Goal: Task Accomplishment & Management: Complete application form

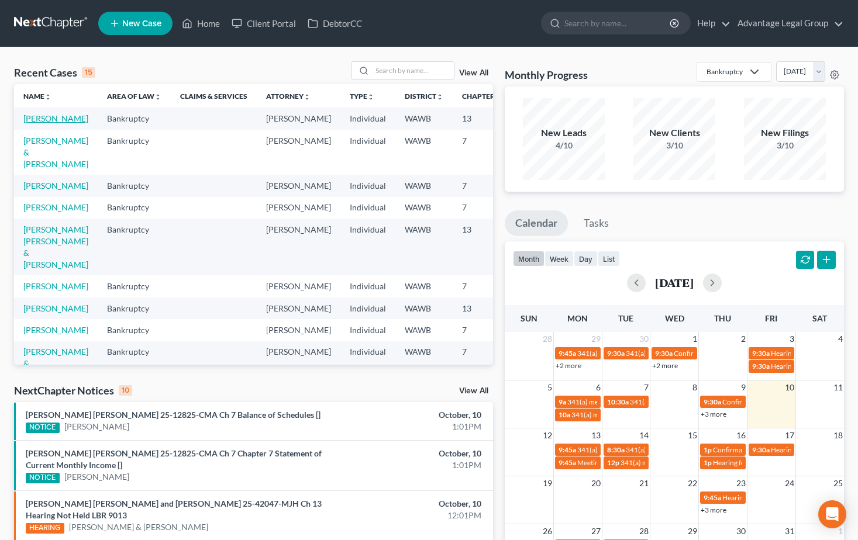
click at [36, 119] on link "[PERSON_NAME]" at bounding box center [55, 118] width 65 height 10
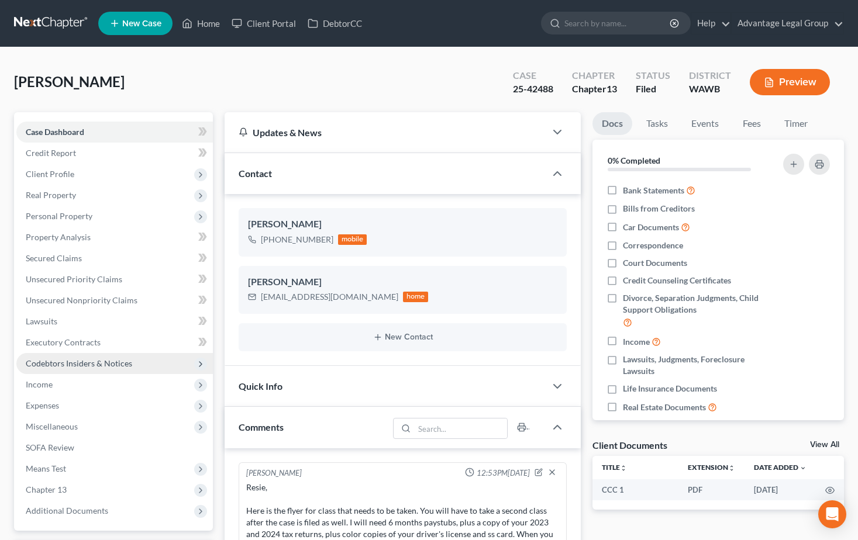
scroll to position [58, 0]
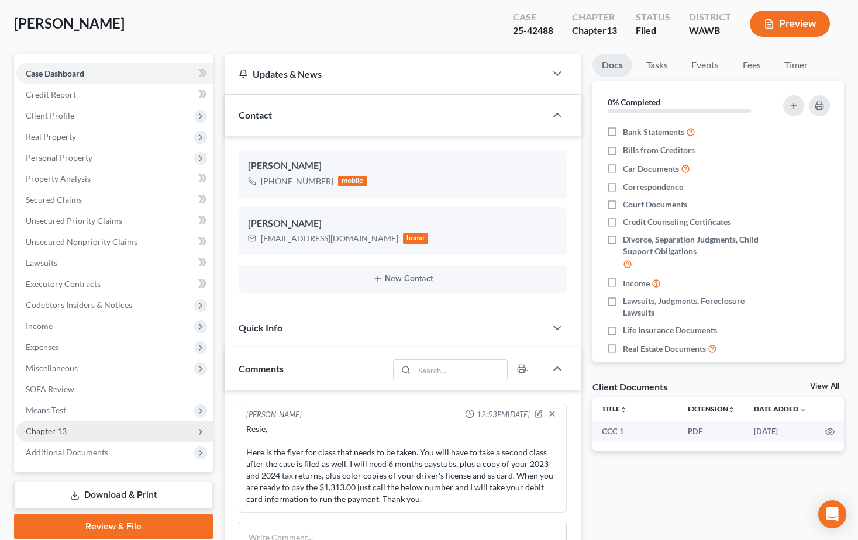
click at [55, 433] on span "Chapter 13" at bounding box center [46, 431] width 41 height 10
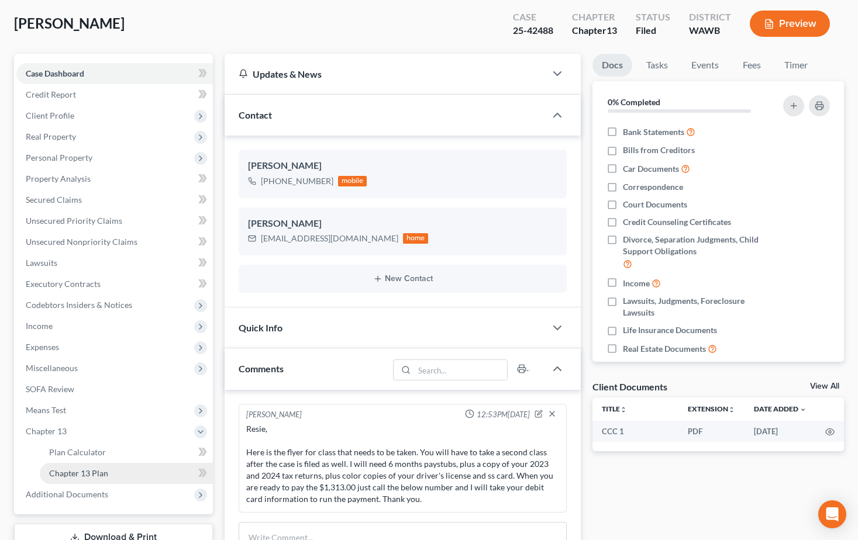
click at [68, 474] on span "Chapter 13 Plan" at bounding box center [78, 473] width 59 height 10
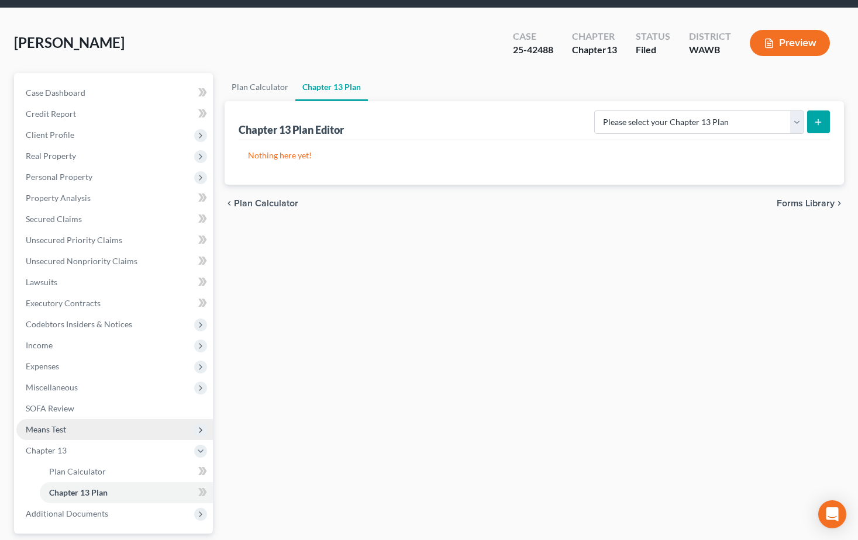
scroll to position [58, 0]
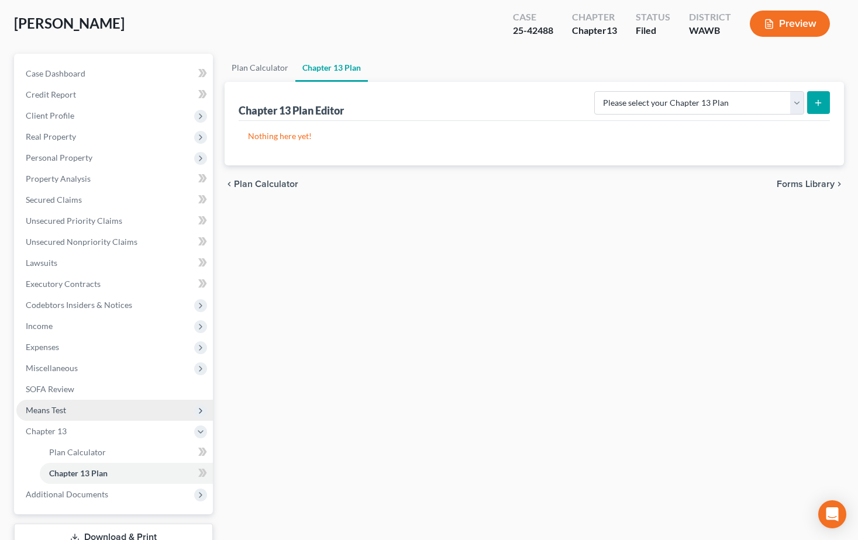
click at [64, 415] on span "Means Test" at bounding box center [46, 410] width 40 height 10
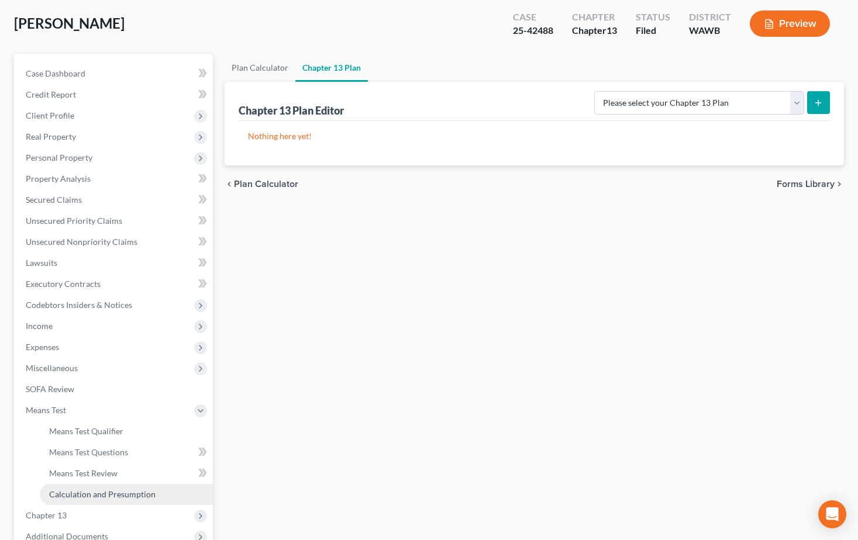
click at [80, 494] on span "Calculation and Presumption" at bounding box center [102, 495] width 106 height 10
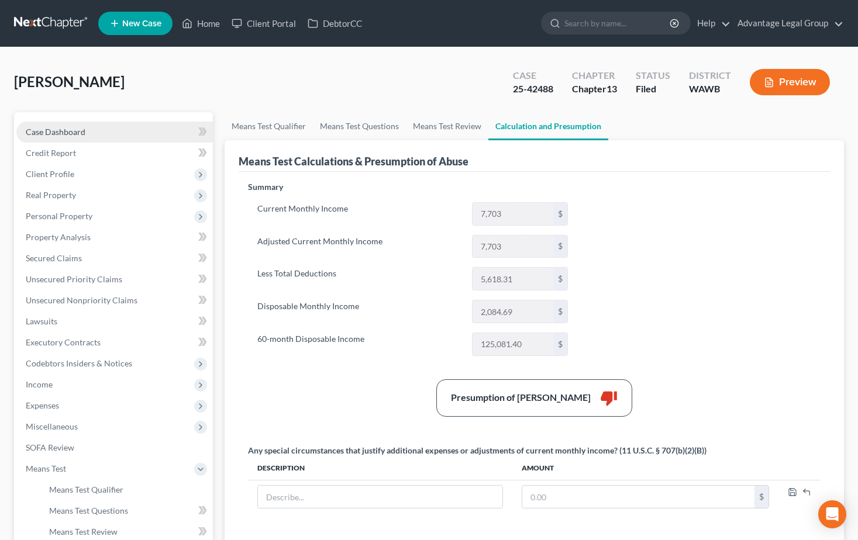
click at [58, 128] on span "Case Dashboard" at bounding box center [56, 132] width 60 height 10
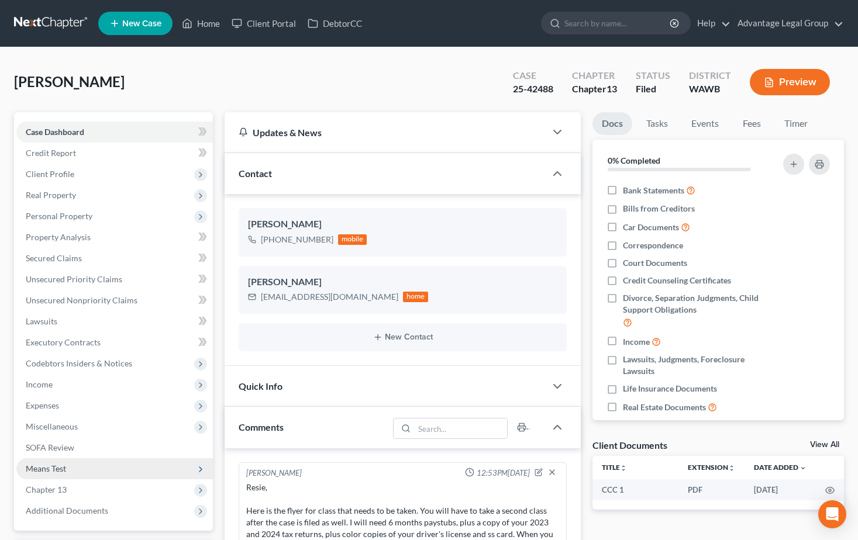
click at [50, 468] on span "Means Test" at bounding box center [46, 469] width 40 height 10
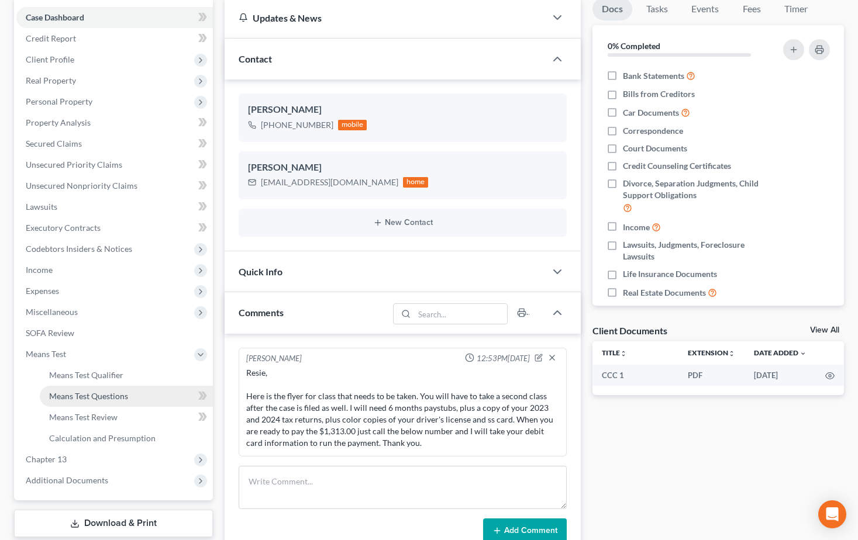
scroll to position [117, 0]
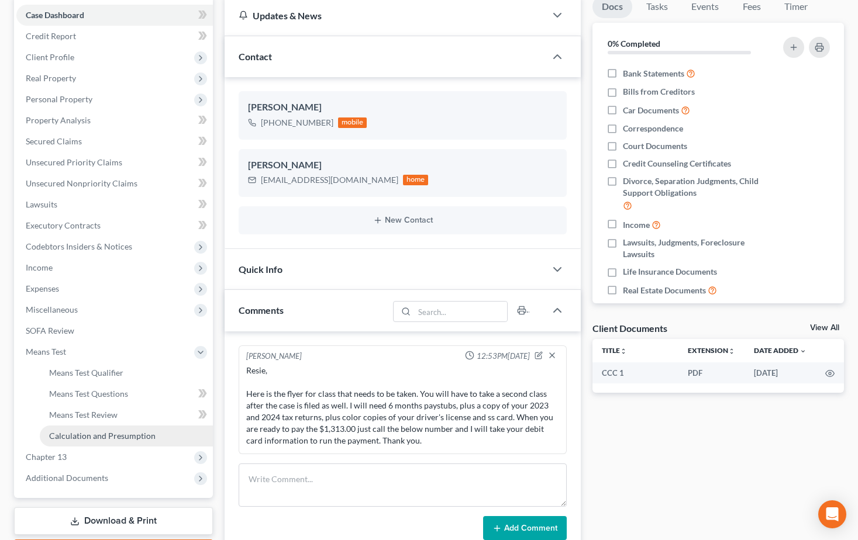
click at [90, 435] on span "Calculation and Presumption" at bounding box center [102, 436] width 106 height 10
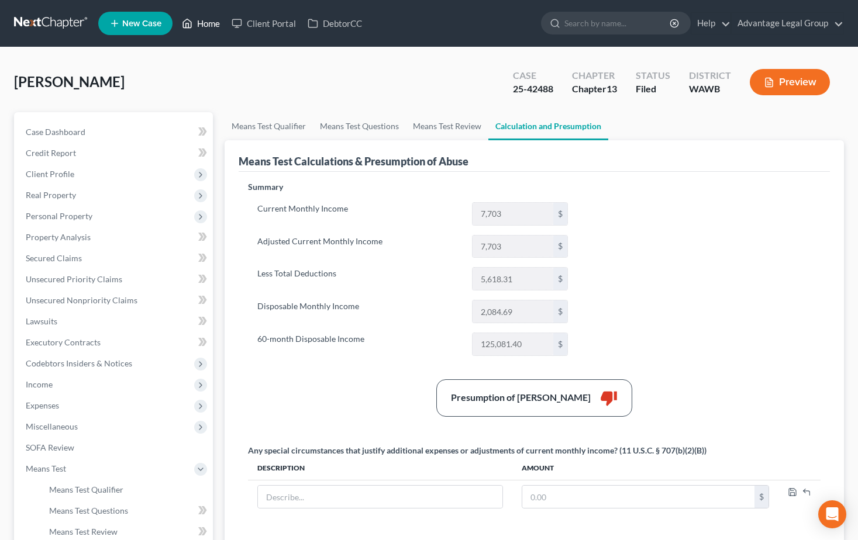
click at [201, 27] on link "Home" at bounding box center [201, 23] width 50 height 21
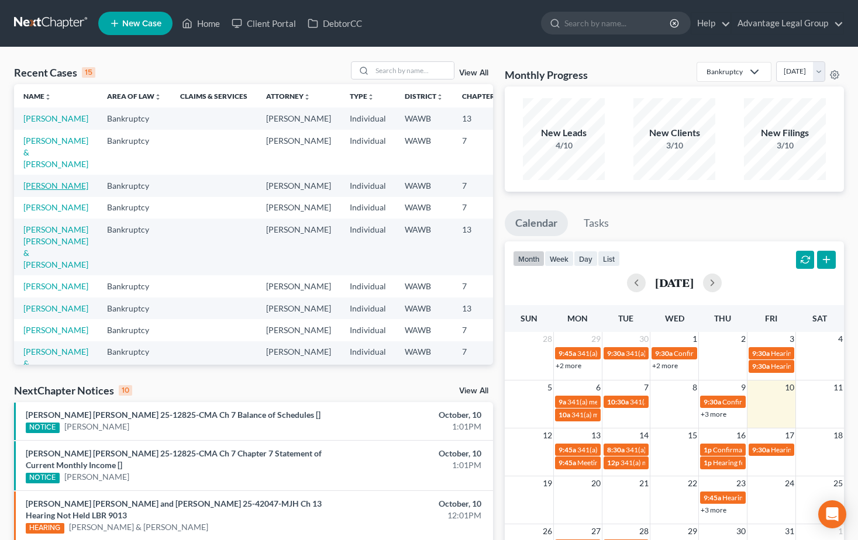
click at [39, 191] on link "[PERSON_NAME]" at bounding box center [55, 186] width 65 height 10
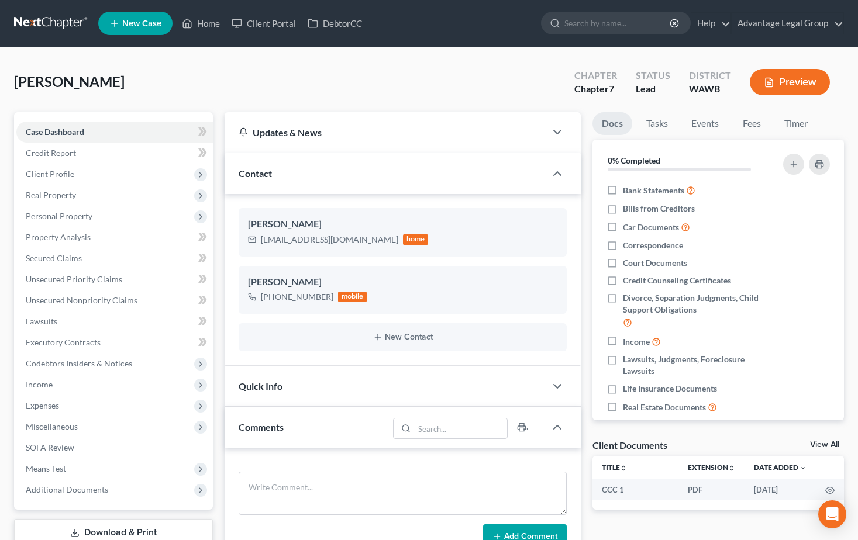
scroll to position [373, 0]
click at [60, 150] on span "Credit Report" at bounding box center [51, 153] width 50 height 10
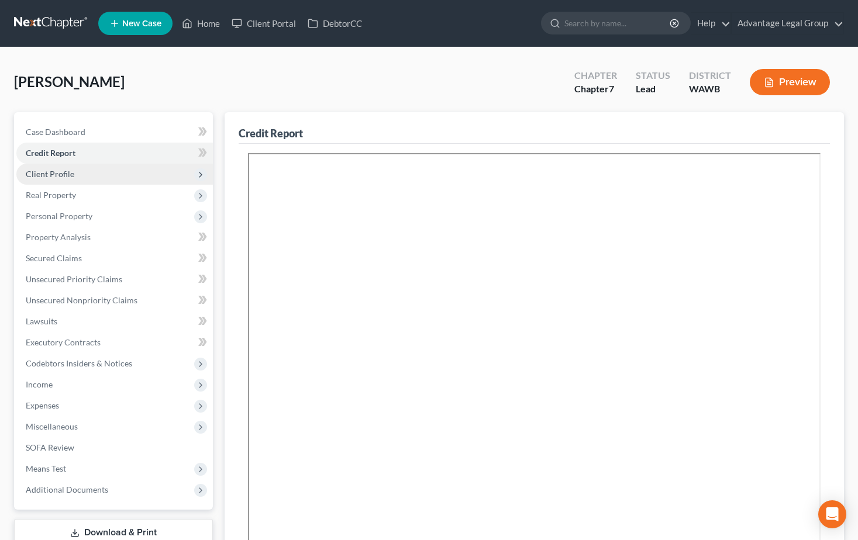
click at [63, 174] on span "Client Profile" at bounding box center [50, 174] width 49 height 10
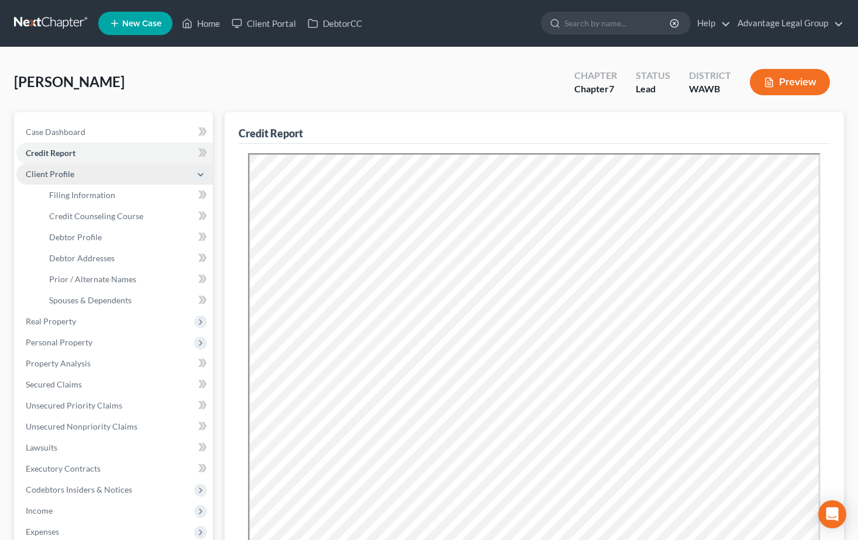
click at [50, 173] on span "Client Profile" at bounding box center [50, 174] width 49 height 10
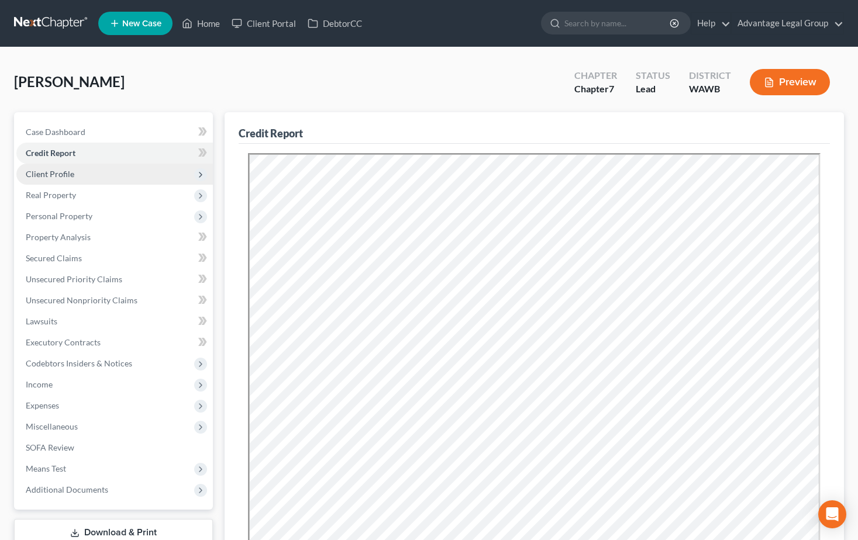
click at [60, 176] on span "Client Profile" at bounding box center [50, 174] width 49 height 10
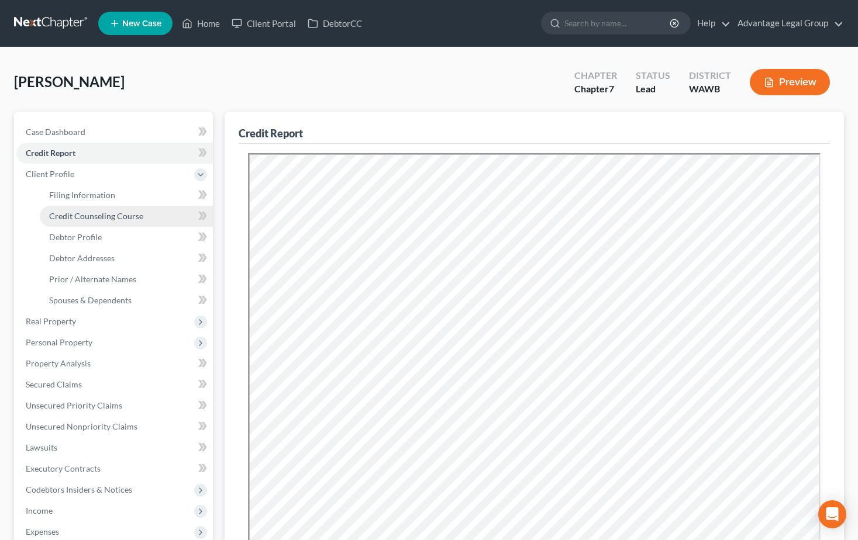
click at [86, 217] on span "Credit Counseling Course" at bounding box center [96, 216] width 94 height 10
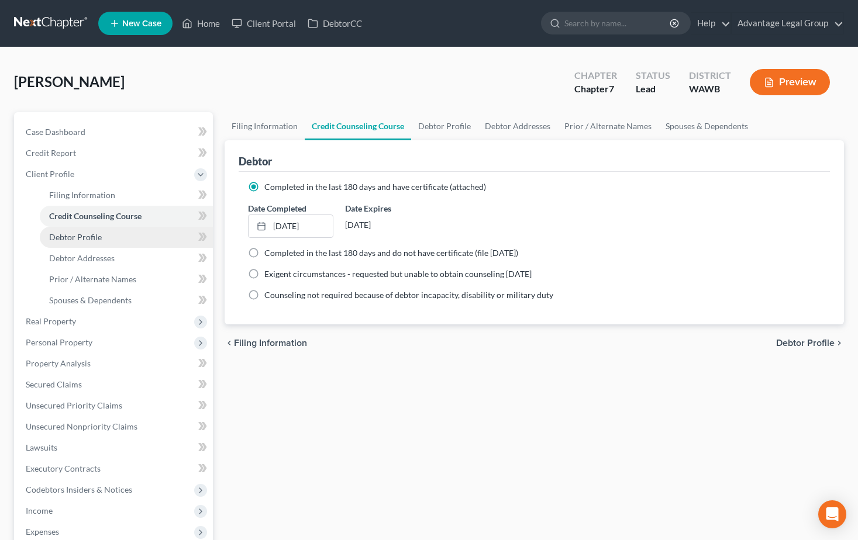
click at [84, 242] on span "Debtor Profile" at bounding box center [75, 237] width 53 height 10
select select "0"
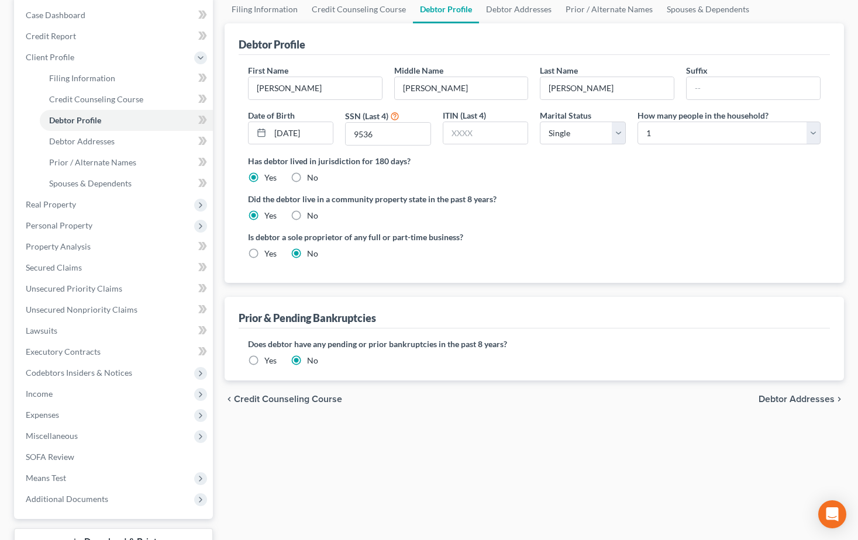
click at [785, 403] on span "Debtor Addresses" at bounding box center [797, 399] width 76 height 9
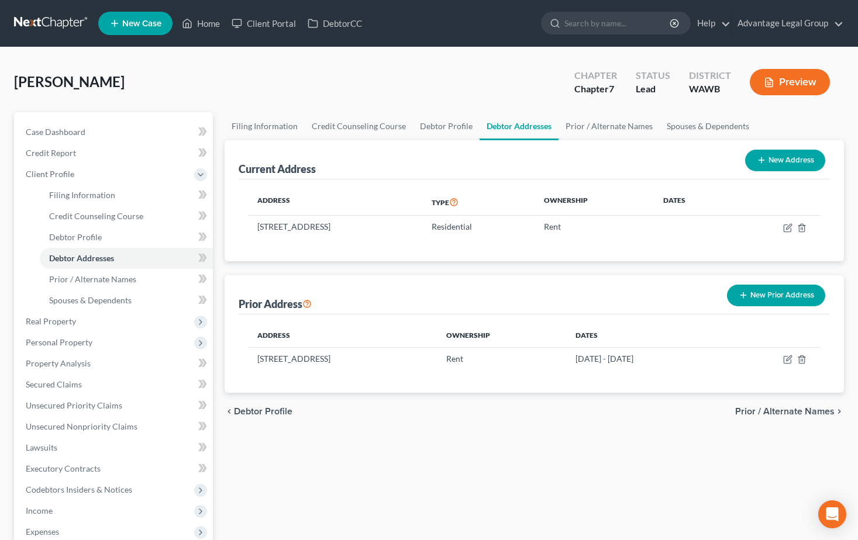
drag, startPoint x: 783, startPoint y: 232, endPoint x: 693, endPoint y: 250, distance: 91.3
click at [780, 232] on td at bounding box center [776, 227] width 89 height 22
click at [787, 229] on icon "button" at bounding box center [788, 226] width 5 height 5
select select "50"
select select "0"
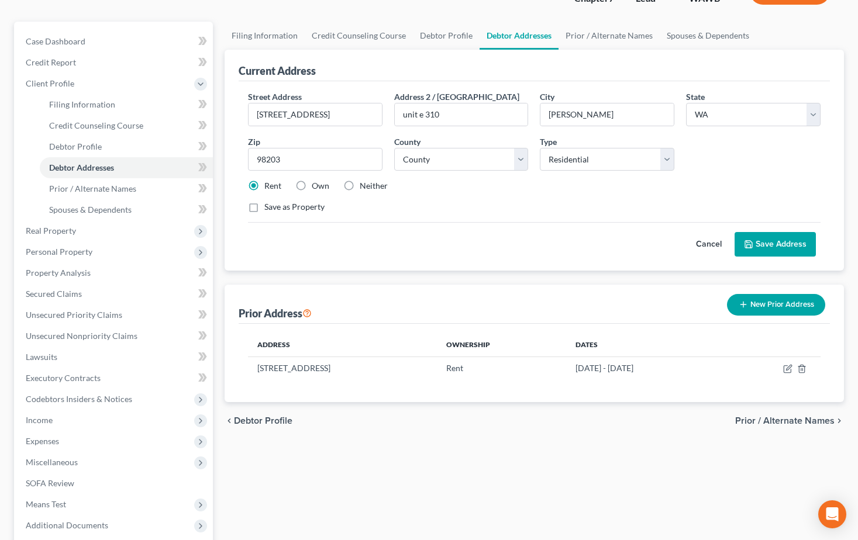
scroll to position [117, 0]
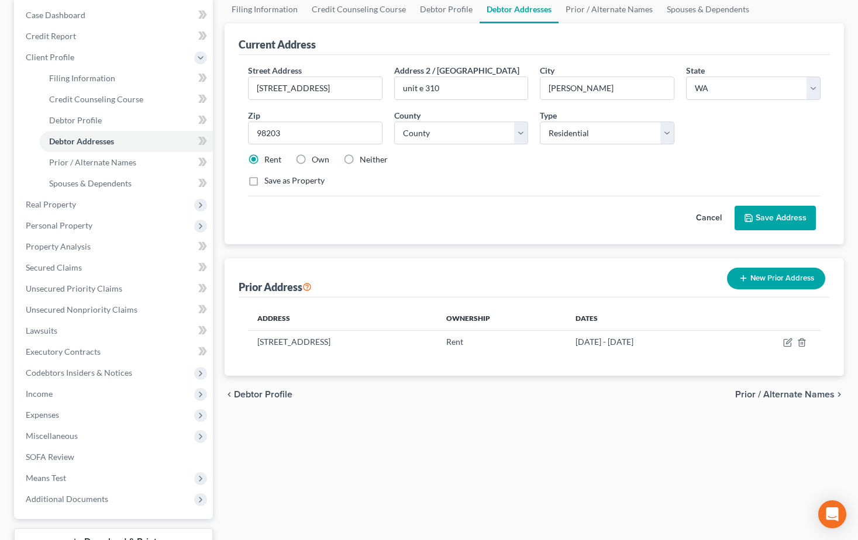
click at [768, 399] on span "Prior / Alternate Names" at bounding box center [784, 394] width 99 height 9
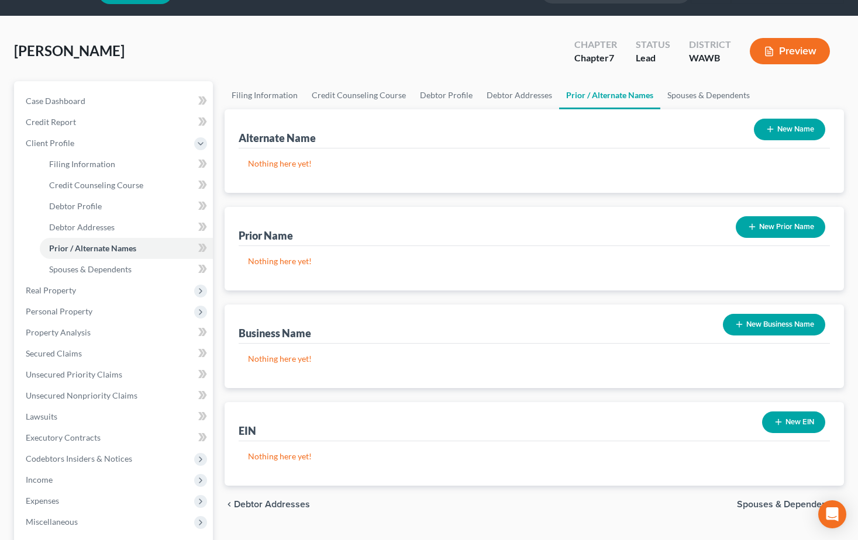
scroll to position [58, 0]
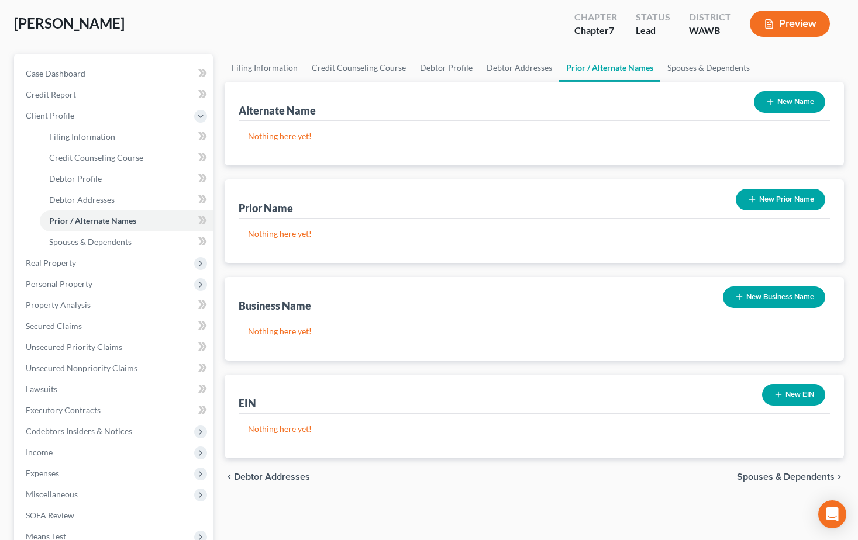
click at [780, 475] on span "Spouses & Dependents" at bounding box center [786, 477] width 98 height 9
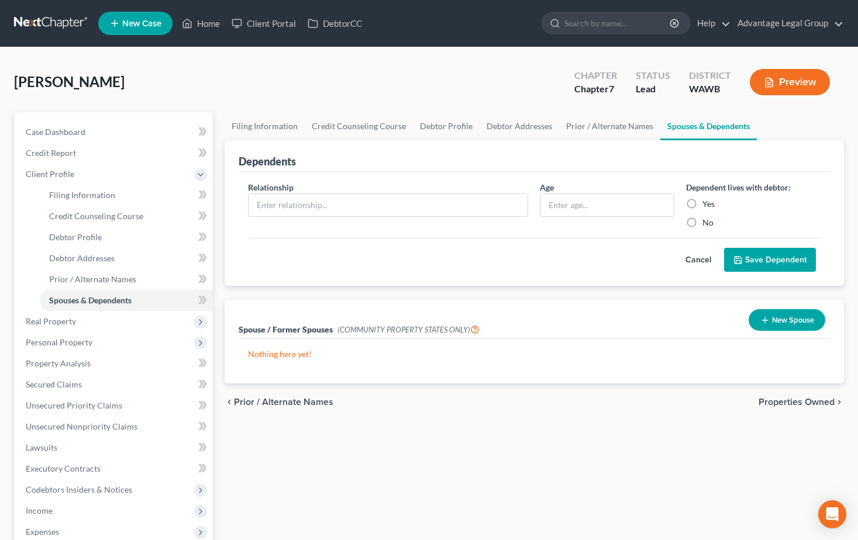
click at [777, 399] on span "Properties Owned" at bounding box center [797, 402] width 76 height 9
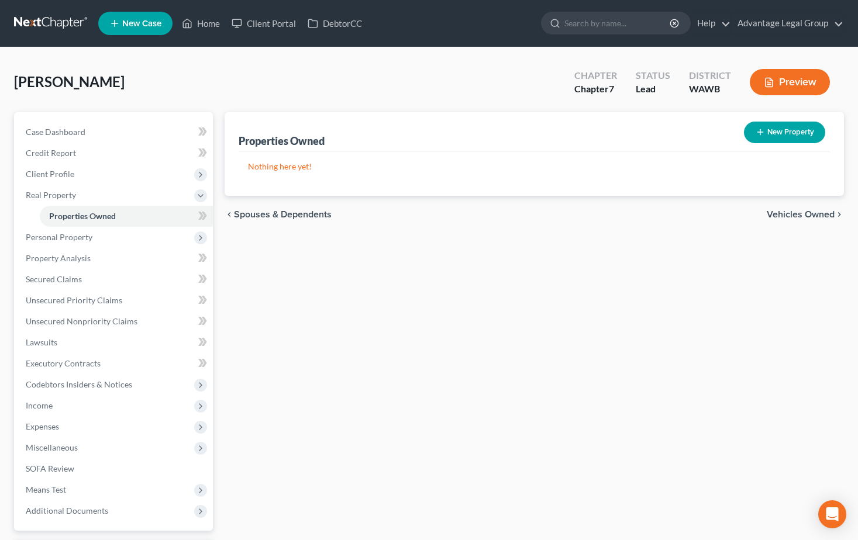
click at [799, 212] on span "Vehicles Owned" at bounding box center [801, 214] width 68 height 9
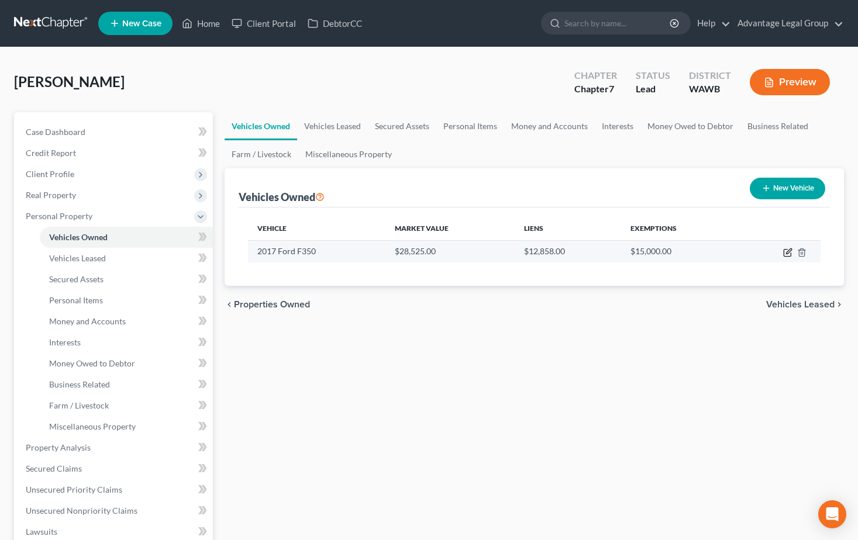
click at [784, 254] on icon "button" at bounding box center [787, 253] width 7 height 7
select select "0"
select select "9"
select select "3"
select select "0"
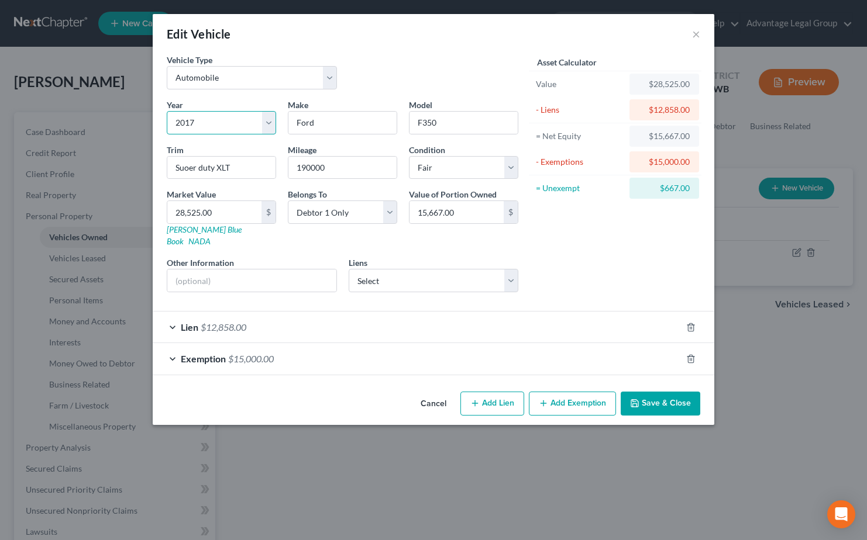
click at [206, 121] on select "Select 2026 2025 2024 2023 2022 2021 2020 2019 2018 2017 2016 2015 2014 2013 20…" at bounding box center [221, 122] width 109 height 23
click at [167, 111] on select "Select 2026 2025 2024 2023 2022 2021 2020 2019 2018 2017 2016 2015 2014 2013 20…" at bounding box center [221, 122] width 109 height 23
click at [273, 122] on select "Select 2026 2025 2024 2023 2022 2021 2020 2019 2018 2017 2016 2015 2014 2013 20…" at bounding box center [221, 122] width 109 height 23
select select "15"
click at [167, 111] on select "Select 2026 2025 2024 2023 2022 2021 2020 2019 2018 2017 2016 2015 2014 2013 20…" at bounding box center [221, 122] width 109 height 23
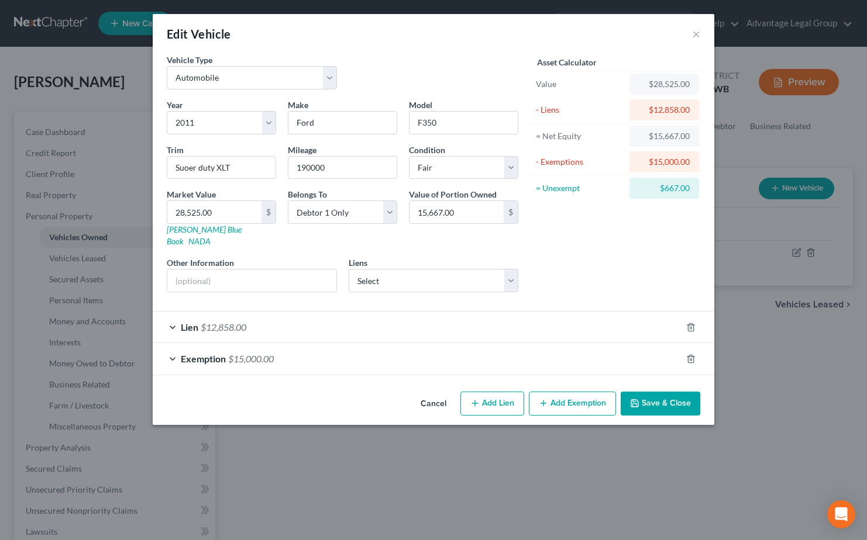
click at [346, 320] on div "Lien $12,858.00" at bounding box center [417, 327] width 529 height 31
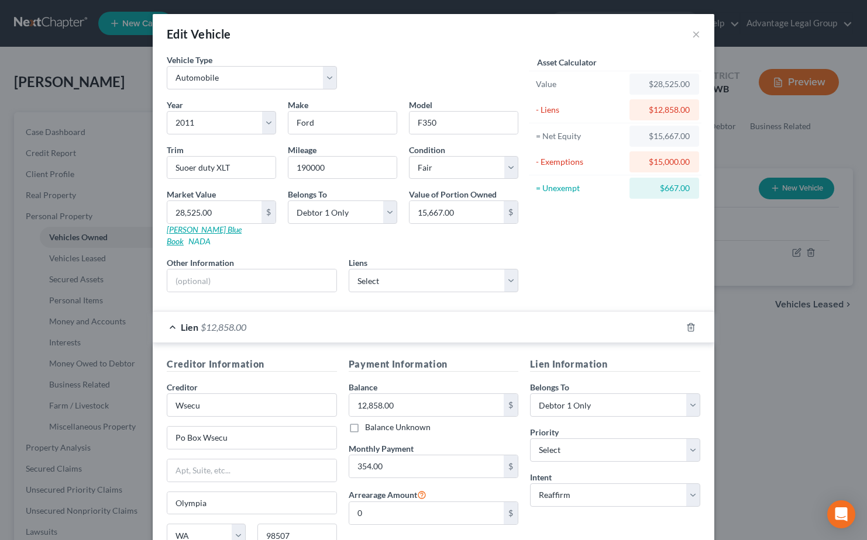
click at [184, 229] on link "[PERSON_NAME] Blue Book" at bounding box center [204, 236] width 75 height 22
click at [219, 213] on input "28,525.00" at bounding box center [214, 212] width 94 height 22
type input "9"
type input "9.00"
type input "96"
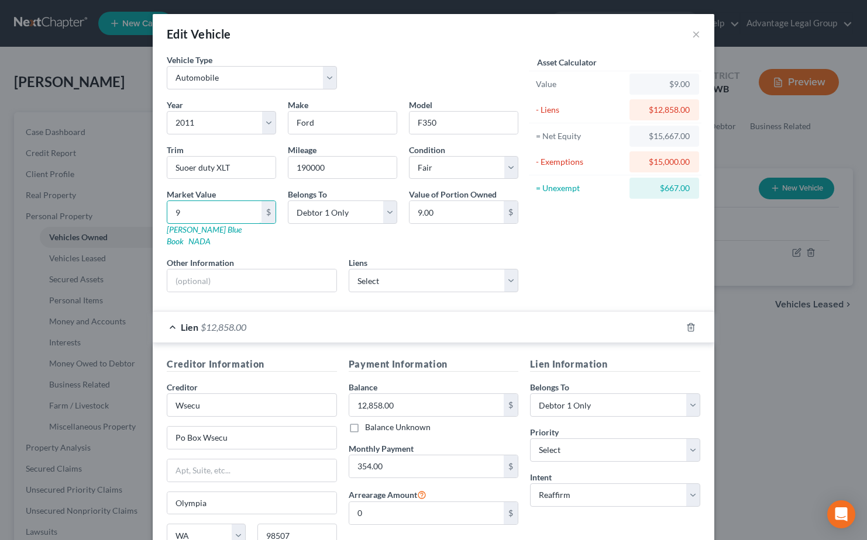
type input "96.00"
type input "966"
type input "966.00"
type input "9666"
type input "9,666.00"
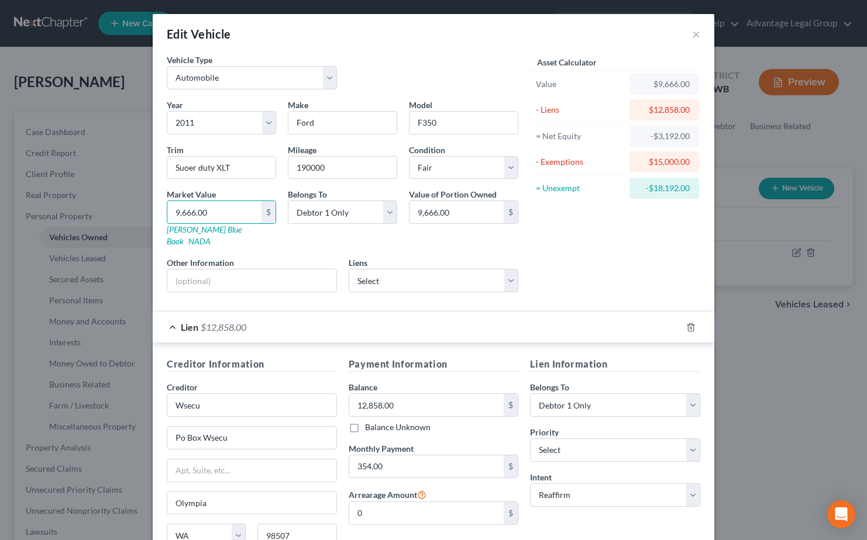
type input "9,666.00"
click at [613, 269] on div "Asset Calculator Value $9,666.00 - Liens $12,858.00 = Net Equity -$3,192.00 - E…" at bounding box center [615, 178] width 182 height 248
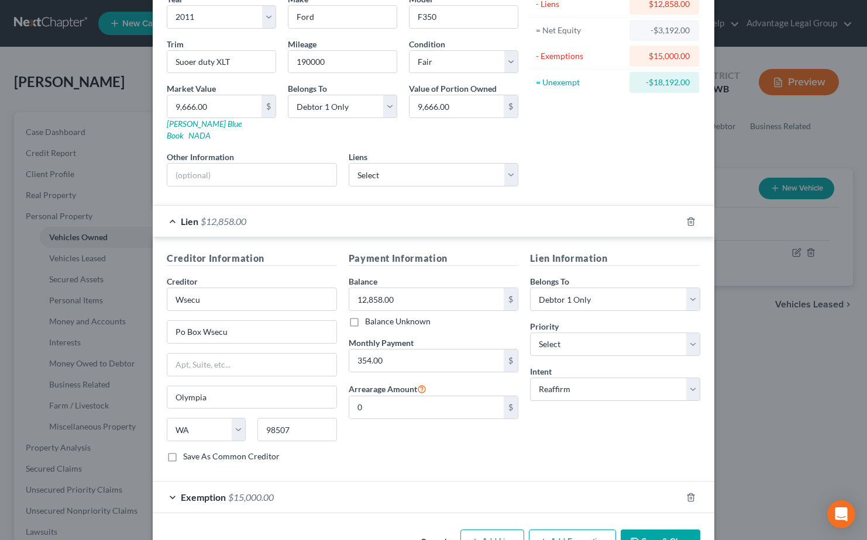
scroll to position [132, 0]
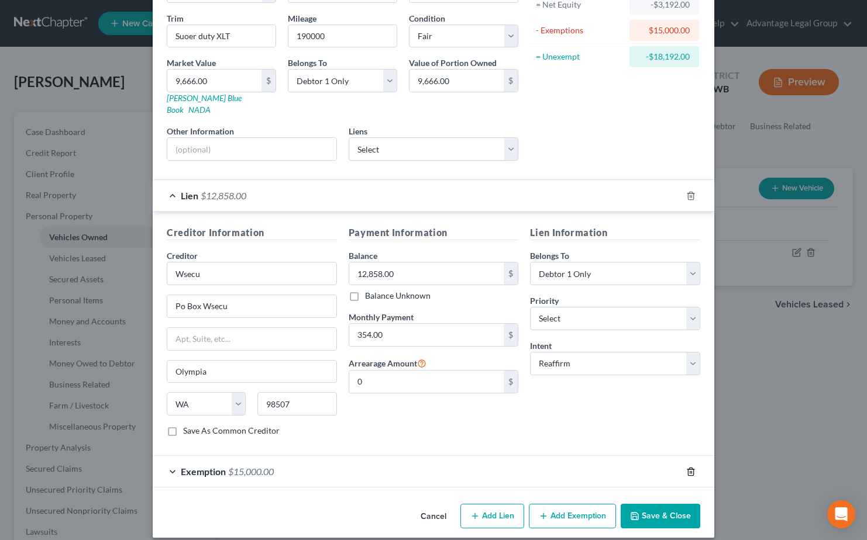
click at [686, 467] on icon "button" at bounding box center [690, 471] width 9 height 9
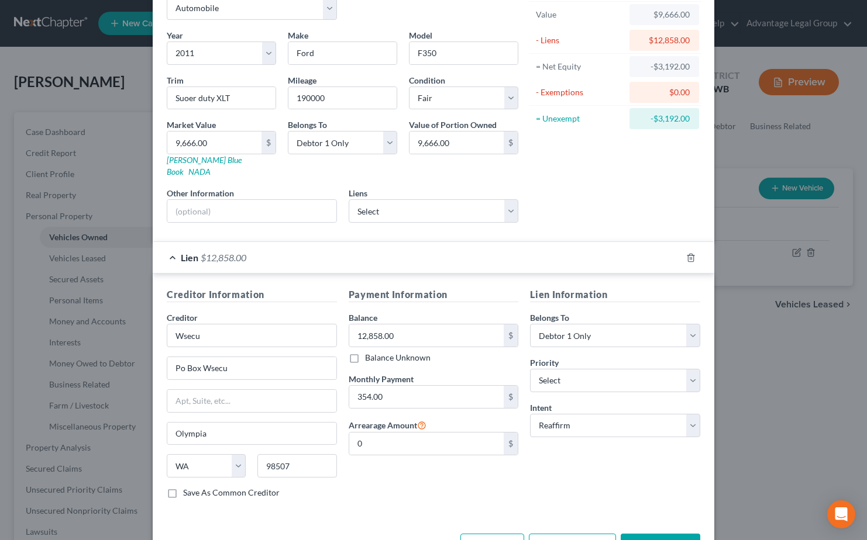
scroll to position [99, 0]
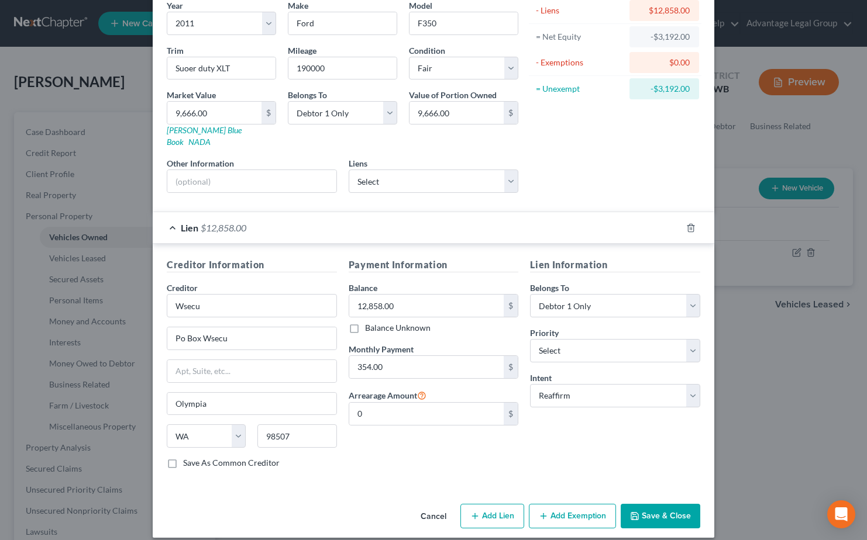
click at [652, 506] on button "Save & Close" at bounding box center [661, 516] width 80 height 25
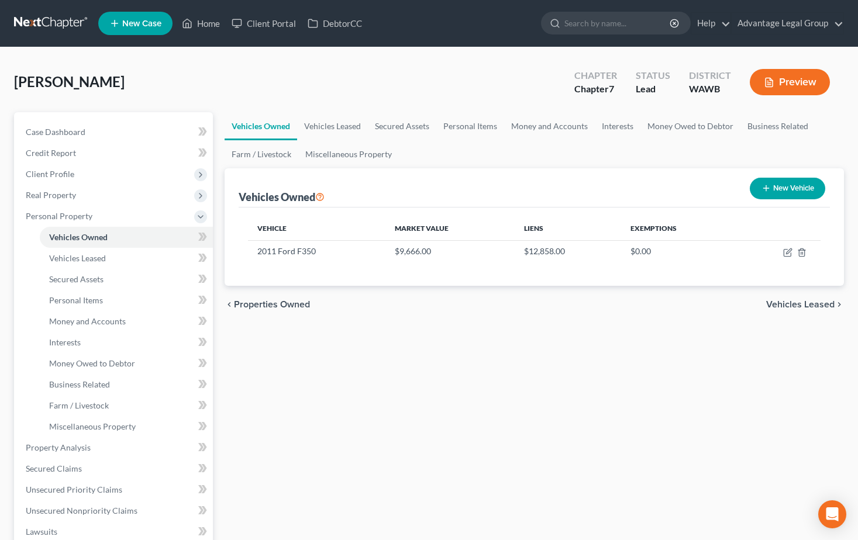
click at [787, 189] on button "New Vehicle" at bounding box center [787, 189] width 75 height 22
select select "0"
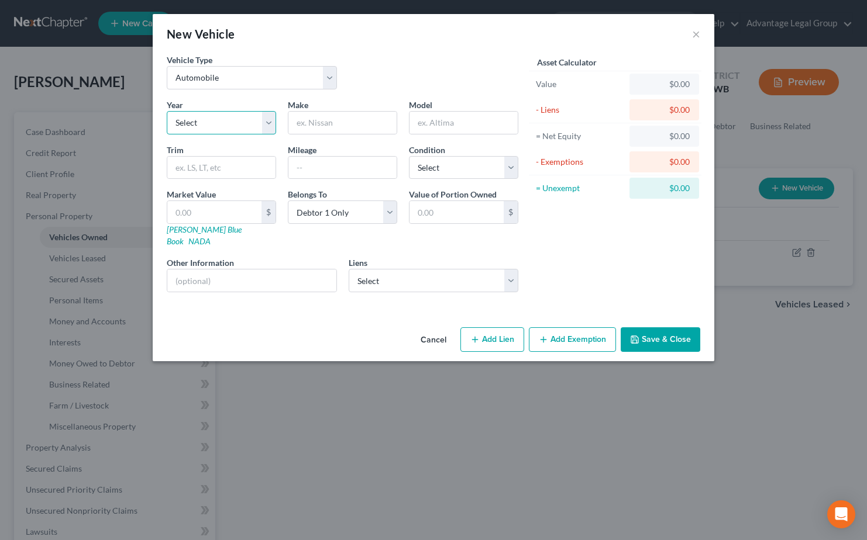
click at [269, 120] on select "Select 2026 2025 2024 2023 2022 2021 2020 2019 2018 2017 2016 2015 2014 2013 20…" at bounding box center [221, 122] width 109 height 23
select select "9"
click at [167, 111] on select "Select 2026 2025 2024 2023 2022 2021 2020 2019 2018 2017 2016 2015 2014 2013 20…" at bounding box center [221, 122] width 109 height 23
click at [320, 120] on input "text" at bounding box center [342, 123] width 108 height 22
click at [201, 231] on link "[PERSON_NAME] Blue Book" at bounding box center [204, 236] width 75 height 22
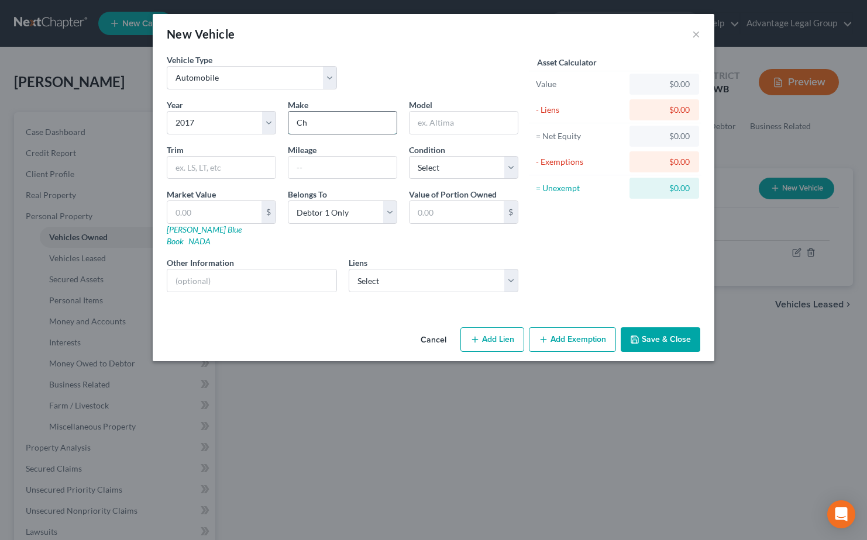
click at [328, 126] on input "Ch" at bounding box center [342, 123] width 108 height 22
type input "Chevrolet"
type input "Equinox"
click at [225, 169] on input "text" at bounding box center [221, 168] width 108 height 22
click at [212, 166] on input "L" at bounding box center [221, 168] width 108 height 22
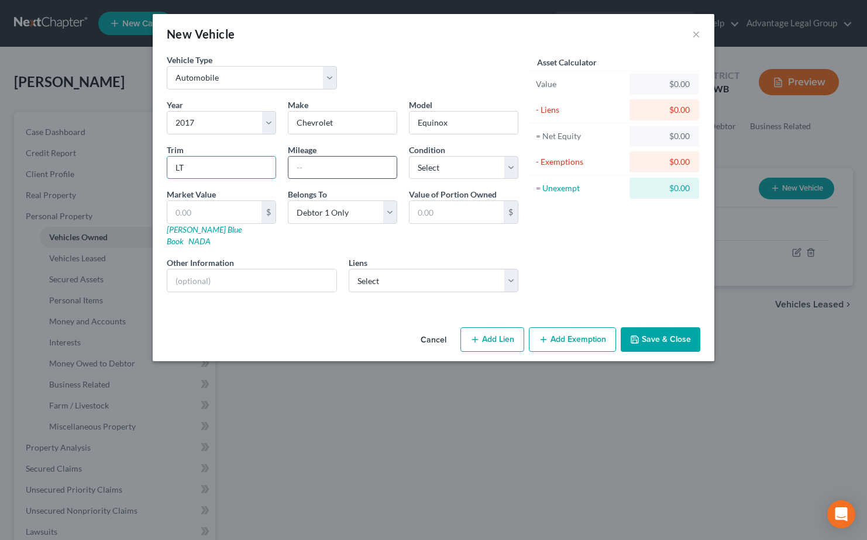
type input "LT"
click at [330, 169] on input "text" at bounding box center [342, 168] width 108 height 22
type input "126000"
click at [521, 168] on div "Condition Select Excellent Very Good Good Fair Poor" at bounding box center [463, 162] width 121 height 36
click at [513, 170] on select "Select Excellent Very Good Good Fair Poor" at bounding box center [463, 167] width 109 height 23
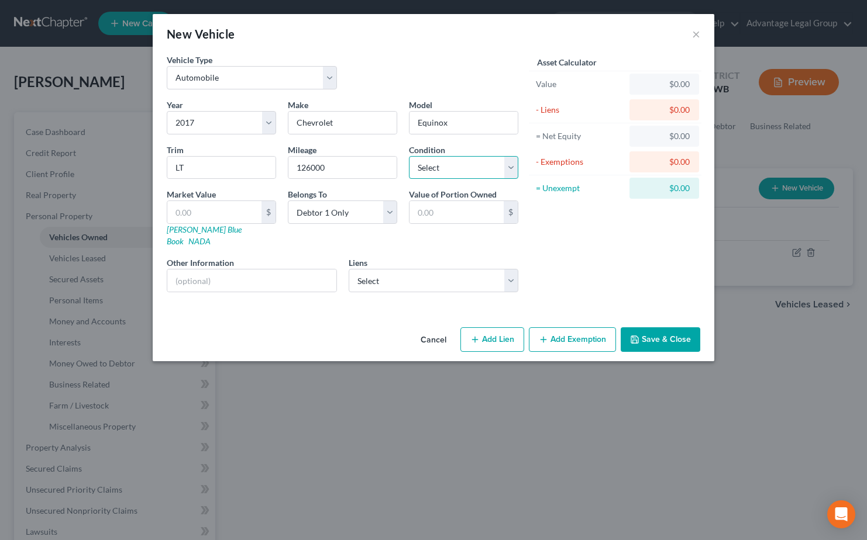
select select "2"
click at [409, 156] on select "Select Excellent Very Good Good Fair Poor" at bounding box center [463, 167] width 109 height 23
click at [389, 216] on select "Select Debtor 1 Only Debtor 2 Only Debtor 1 And Debtor 2 Only At Least One Of T…" at bounding box center [342, 212] width 109 height 23
select select "3"
click at [288, 201] on select "Select Debtor 1 Only Debtor 2 Only Debtor 1 And Debtor 2 Only At Least One Of T…" at bounding box center [342, 212] width 109 height 23
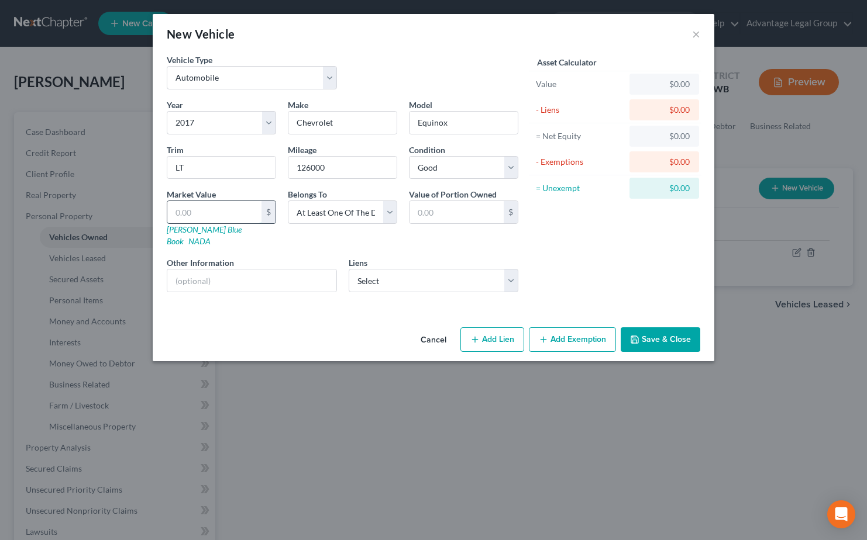
click at [216, 210] on input "text" at bounding box center [214, 212] width 94 height 22
type input "6"
type input "6.00"
type input "64"
type input "64.00"
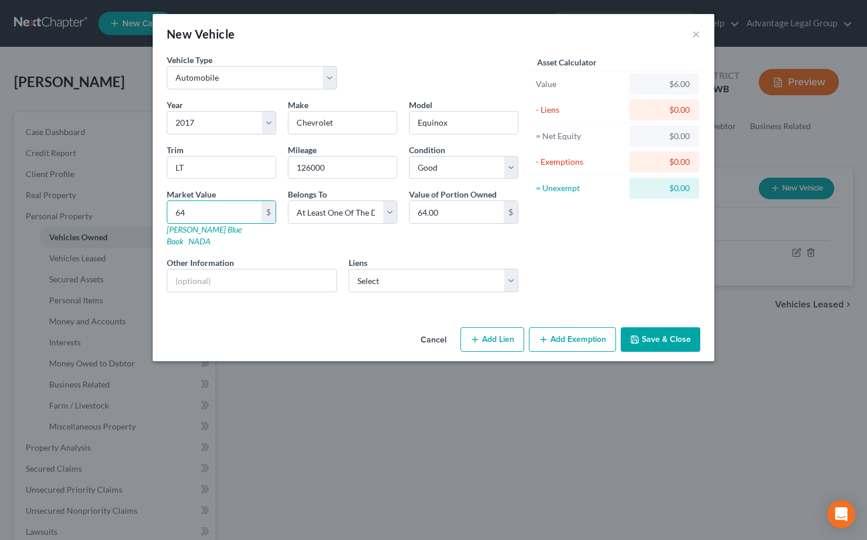
type input "645"
type input "645.00"
type input "6454"
type input "6,454.00"
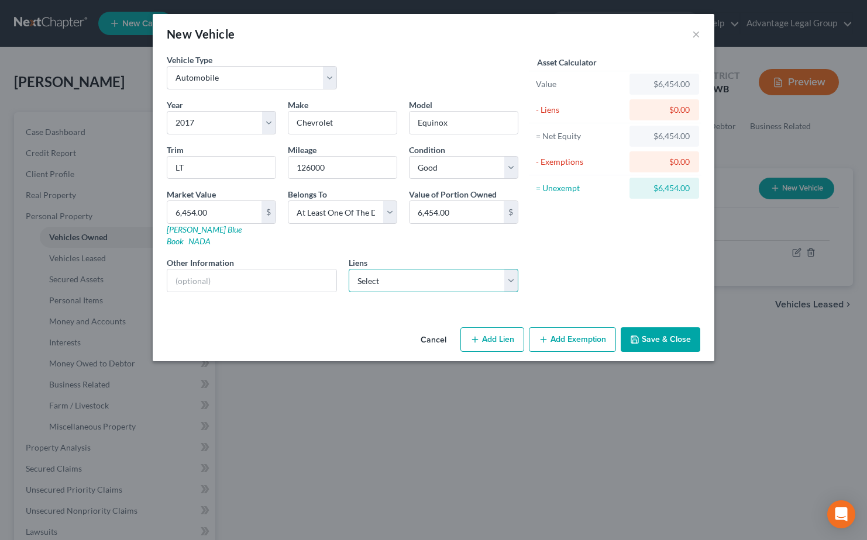
click at [510, 271] on select "Select Cap One Auto - $11,251.00" at bounding box center [434, 280] width 170 height 23
select select "45"
select select "0"
select select "2"
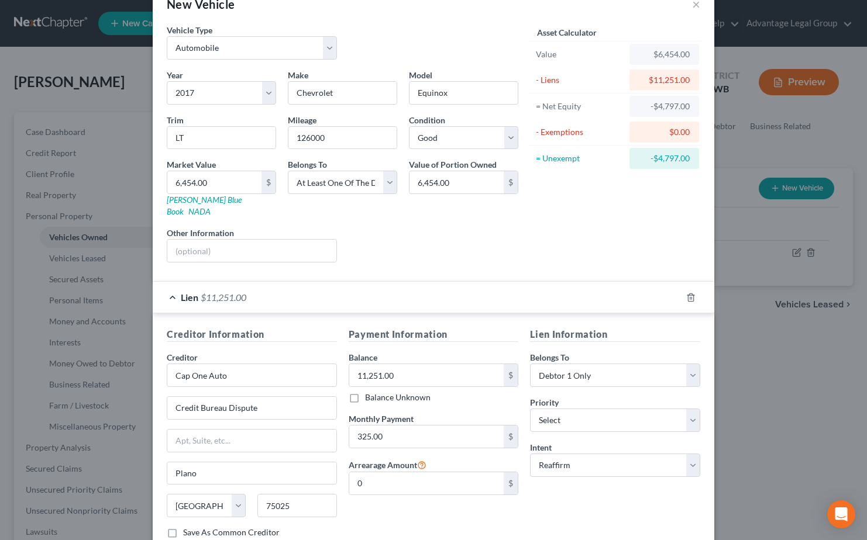
scroll to position [58, 0]
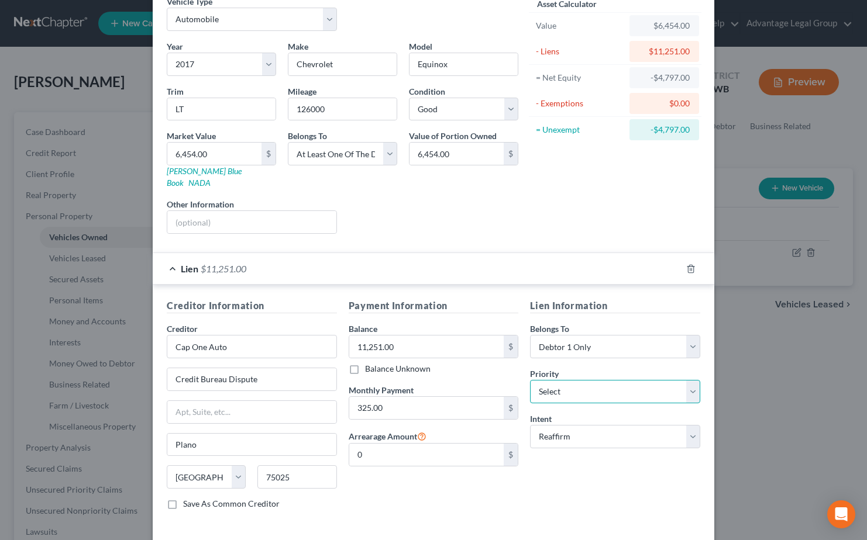
click at [689, 380] on select "Select 1st 2nd 3rd 4th 5th 6th 7th 8th 9th 10th 11th 12th 13th 14th 15th 16th 1…" at bounding box center [615, 391] width 170 height 23
select select "0"
click at [530, 380] on select "Select 1st 2nd 3rd 4th 5th 6th 7th 8th 9th 10th 11th 12th 13th 14th 15th 16th 1…" at bounding box center [615, 391] width 170 height 23
click at [694, 428] on select "Select Surrender Redeem Reaffirm Avoid Other" at bounding box center [615, 436] width 170 height 23
select select "4"
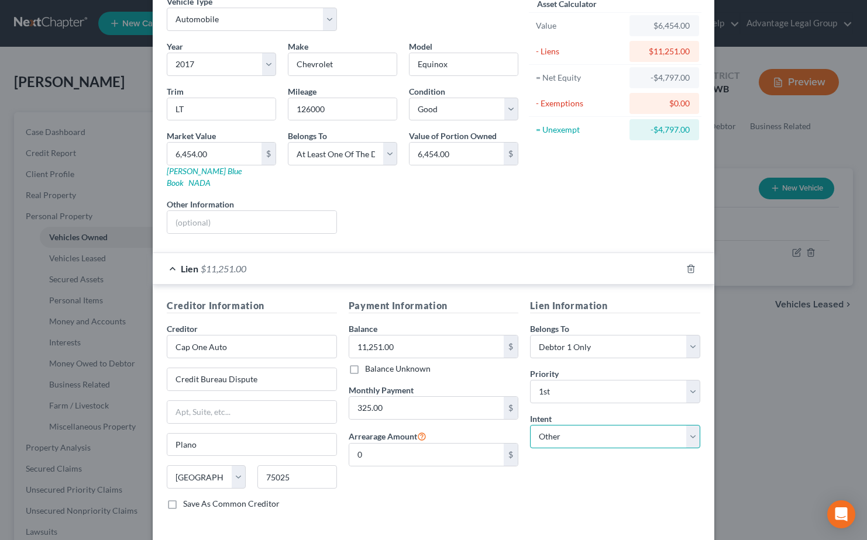
click at [530, 425] on select "Select Surrender Redeem Reaffirm Avoid Other" at bounding box center [615, 436] width 170 height 23
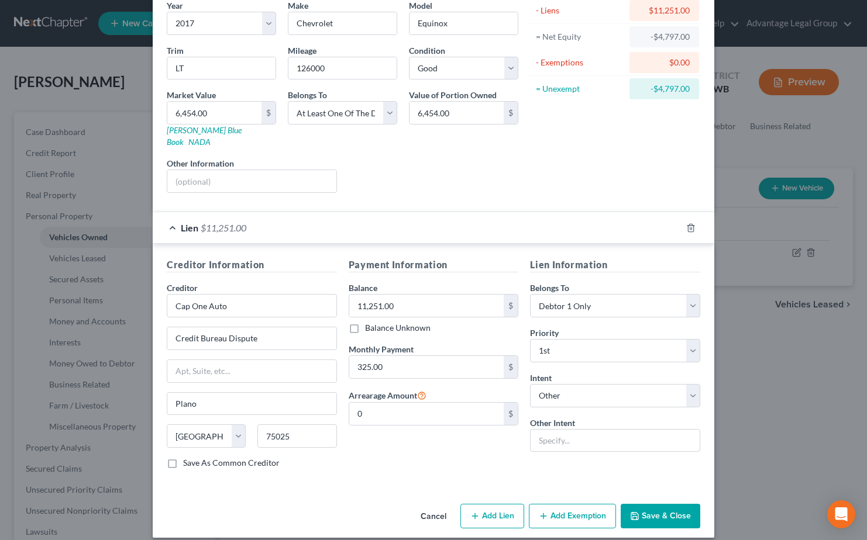
click at [577, 504] on button "Add Exemption" at bounding box center [572, 516] width 87 height 25
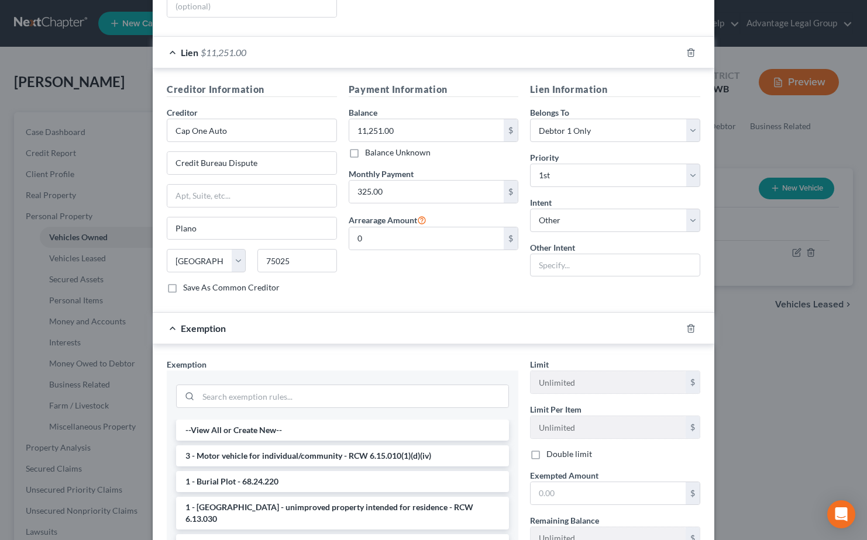
scroll to position [333, 0]
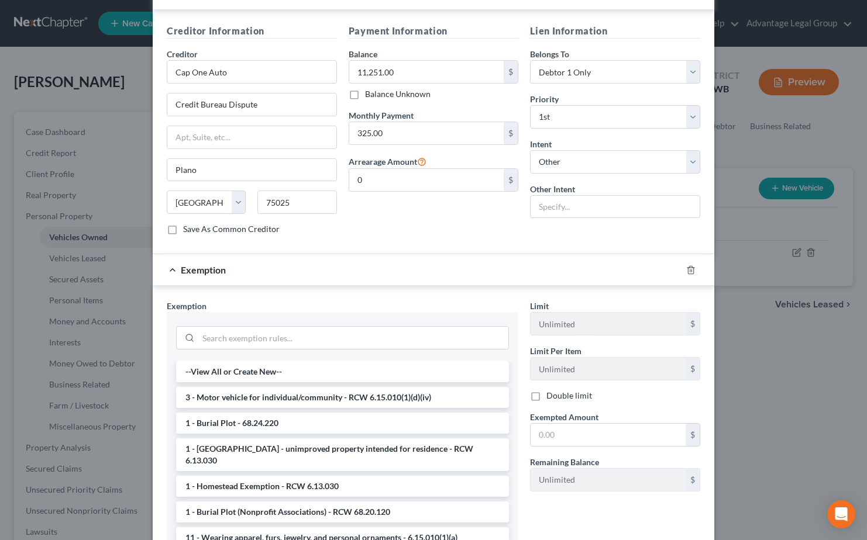
click at [317, 387] on li "3 - Motor vehicle for individual/community - RCW 6.15.010(1)(d)(iv)" at bounding box center [342, 397] width 333 height 21
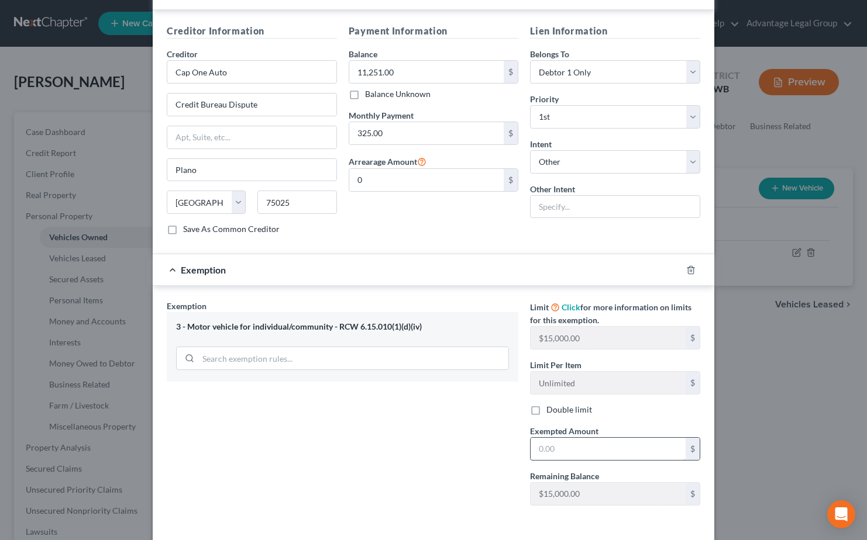
click at [580, 442] on input "text" at bounding box center [607, 449] width 155 height 22
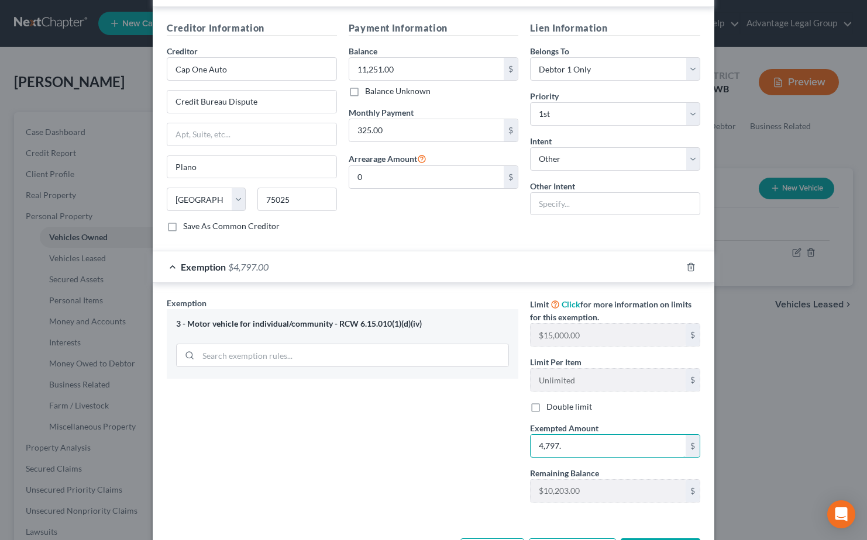
scroll to position [370, 0]
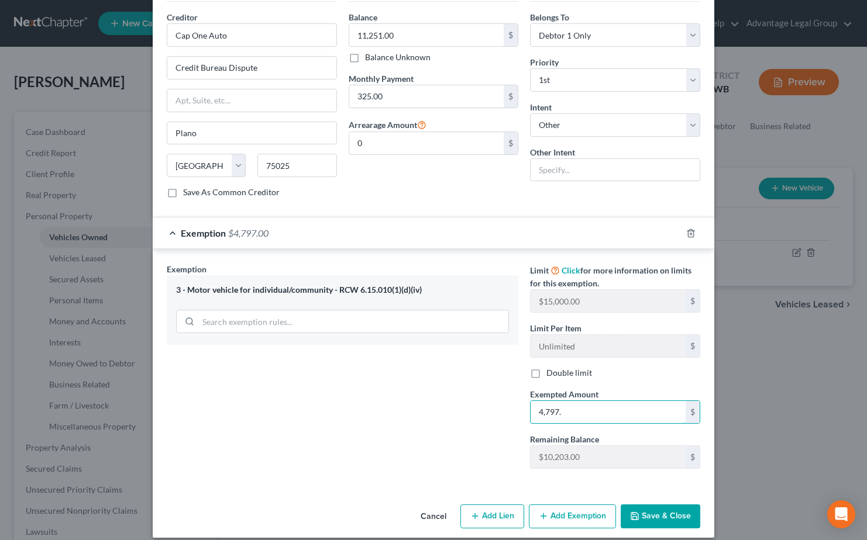
type input "4,797."
click at [653, 505] on button "Save & Close" at bounding box center [661, 517] width 80 height 25
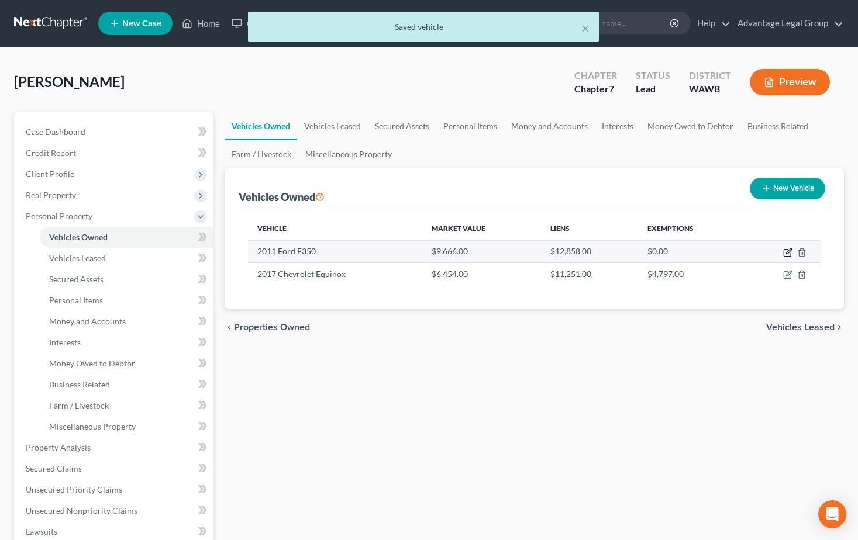
click at [790, 254] on icon "button" at bounding box center [787, 252] width 9 height 9
select select "0"
select select "15"
select select "3"
select select "0"
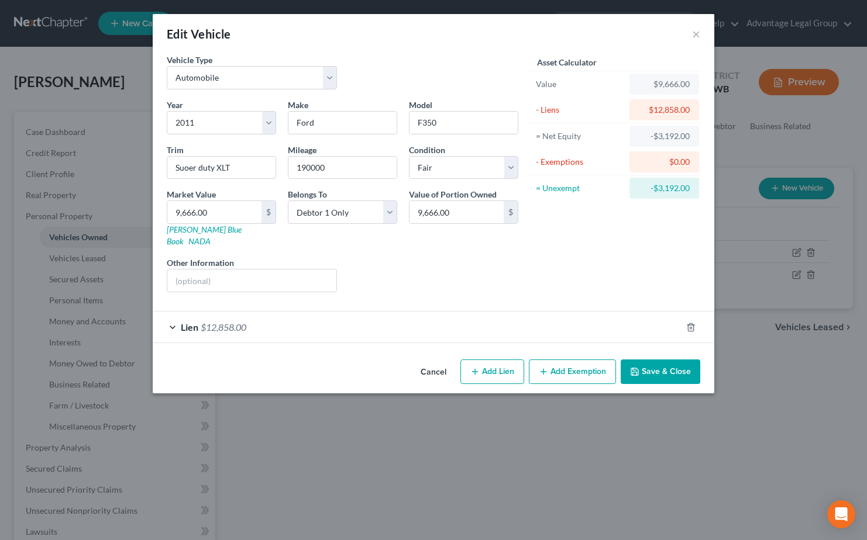
click at [204, 322] on span "$12,858.00" at bounding box center [224, 327] width 46 height 11
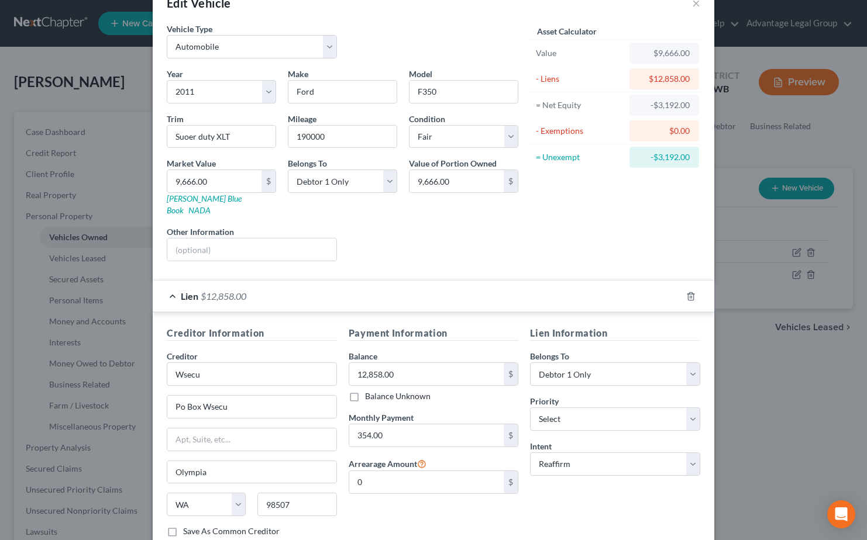
scroll to position [58, 0]
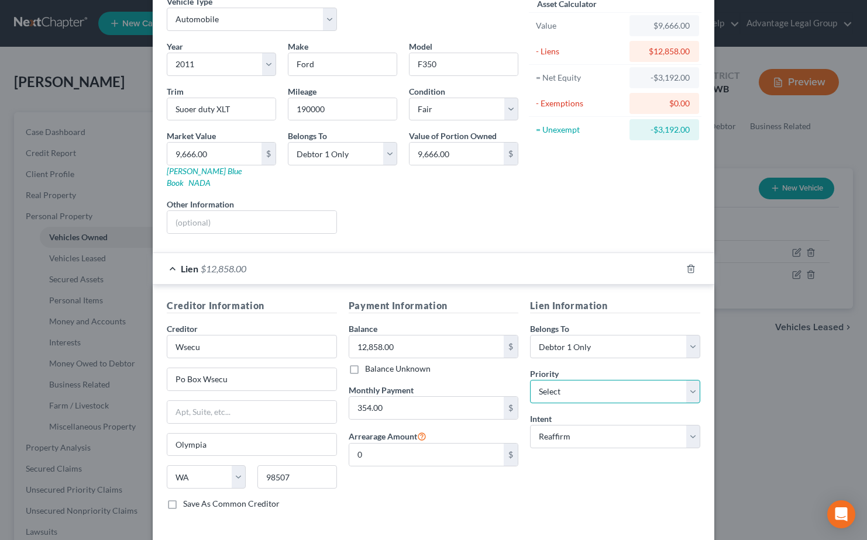
click at [691, 380] on select "Select 1st 2nd 3rd 4th 5th 6th 7th 8th 9th 10th 11th 12th 13th 14th 15th 16th 1…" at bounding box center [615, 391] width 170 height 23
select select "0"
click at [530, 380] on select "Select 1st 2nd 3rd 4th 5th 6th 7th 8th 9th 10th 11th 12th 13th 14th 15th 16th 1…" at bounding box center [615, 391] width 170 height 23
click at [684, 425] on select "Select Surrender Redeem Reaffirm Avoid Other" at bounding box center [615, 436] width 170 height 23
select select "4"
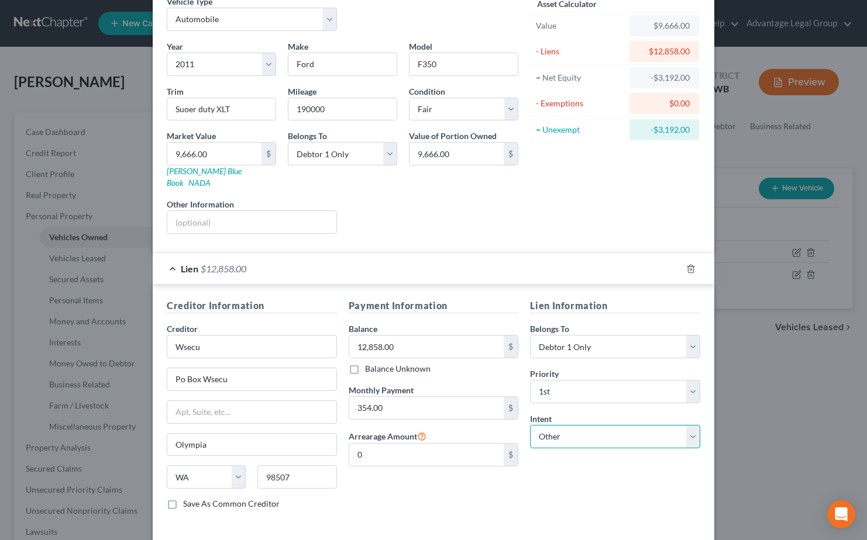
click at [530, 425] on select "Select Surrender Redeem Reaffirm Avoid Other" at bounding box center [615, 436] width 170 height 23
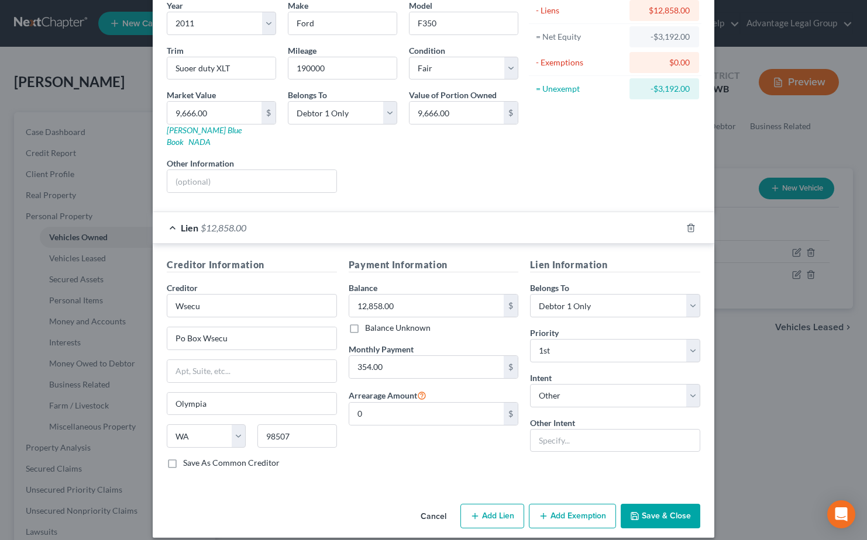
click at [655, 508] on button "Save & Close" at bounding box center [661, 516] width 80 height 25
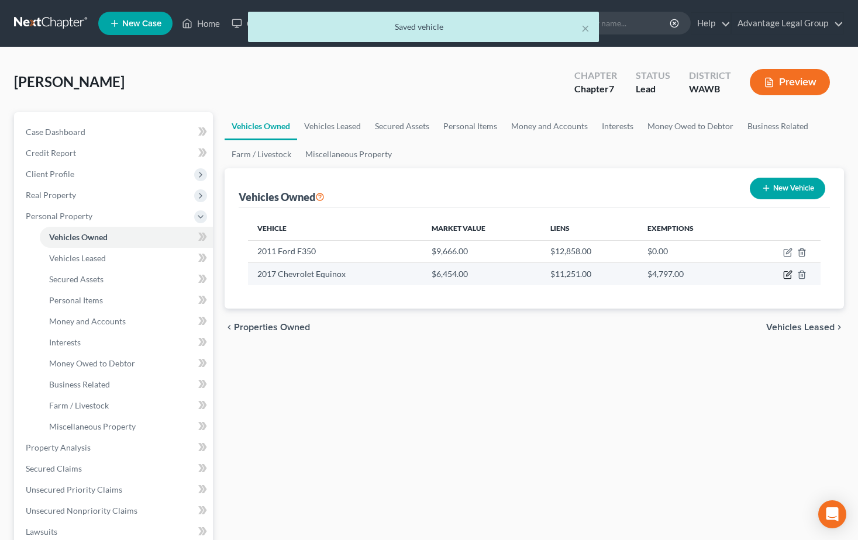
click at [788, 276] on icon "button" at bounding box center [788, 273] width 5 height 5
select select "0"
select select "9"
select select "2"
select select "3"
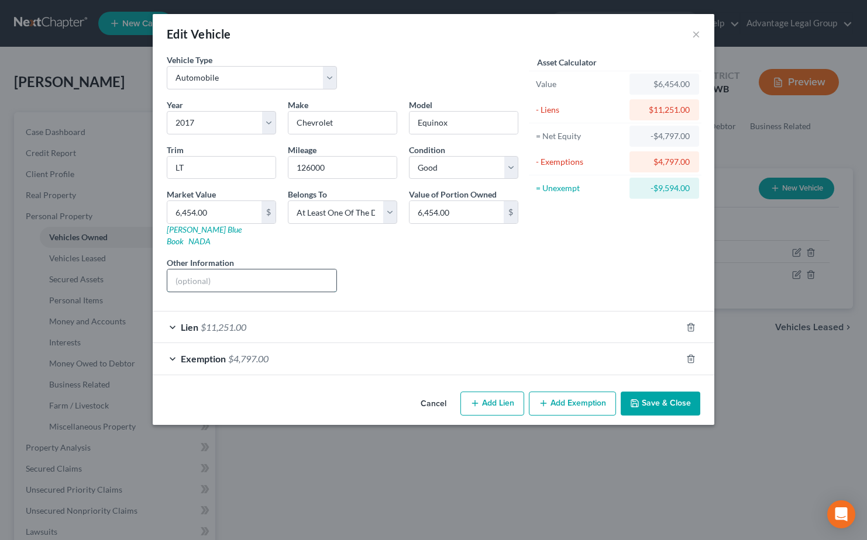
click at [218, 270] on input "text" at bounding box center [251, 281] width 169 height 22
type input "Mother's car co-signer. Mother continues to make payments"
click at [653, 392] on button "Save & Close" at bounding box center [661, 404] width 80 height 25
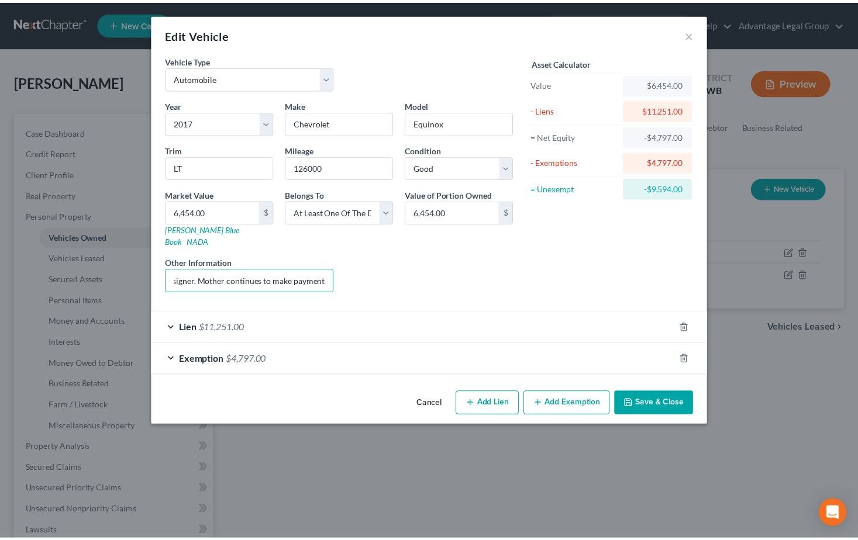
scroll to position [0, 0]
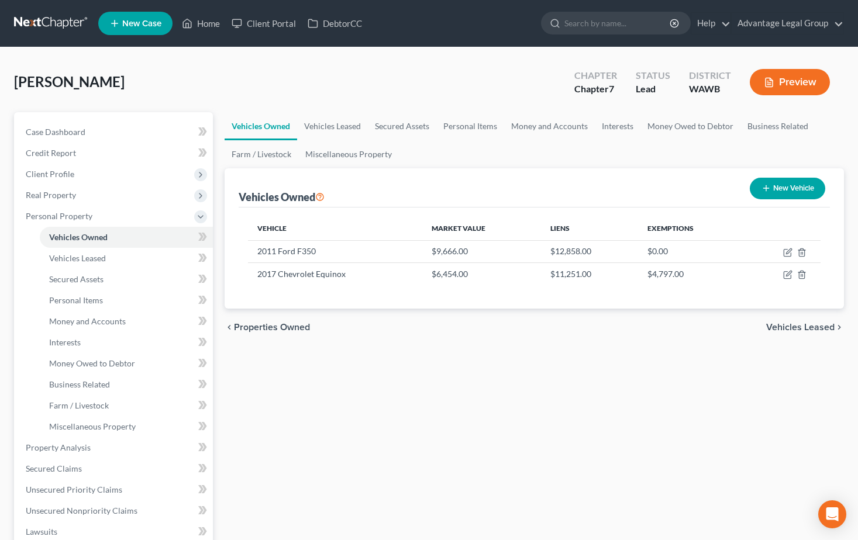
click at [802, 328] on span "Vehicles Leased" at bounding box center [800, 327] width 68 height 9
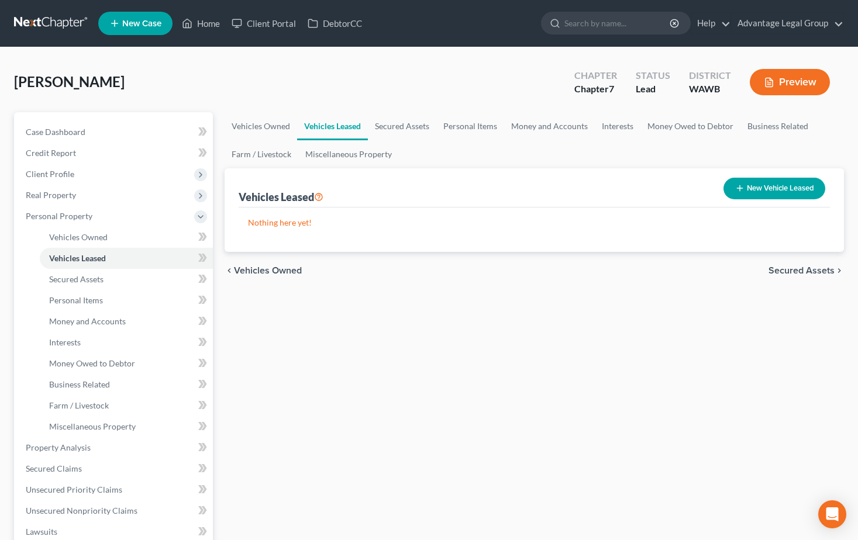
click at [803, 269] on span "Secured Assets" at bounding box center [801, 270] width 66 height 9
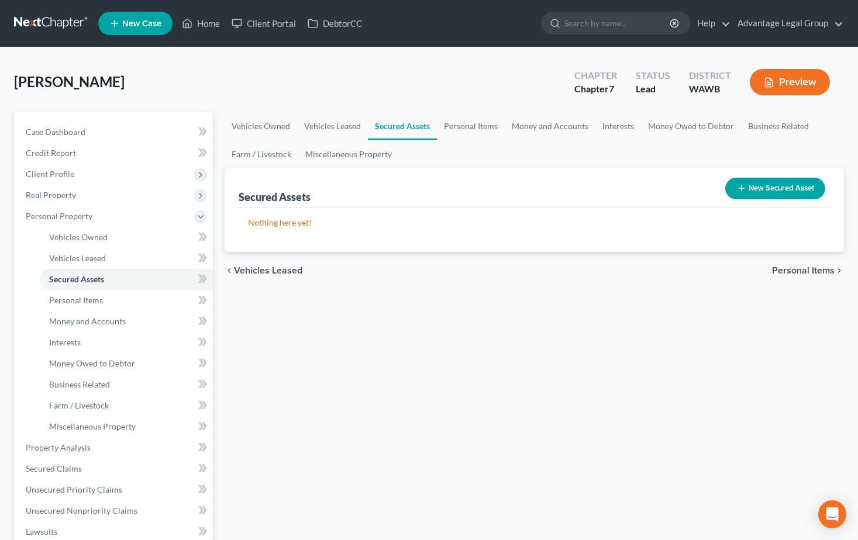
click at [813, 264] on div "chevron_left Vehicles Leased Personal Items chevron_right" at bounding box center [534, 270] width 619 height 37
click at [812, 269] on span "Personal Items" at bounding box center [803, 270] width 63 height 9
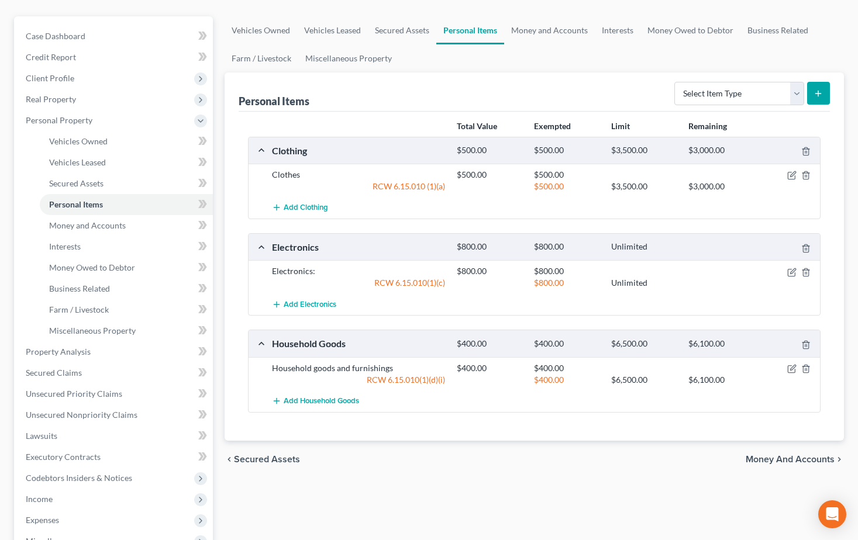
scroll to position [117, 0]
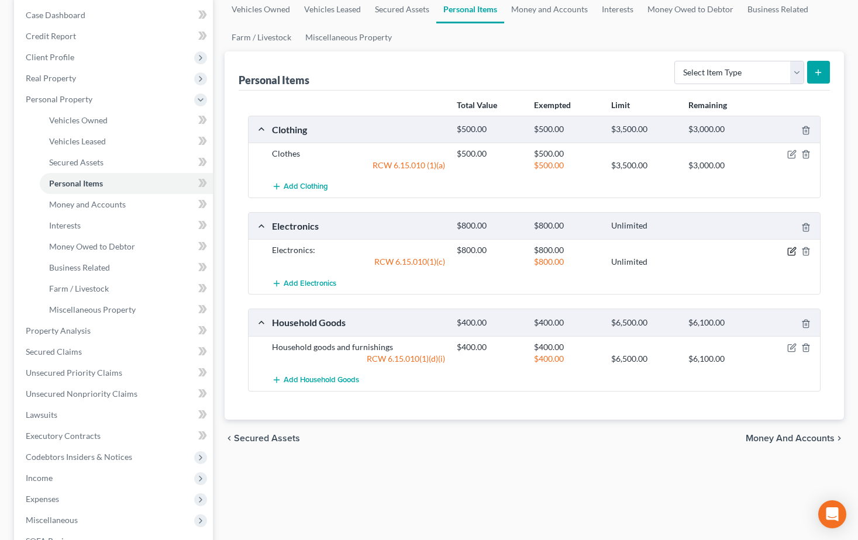
click at [792, 253] on icon "button" at bounding box center [791, 251] width 9 height 9
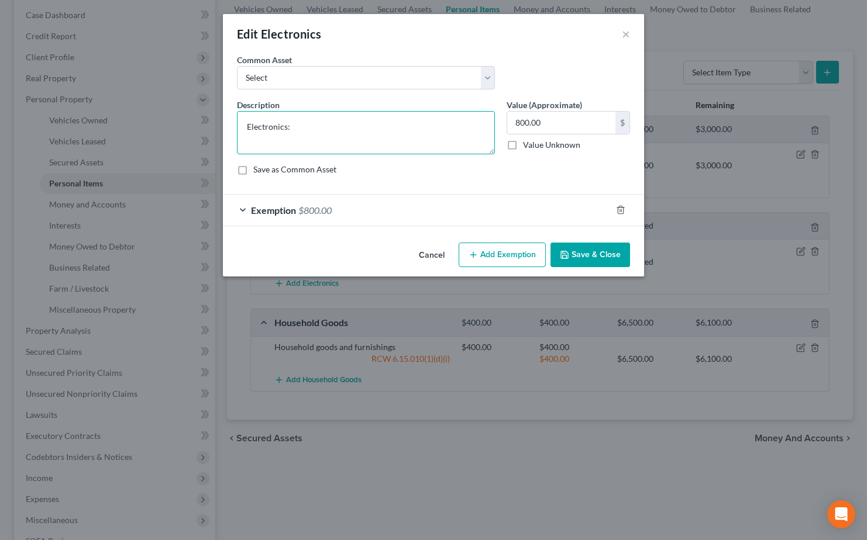
click at [318, 130] on textarea "Electronics:" at bounding box center [366, 132] width 258 height 43
type textarea "Electronics: 2 TV, 2 Lap tops, 1 smart phone, body cam"
click at [587, 257] on button "Save & Close" at bounding box center [590, 255] width 80 height 25
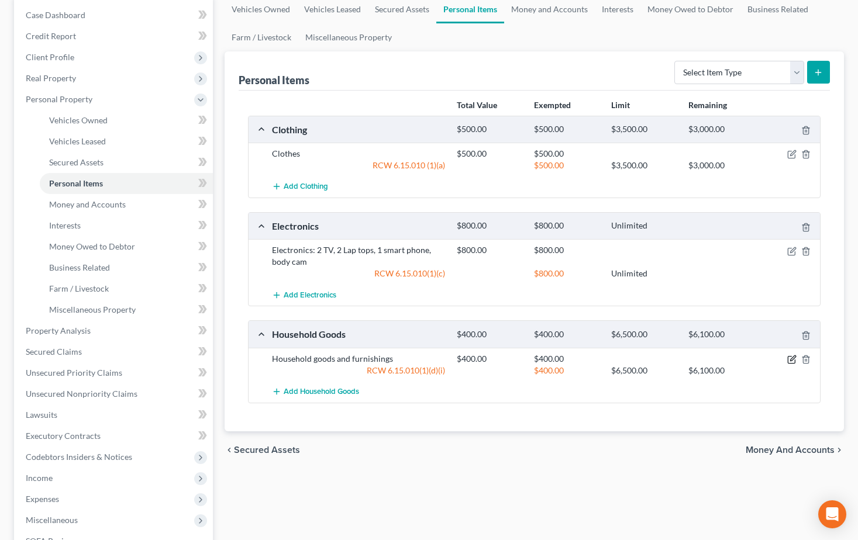
click at [790, 359] on icon "button" at bounding box center [791, 359] width 9 height 9
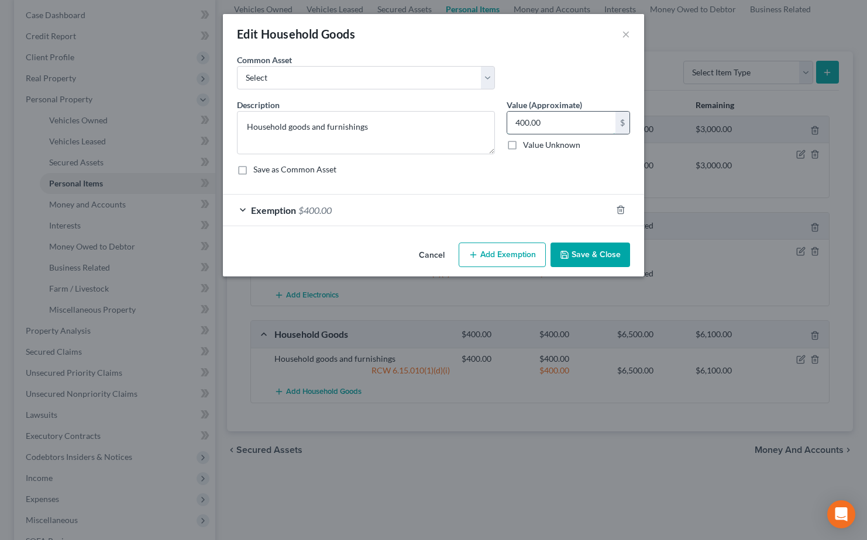
click at [544, 123] on input "400.00" at bounding box center [561, 123] width 108 height 22
type input "1,500.00"
click at [620, 209] on icon "button" at bounding box center [620, 209] width 9 height 9
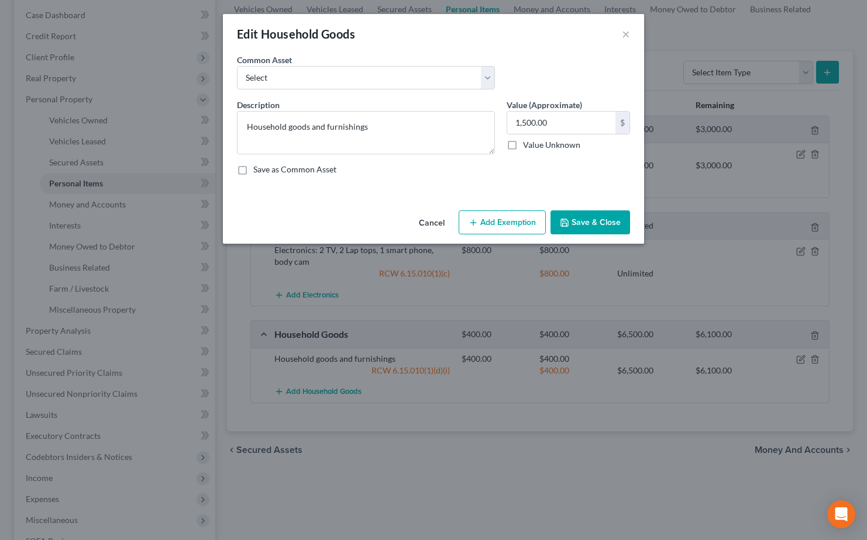
click at [490, 220] on button "Add Exemption" at bounding box center [502, 223] width 87 height 25
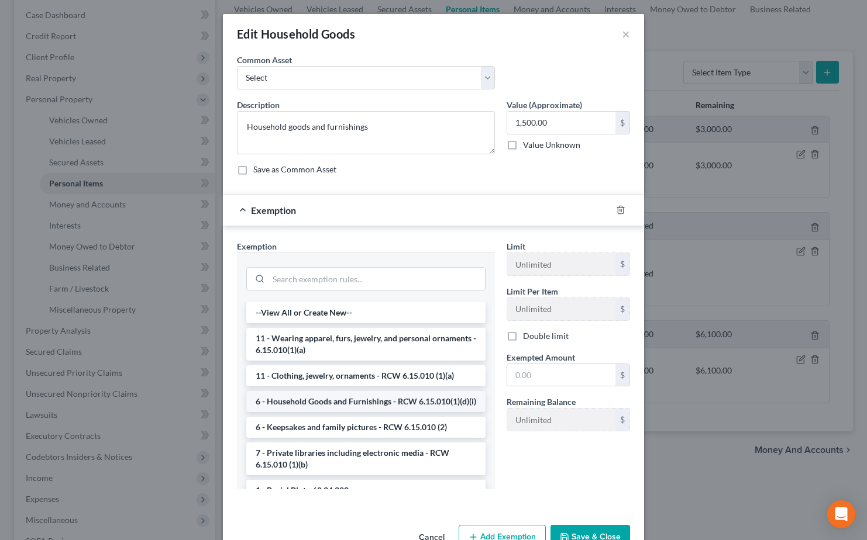
click at [401, 404] on li "6 - Household Goods and Furnishings - RCW 6.15.010(1)(d)(i)" at bounding box center [365, 401] width 239 height 21
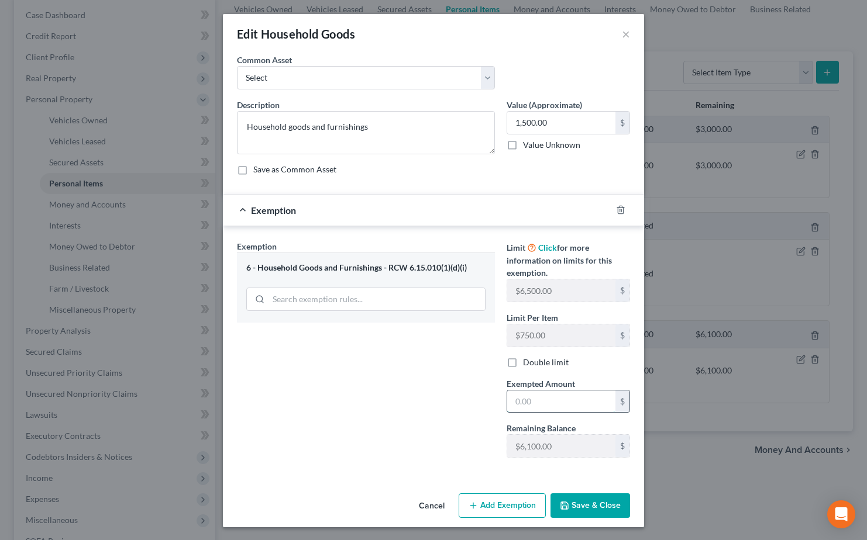
click at [525, 399] on input "text" at bounding box center [561, 402] width 108 height 22
type input "1,500.00"
click at [572, 508] on button "Save & Close" at bounding box center [590, 506] width 80 height 25
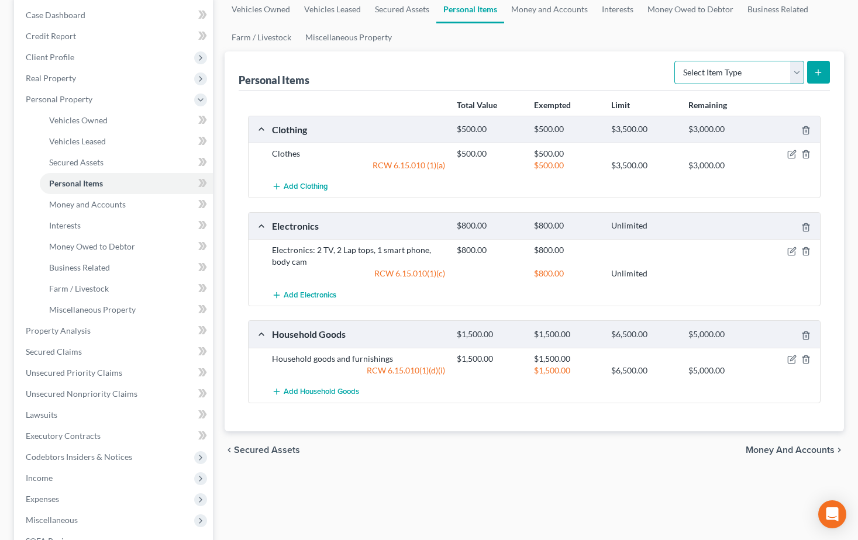
click at [797, 74] on select "Select Item Type Clothing Collectibles Of Value Electronics Firearms Household …" at bounding box center [739, 72] width 130 height 23
click at [781, 455] on span "Money and Accounts" at bounding box center [790, 450] width 89 height 9
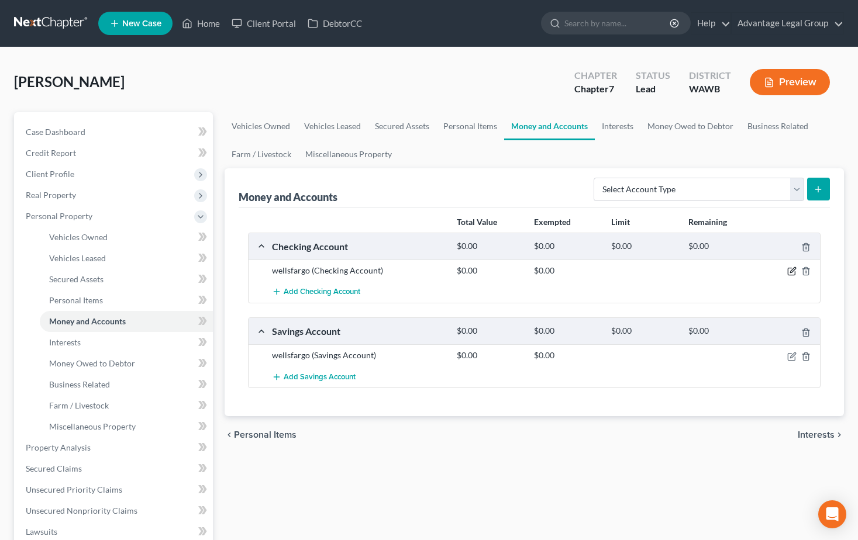
click at [789, 273] on icon "button" at bounding box center [791, 271] width 9 height 9
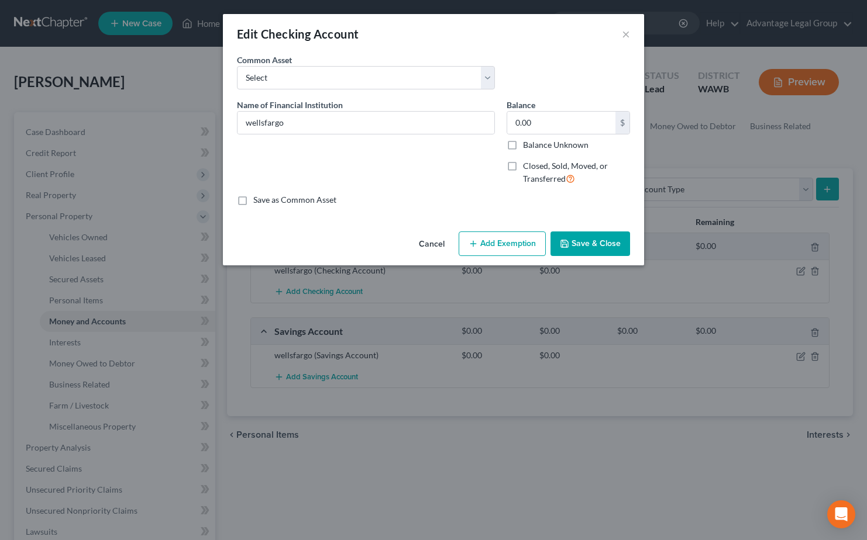
click at [582, 238] on button "Save & Close" at bounding box center [590, 244] width 80 height 25
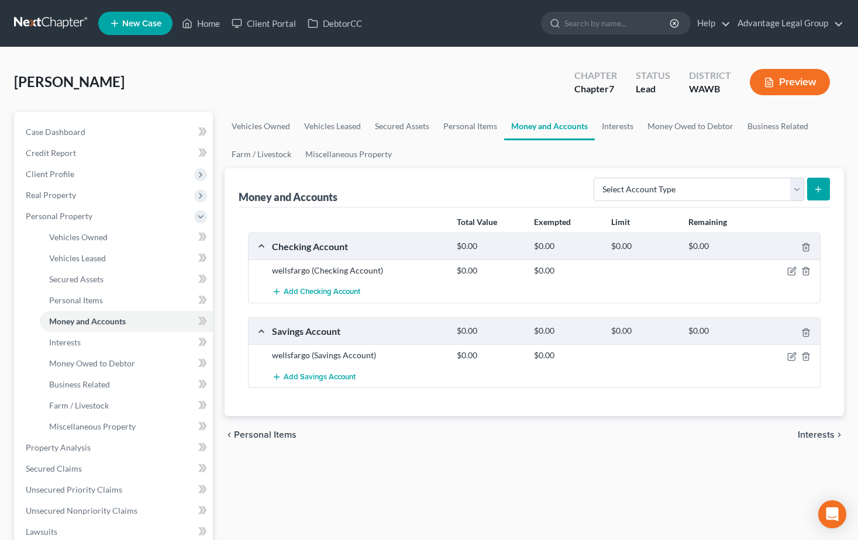
click at [812, 440] on span "Interests" at bounding box center [816, 434] width 37 height 9
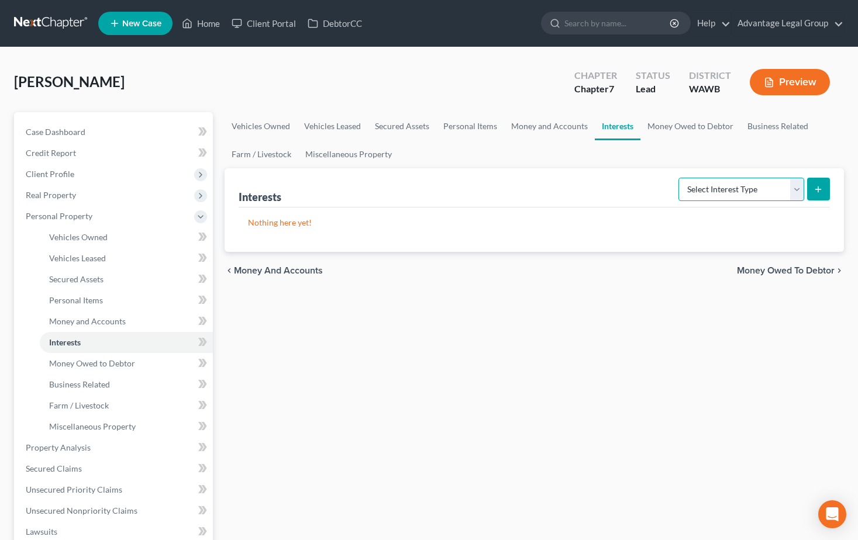
click at [797, 190] on select "Select Interest Type 401K Annuity Bond Education IRA Government Bond Government…" at bounding box center [741, 189] width 126 height 23
click at [837, 301] on div "Vehicles Owned Vehicles Leased Secured Assets Personal Items Money and Accounts…" at bounding box center [534, 449] width 631 height 675
click at [816, 266] on span "Money Owed to Debtor" at bounding box center [786, 270] width 98 height 9
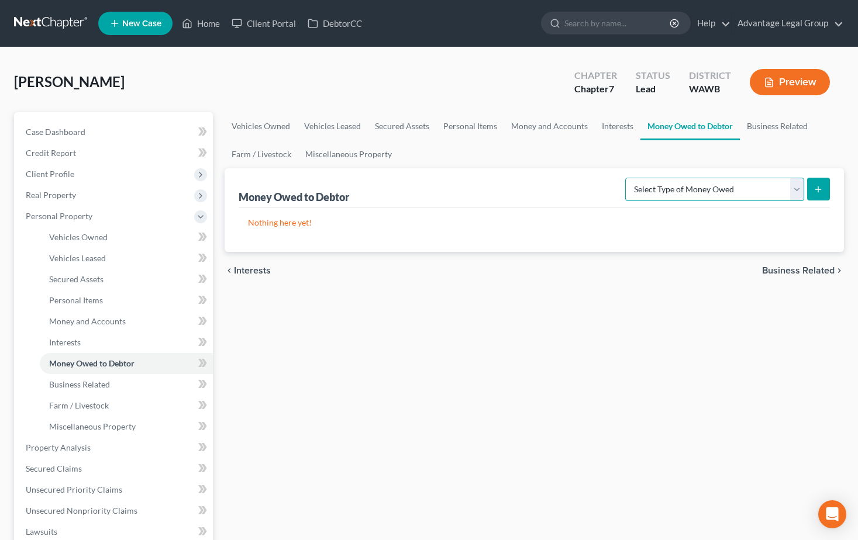
click at [795, 190] on select "Select Type of Money Owed Accounts Receivable Alimony Child Support Claims Agai…" at bounding box center [714, 189] width 179 height 23
click at [843, 386] on div "Vehicles Owned Vehicles Leased Secured Assets Personal Items Money and Accounts…" at bounding box center [534, 449] width 631 height 675
click at [787, 266] on span "Business Related" at bounding box center [798, 270] width 73 height 9
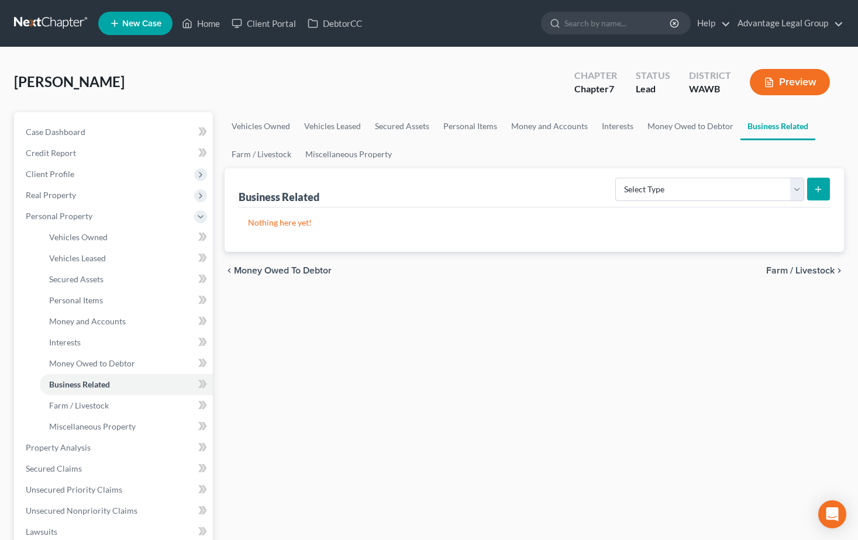
click at [792, 272] on span "Farm / Livestock" at bounding box center [800, 270] width 68 height 9
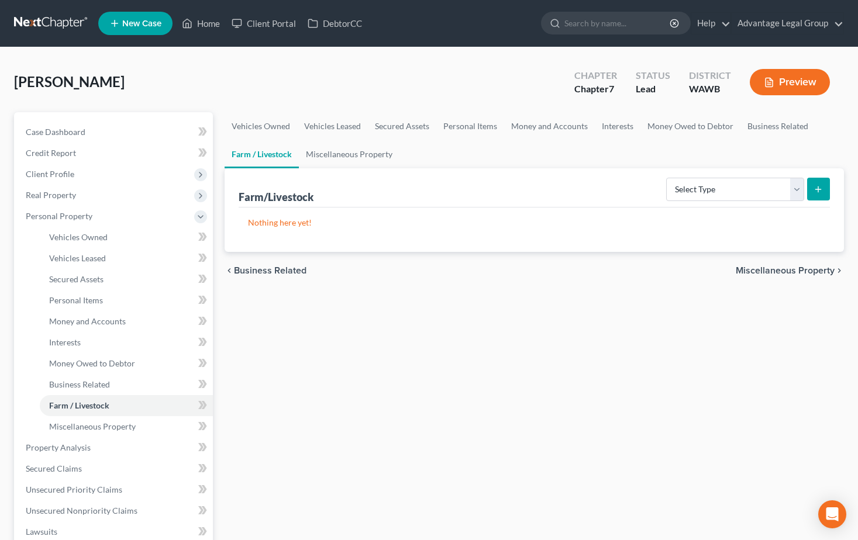
click at [798, 274] on span "Miscellaneous Property" at bounding box center [785, 270] width 99 height 9
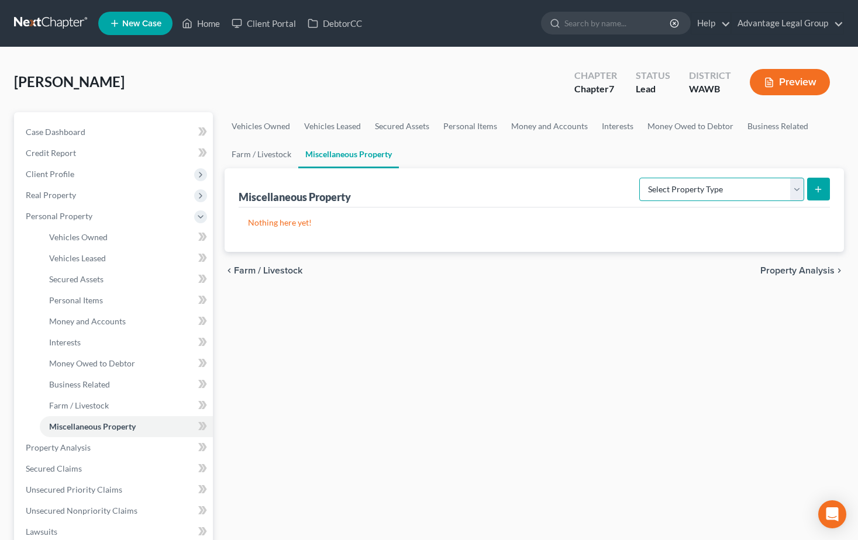
click at [796, 192] on select "Select Property Type Assigned for Creditor Benefit [DATE] Holding for Another N…" at bounding box center [721, 189] width 165 height 23
click at [729, 353] on div "Vehicles Owned Vehicles Leased Secured Assets Personal Items Money and Accounts…" at bounding box center [534, 449] width 631 height 675
click at [790, 269] on span "Property Analysis" at bounding box center [797, 270] width 74 height 9
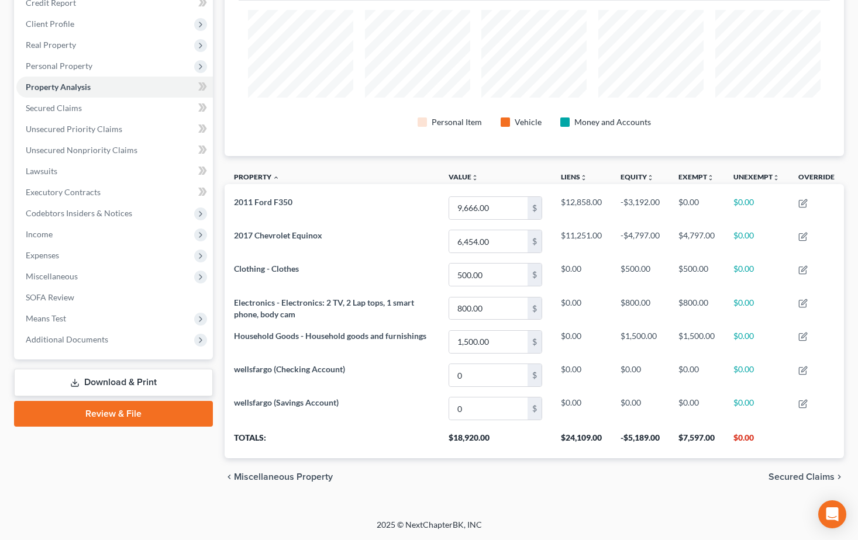
click at [787, 476] on span "Secured Claims" at bounding box center [801, 477] width 66 height 9
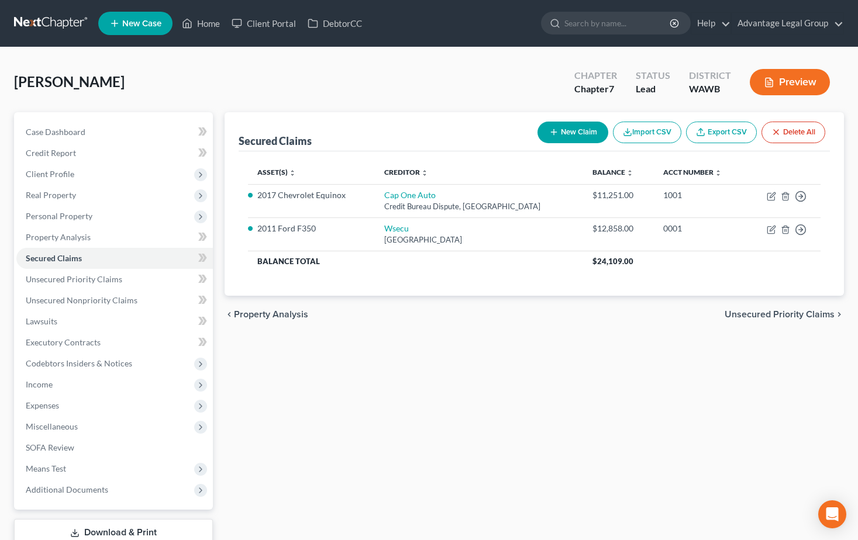
click at [782, 314] on span "Unsecured Priority Claims" at bounding box center [780, 314] width 110 height 9
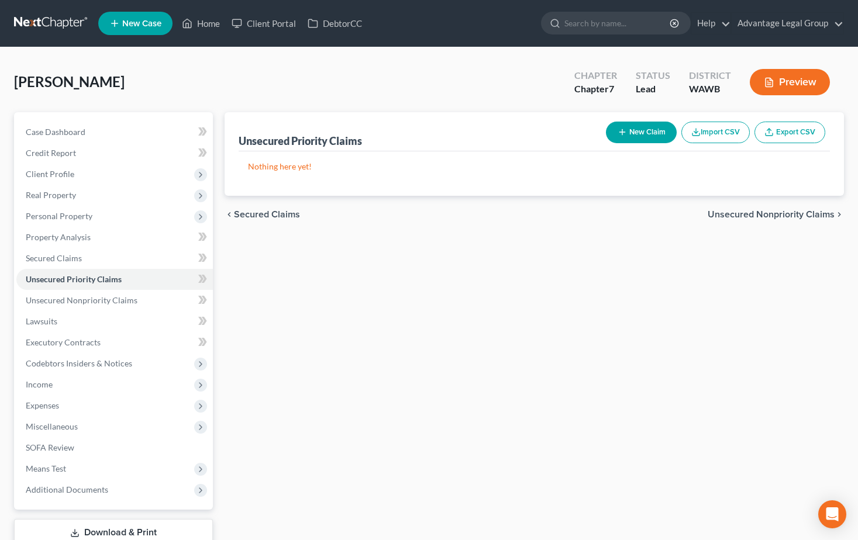
drag, startPoint x: 777, startPoint y: 238, endPoint x: 767, endPoint y: 262, distance: 26.2
click at [777, 238] on div "Unsecured Priority Claims New Claim Import CSV Export CSV Nothing here yet! Pre…" at bounding box center [534, 344] width 631 height 465
click at [761, 218] on span "Unsecured Nonpriority Claims" at bounding box center [771, 214] width 127 height 9
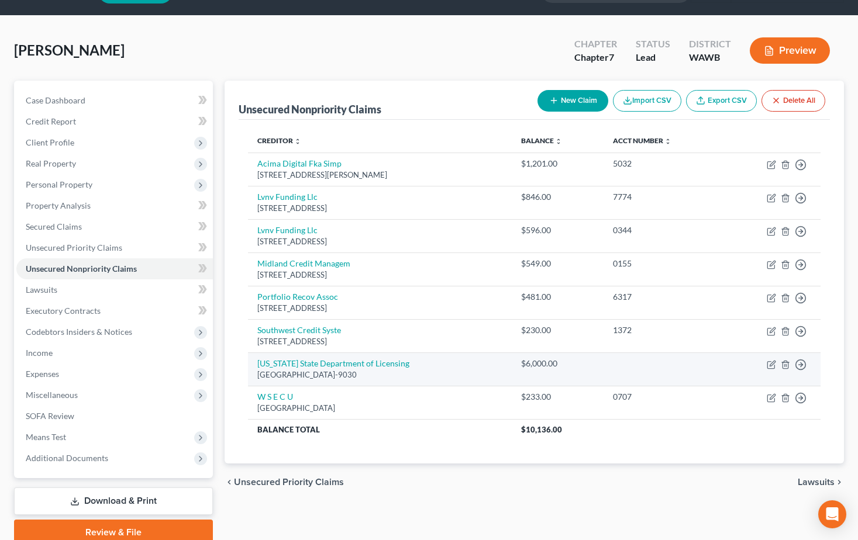
scroll to position [58, 0]
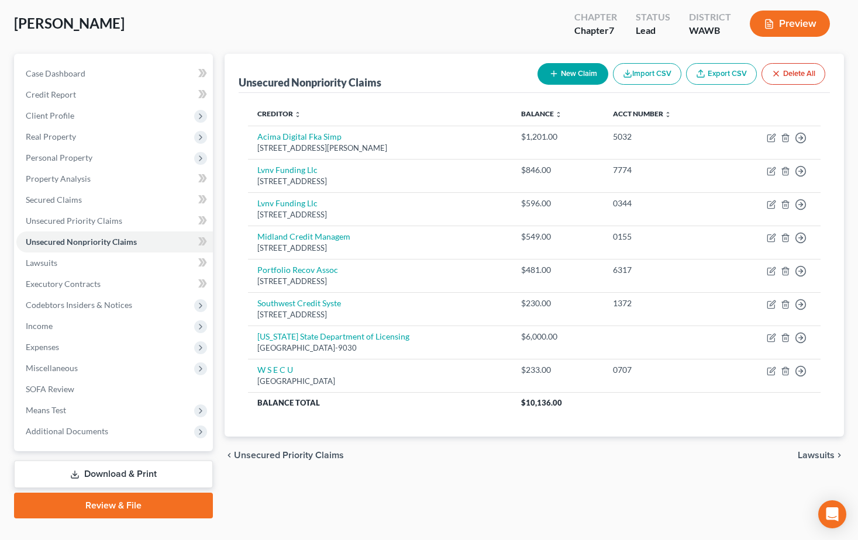
click at [811, 457] on span "Lawsuits" at bounding box center [816, 455] width 37 height 9
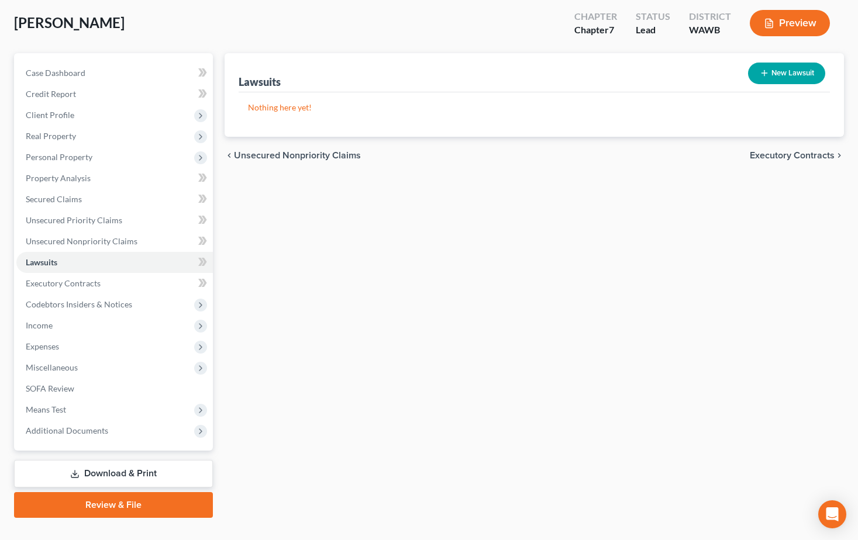
scroll to position [81, 0]
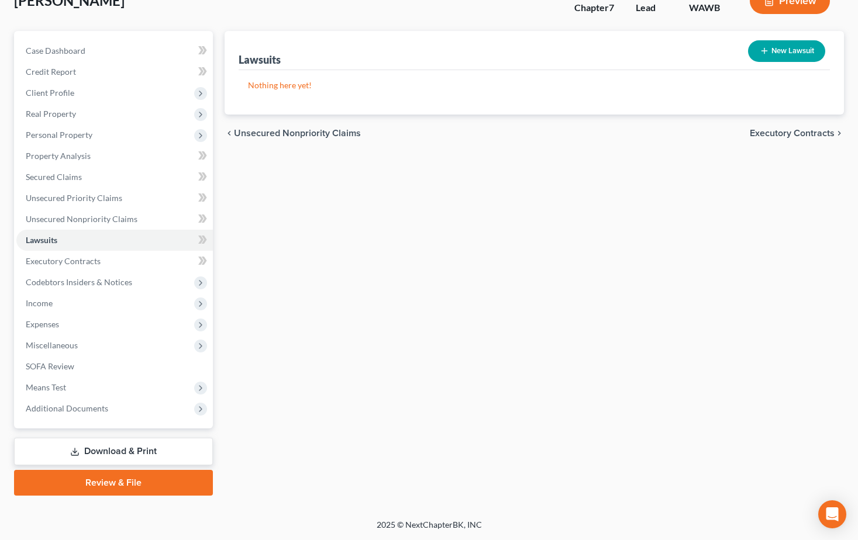
drag, startPoint x: 784, startPoint y: 191, endPoint x: 863, endPoint y: 378, distance: 203.9
click at [781, 202] on div "Lawsuits New Lawsuit Nothing here yet! Court Name Date Filed Status Creditor Na…" at bounding box center [534, 263] width 631 height 465
click at [775, 135] on span "Executory Contracts" at bounding box center [792, 133] width 85 height 9
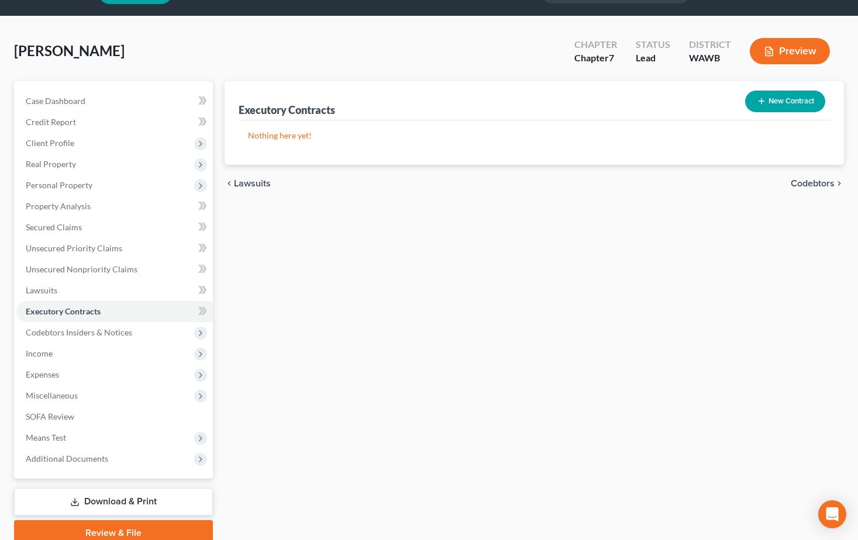
scroll to position [58, 0]
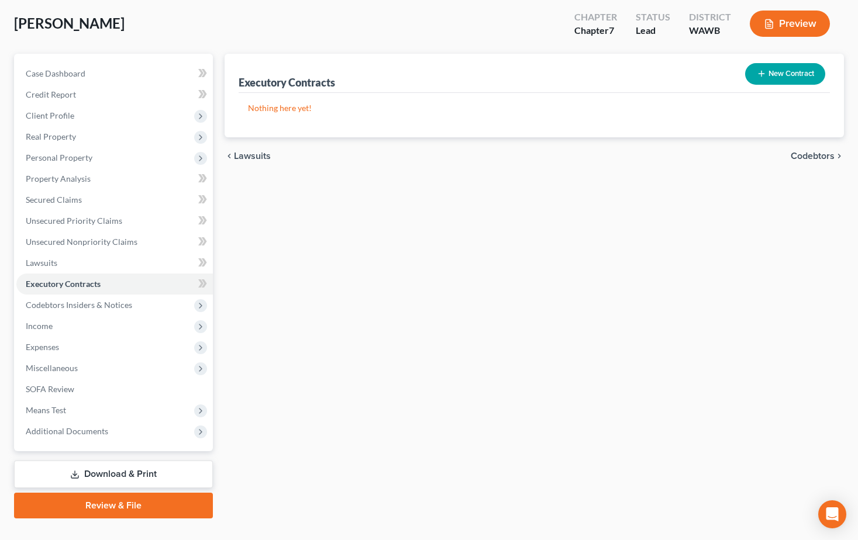
click at [804, 153] on span "Codebtors" at bounding box center [813, 155] width 44 height 9
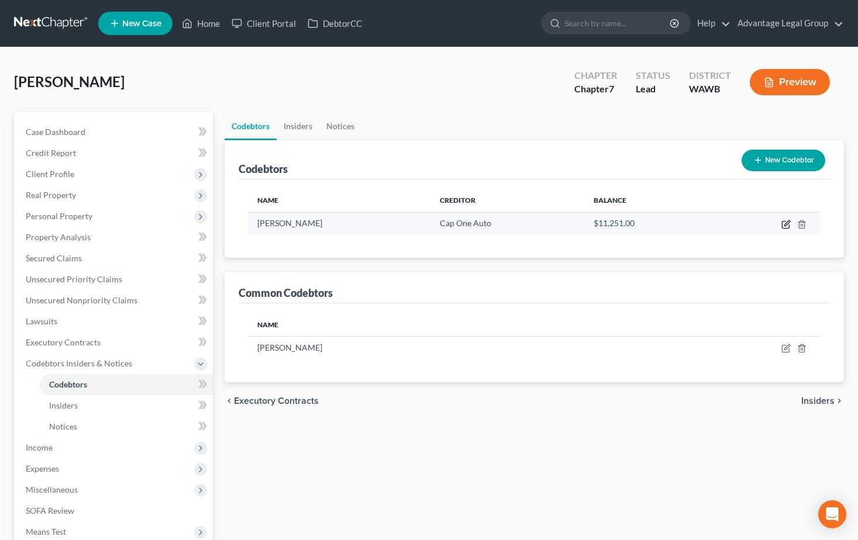
click at [783, 225] on icon "button" at bounding box center [785, 225] width 7 height 7
select select "50"
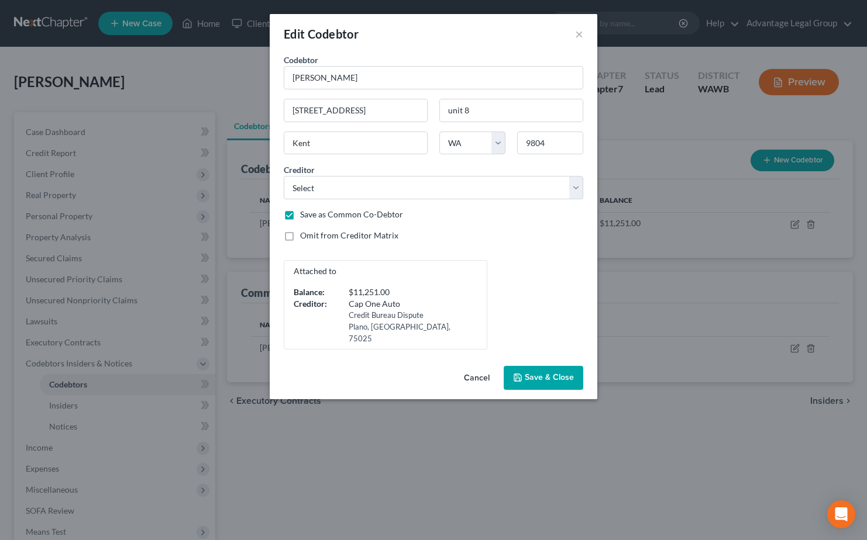
click at [558, 366] on button "Save & Close" at bounding box center [544, 378] width 80 height 25
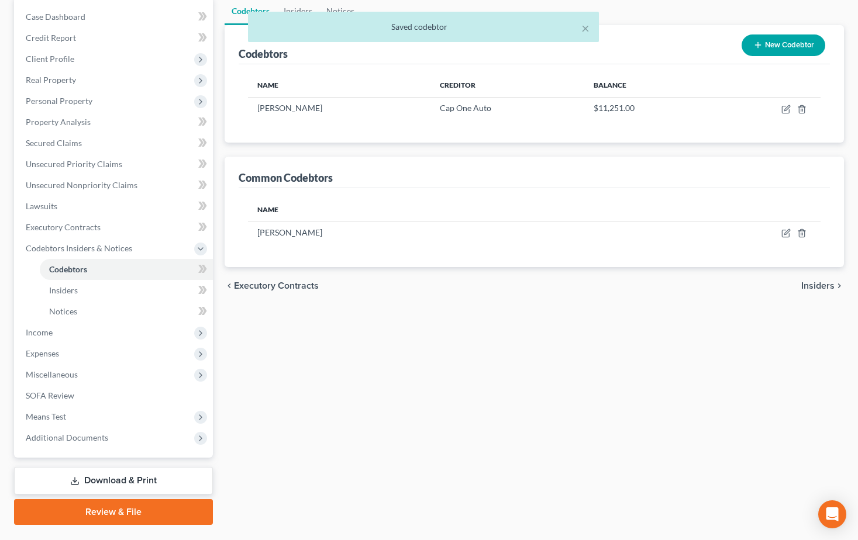
scroll to position [117, 0]
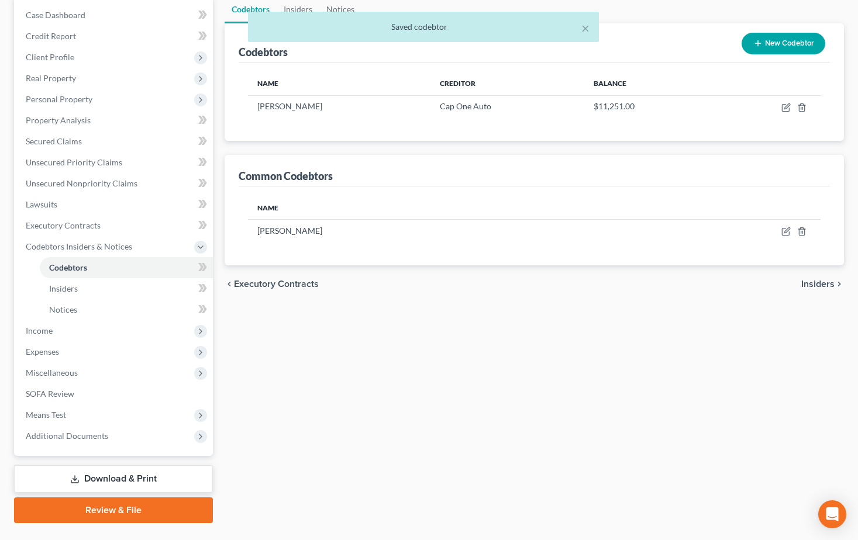
click at [805, 282] on span "Insiders" at bounding box center [817, 284] width 33 height 9
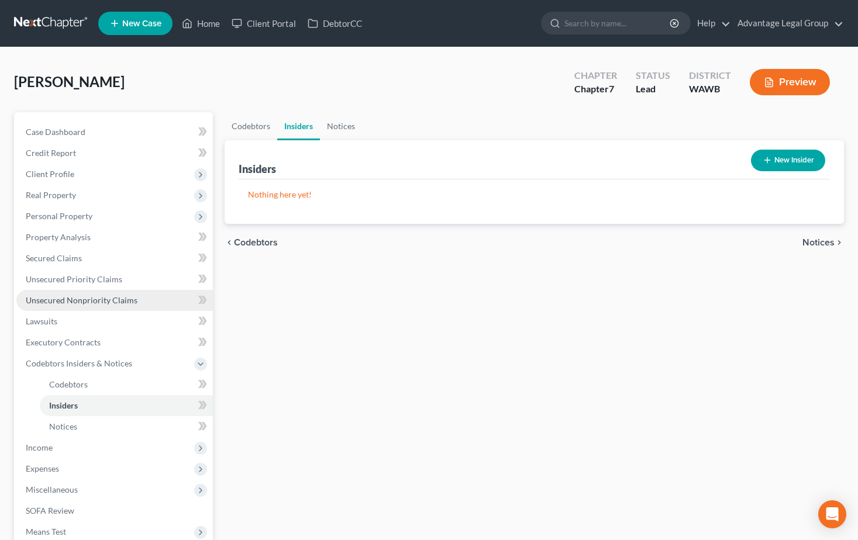
click at [96, 304] on span "Unsecured Nonpriority Claims" at bounding box center [82, 300] width 112 height 10
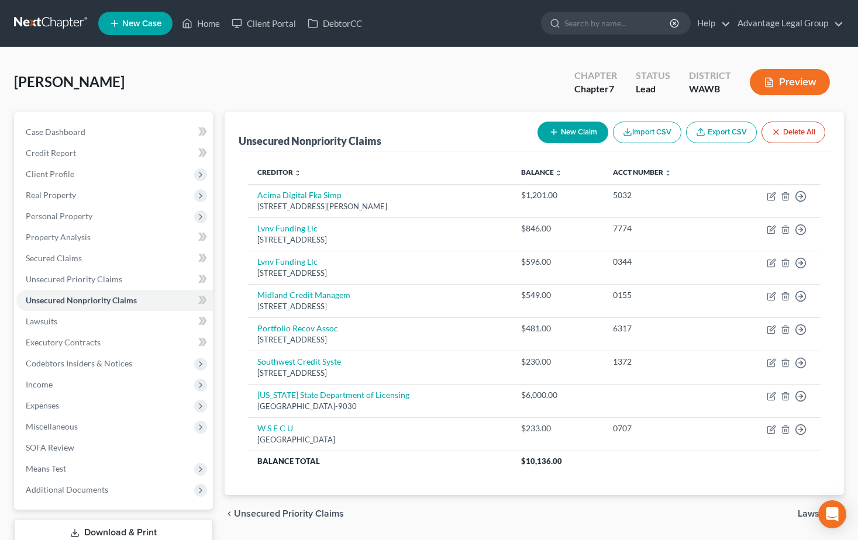
click at [572, 134] on button "New Claim" at bounding box center [572, 133] width 71 height 22
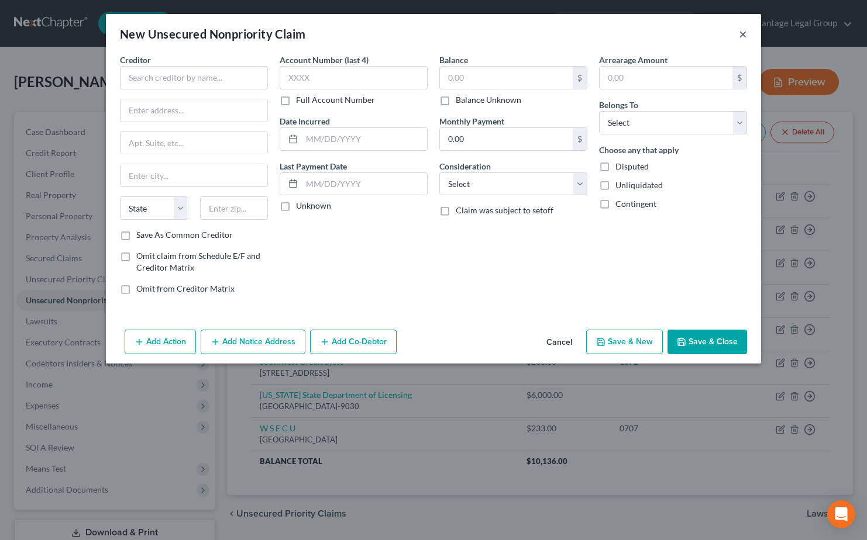
click at [744, 33] on button "×" at bounding box center [743, 34] width 8 height 14
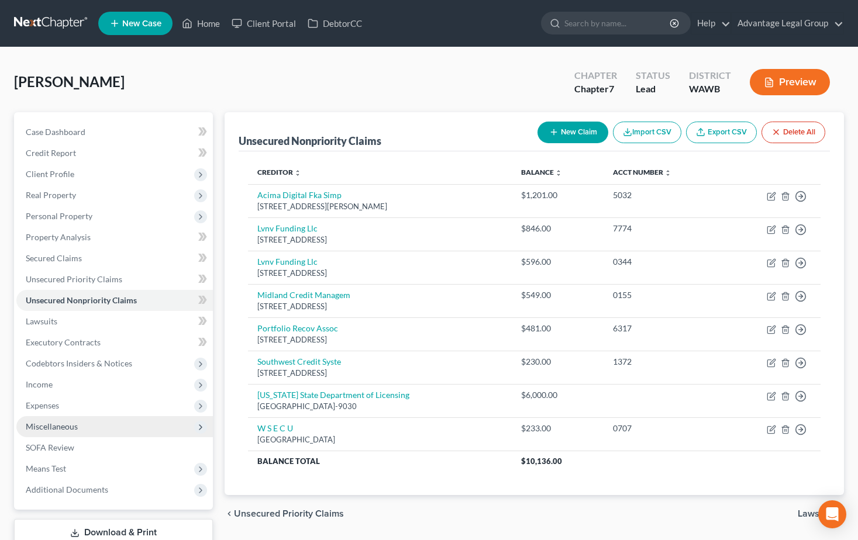
click at [74, 428] on span "Miscellaneous" at bounding box center [52, 427] width 52 height 10
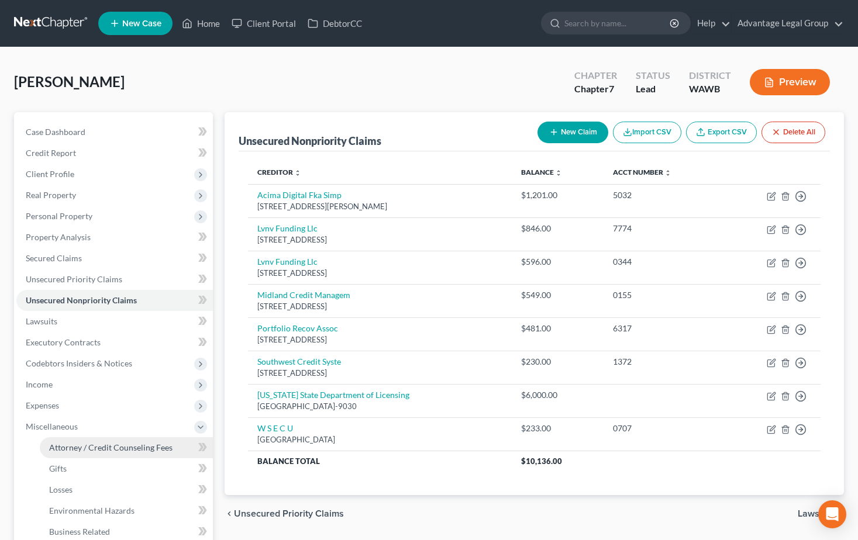
click at [79, 444] on span "Attorney / Credit Counseling Fees" at bounding box center [110, 448] width 123 height 10
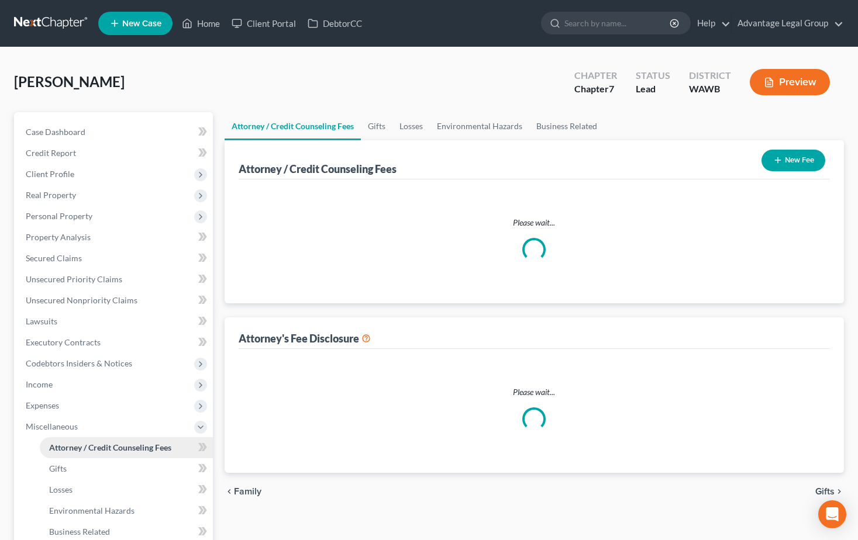
select select "0"
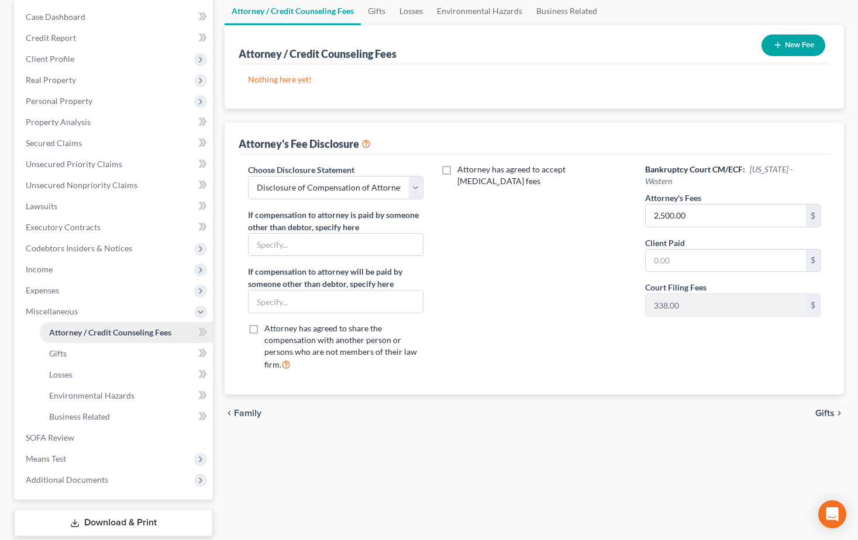
scroll to position [117, 0]
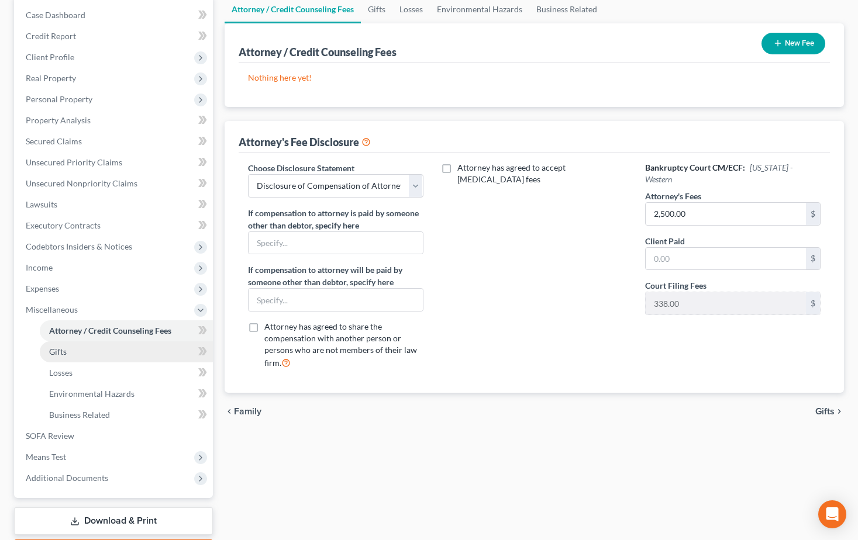
click at [60, 352] on span "Gifts" at bounding box center [58, 352] width 18 height 10
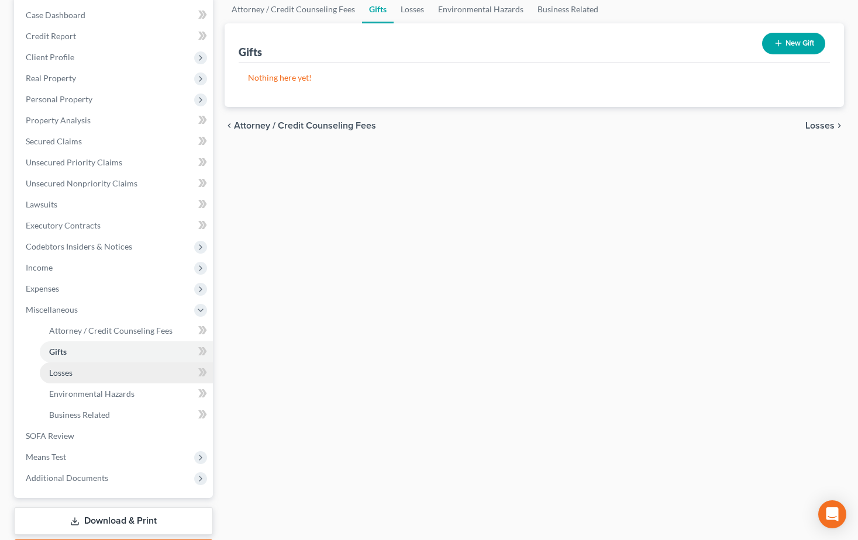
click at [60, 372] on span "Losses" at bounding box center [60, 373] width 23 height 10
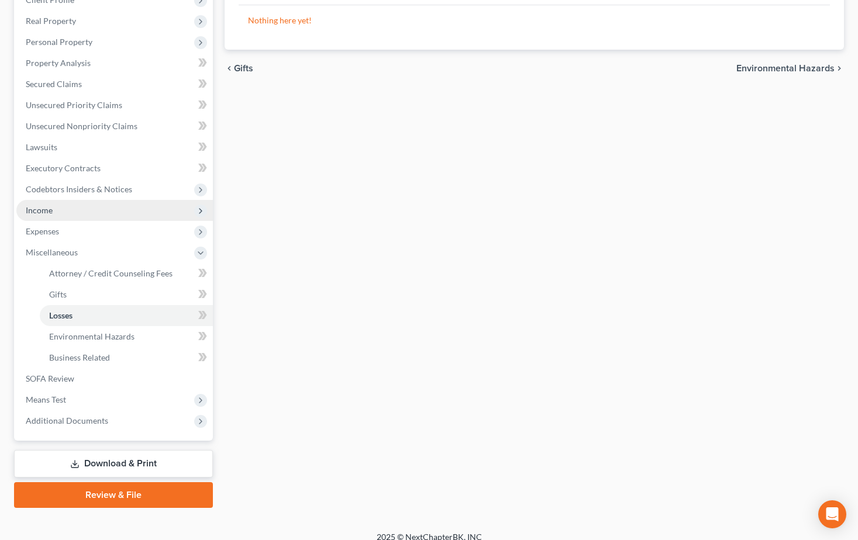
scroll to position [175, 0]
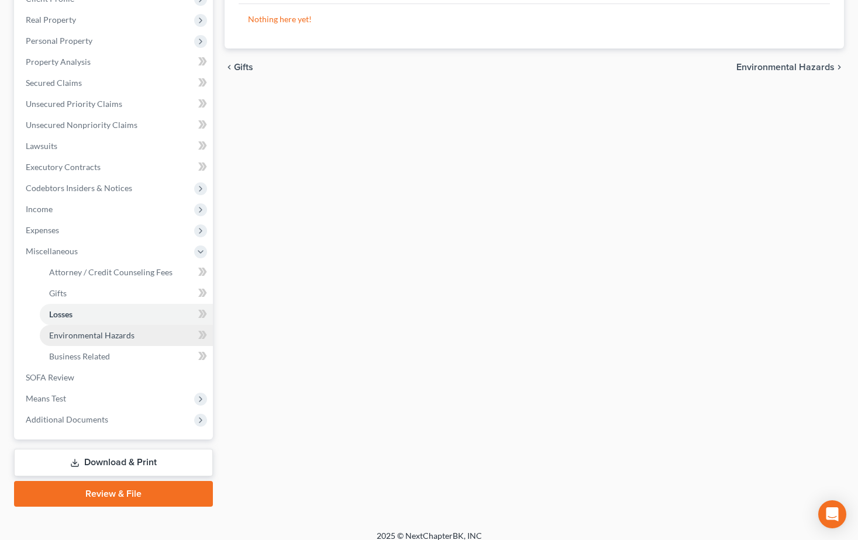
click at [97, 340] on link "Environmental Hazards" at bounding box center [126, 335] width 173 height 21
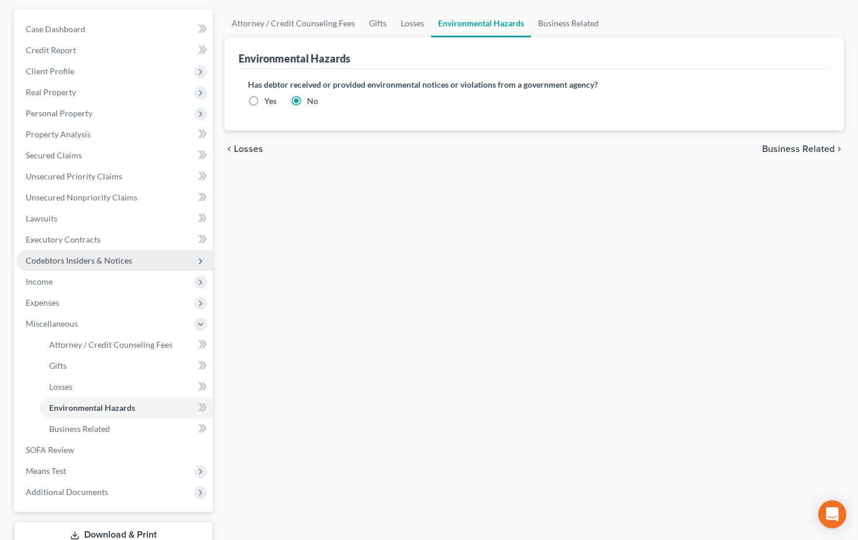
scroll to position [117, 0]
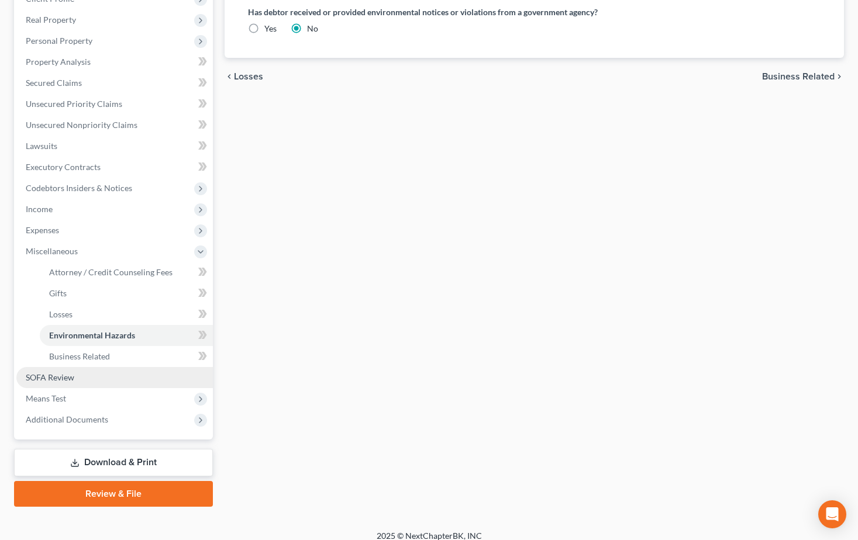
click at [57, 377] on span "SOFA Review" at bounding box center [50, 378] width 49 height 10
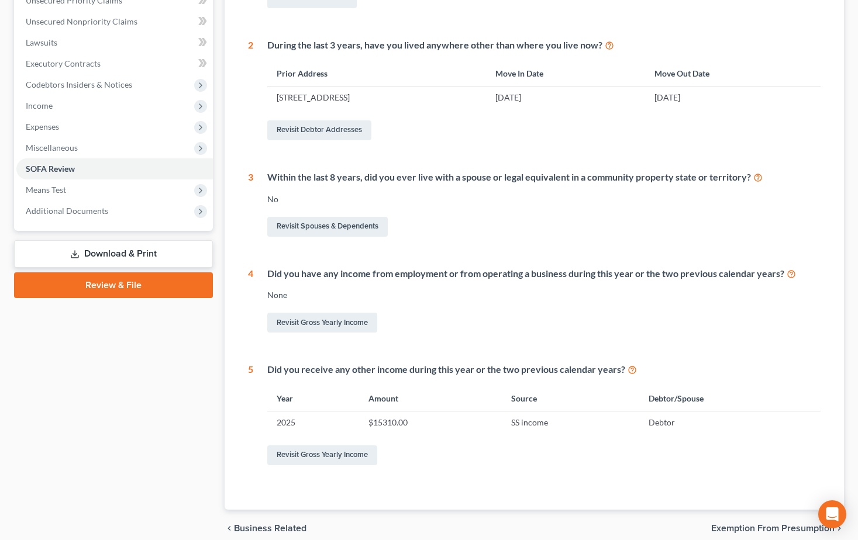
scroll to position [292, 0]
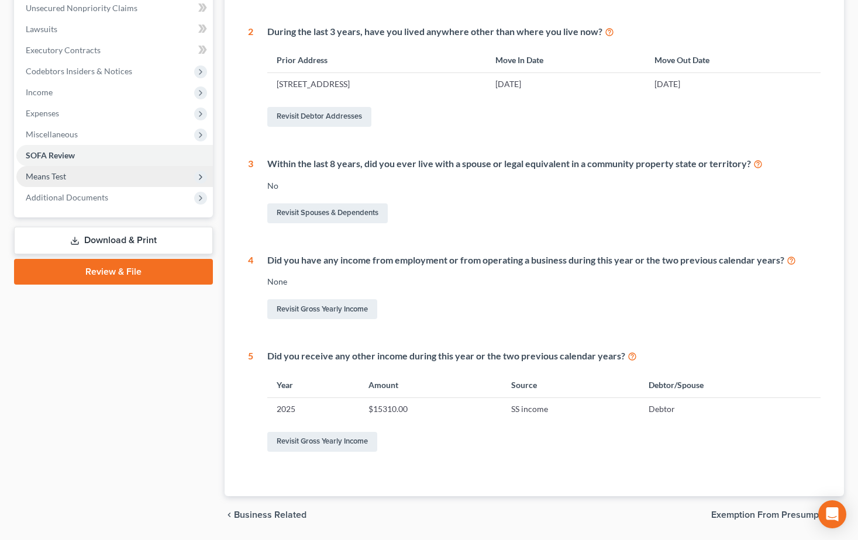
click at [46, 177] on span "Means Test" at bounding box center [46, 176] width 40 height 10
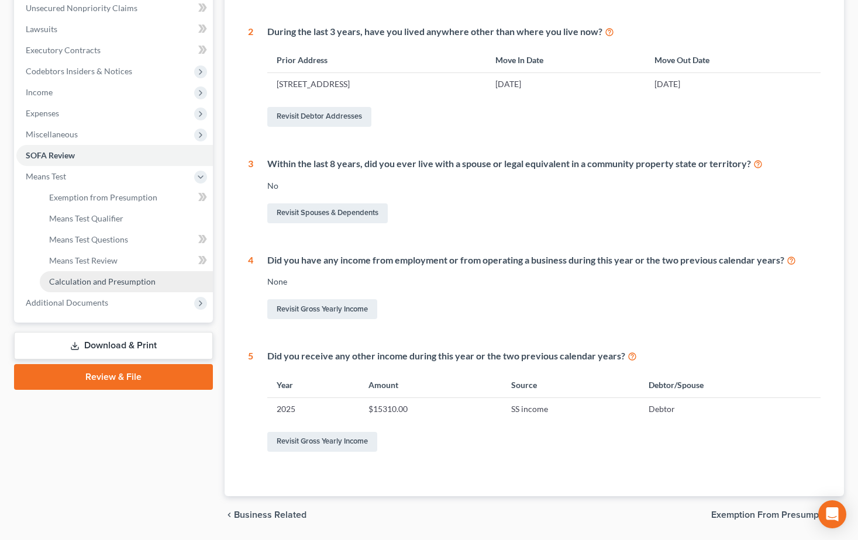
click at [105, 286] on span "Calculation and Presumption" at bounding box center [102, 282] width 106 height 10
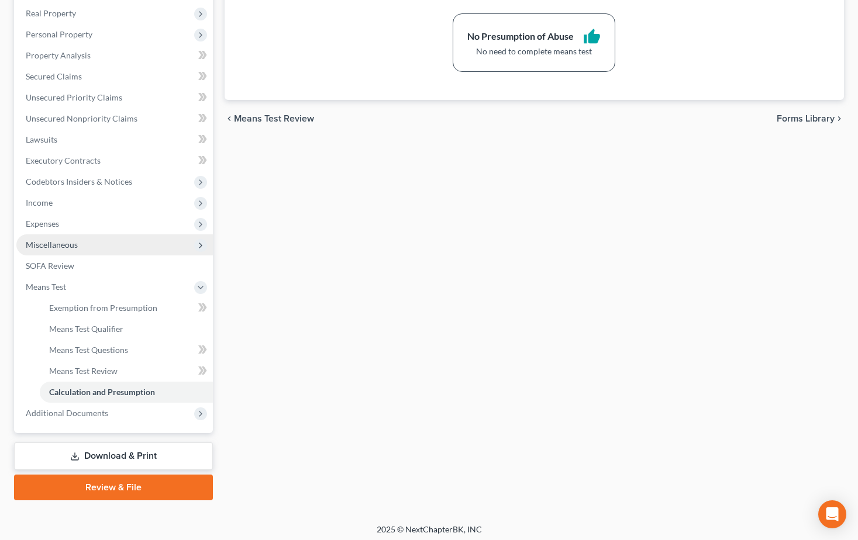
scroll to position [187, 0]
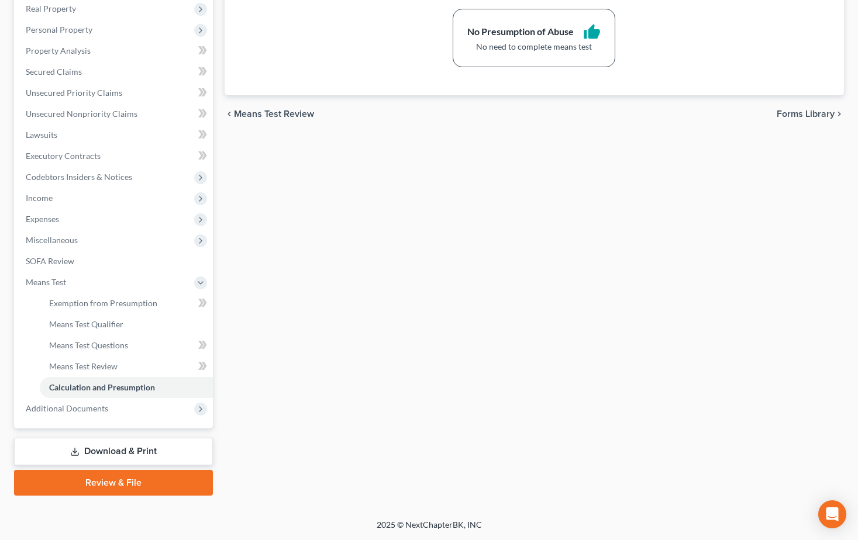
click at [115, 450] on link "Download & Print" at bounding box center [113, 451] width 199 height 27
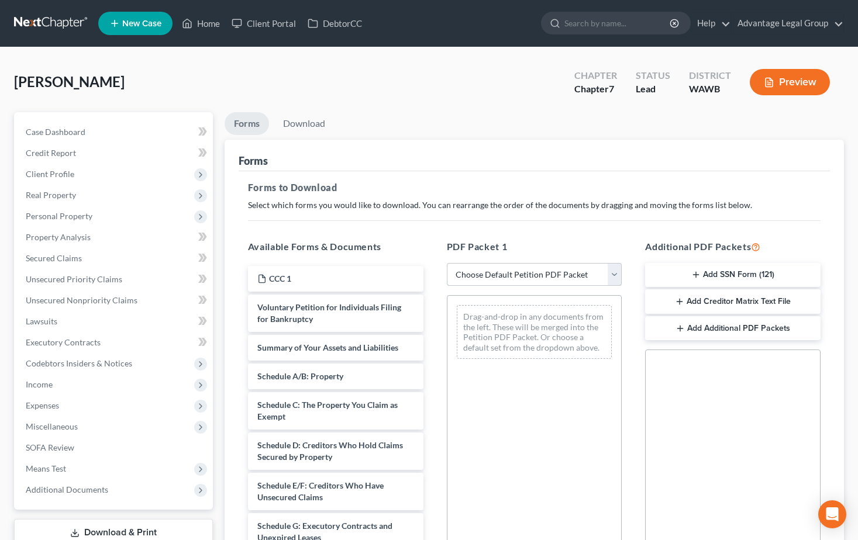
click at [617, 275] on select "Choose Default Petition PDF Packet Complete Bankruptcy Petition (all forms and …" at bounding box center [534, 274] width 175 height 23
select select "1"
click at [451, 263] on select "Choose Default Petition PDF Packet Complete Bankruptcy Petition (all forms and …" at bounding box center [534, 274] width 175 height 23
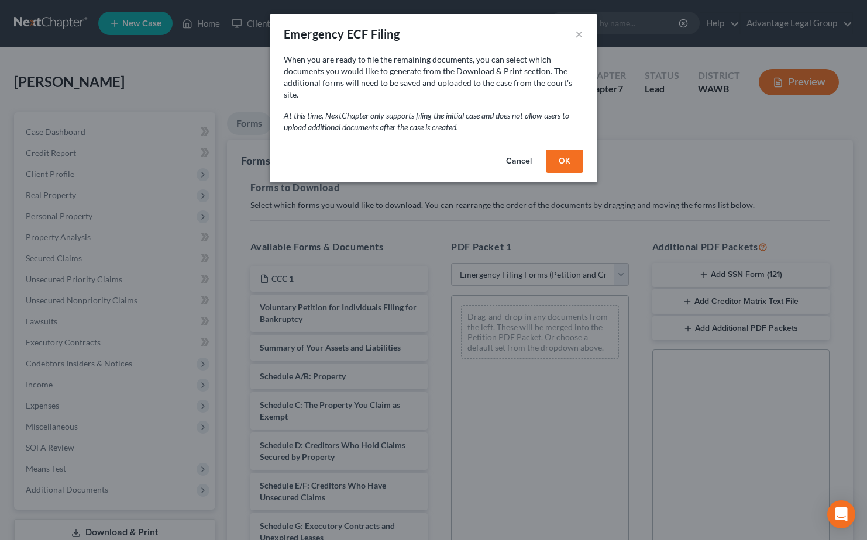
click at [570, 150] on button "OK" at bounding box center [564, 161] width 37 height 23
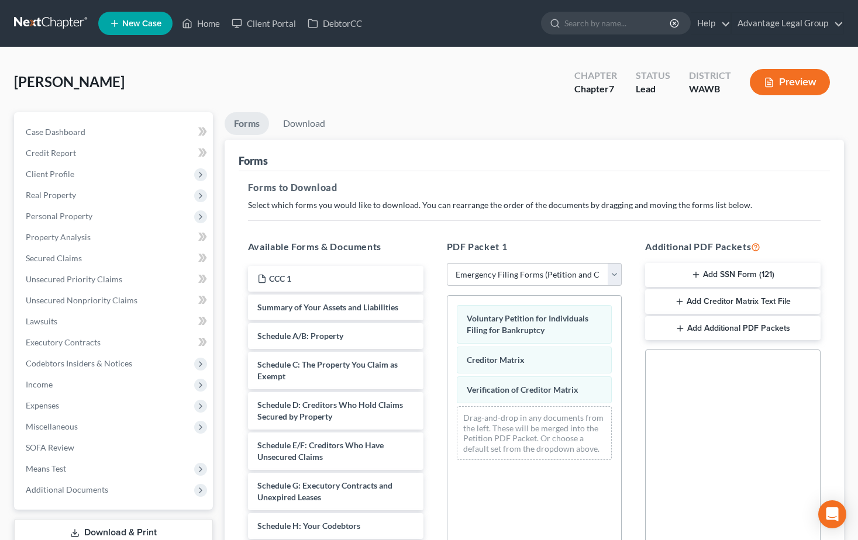
click at [718, 271] on button "Add SSN Form (121)" at bounding box center [732, 275] width 175 height 25
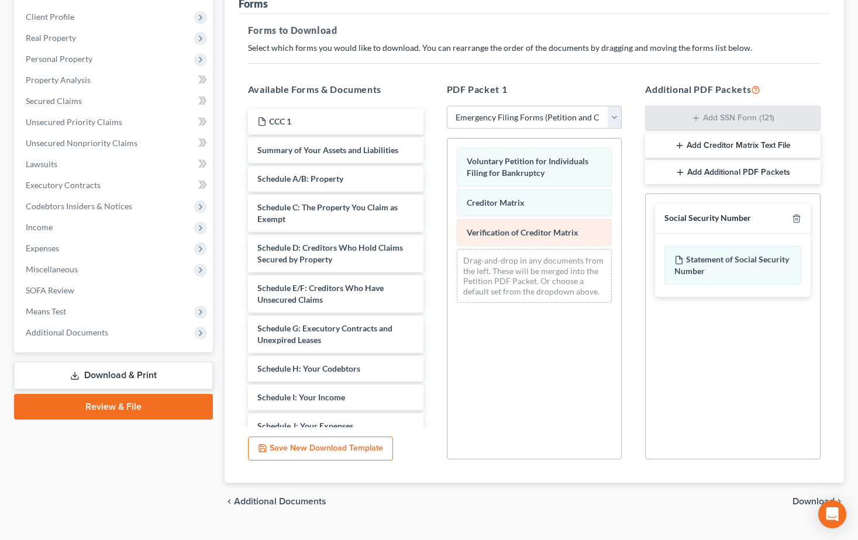
scroll to position [182, 0]
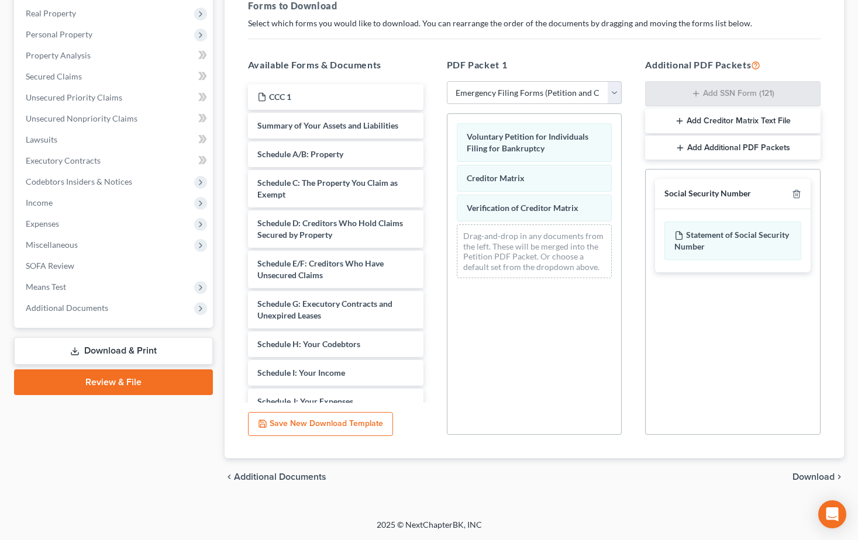
click at [797, 475] on span "Download" at bounding box center [813, 477] width 42 height 9
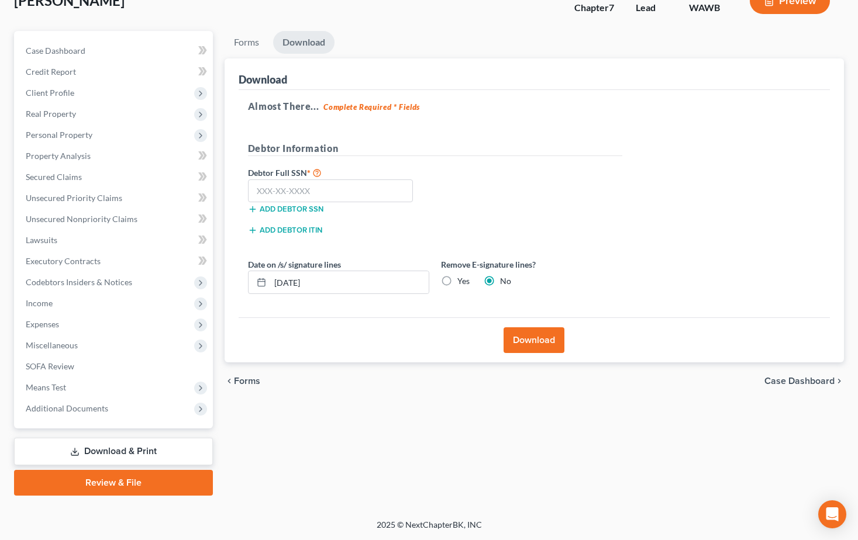
scroll to position [81, 0]
click at [297, 191] on input "text" at bounding box center [331, 191] width 166 height 23
type input "534-76-9536"
click at [529, 346] on button "Download" at bounding box center [534, 341] width 61 height 26
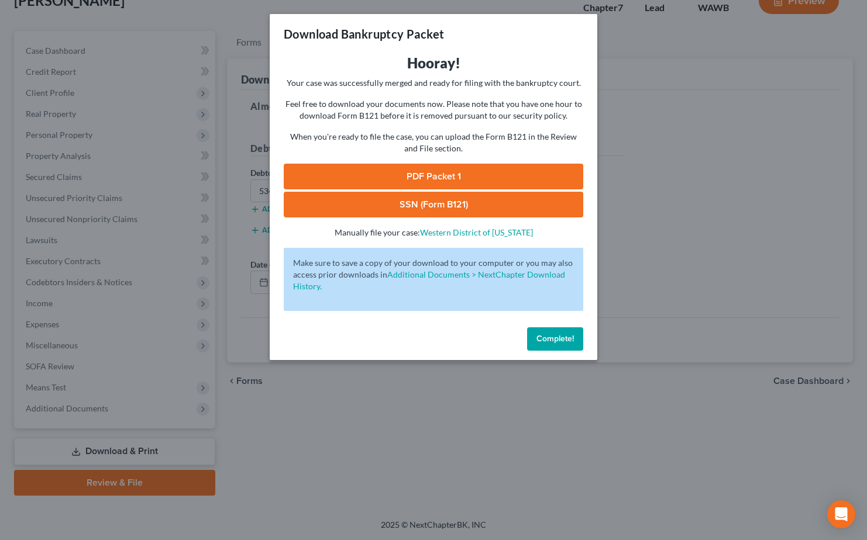
click at [416, 173] on link "PDF Packet 1" at bounding box center [433, 177] width 299 height 26
click at [399, 201] on link "SSN (Form B121)" at bounding box center [433, 205] width 299 height 26
click at [557, 342] on span "Complete!" at bounding box center [554, 339] width 37 height 10
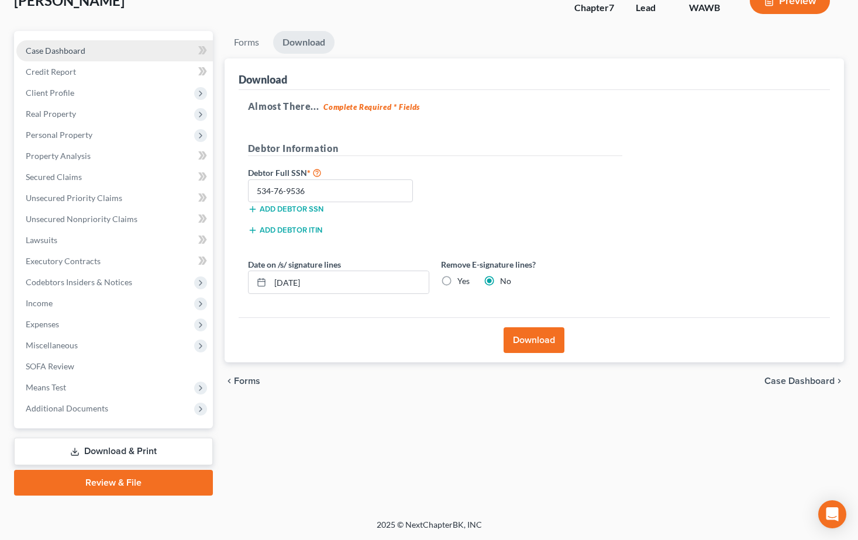
click at [60, 51] on span "Case Dashboard" at bounding box center [56, 51] width 60 height 10
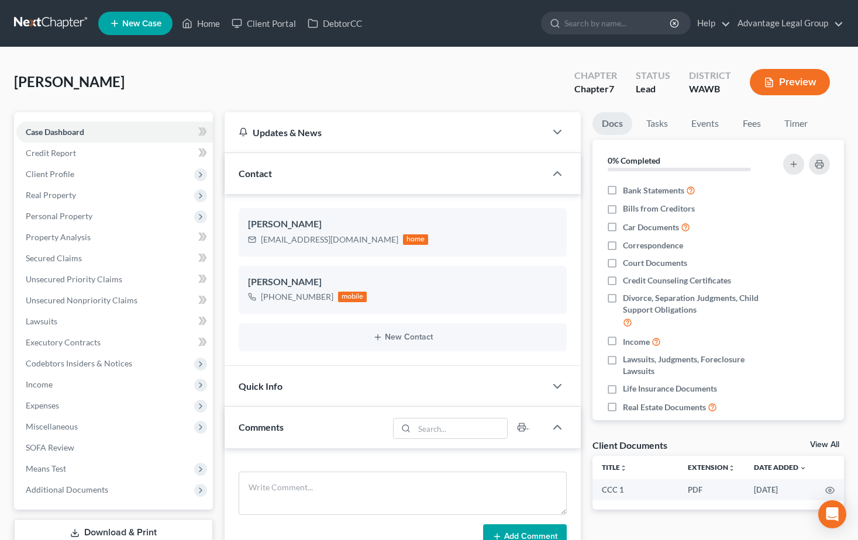
scroll to position [373, 0]
drag, startPoint x: 260, startPoint y: 241, endPoint x: 354, endPoint y: 245, distance: 93.7
click at [354, 245] on div "[EMAIL_ADDRESS][DOMAIN_NAME]" at bounding box center [329, 240] width 137 height 12
copy div "[EMAIL_ADDRESS][DOMAIN_NAME]"
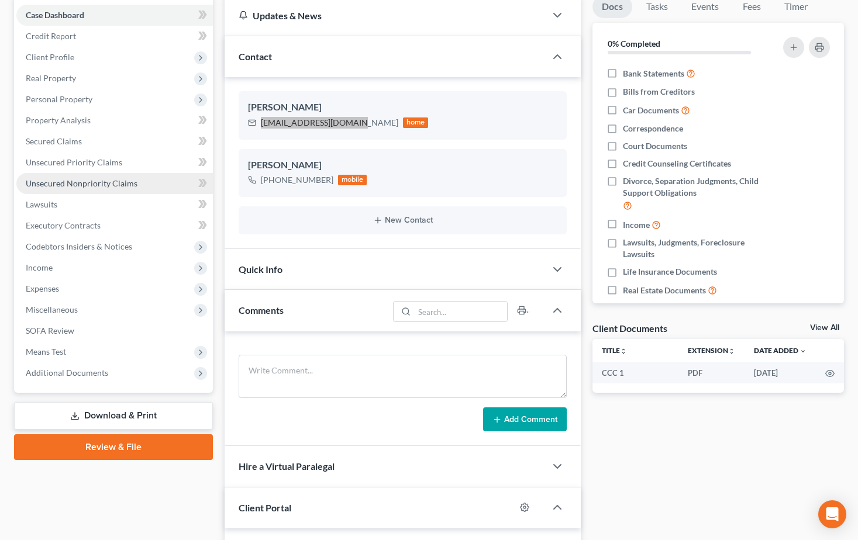
scroll to position [175, 0]
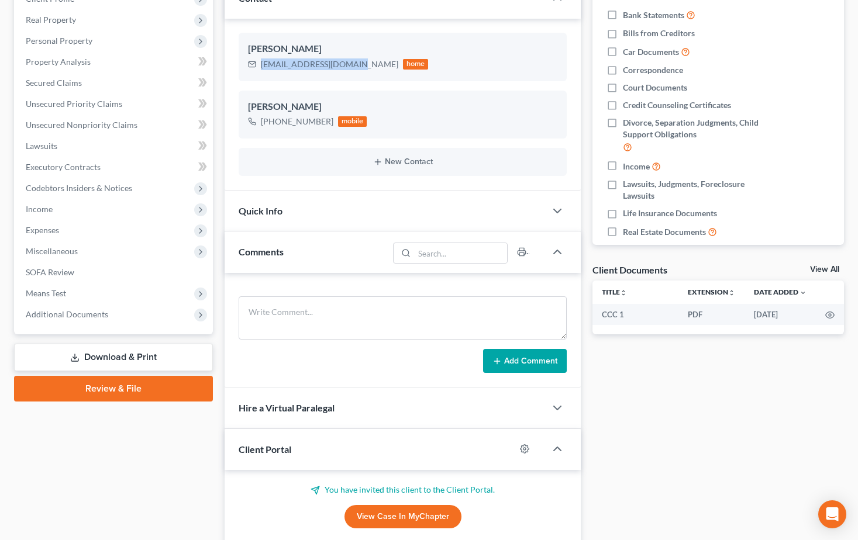
drag, startPoint x: 108, startPoint y: 387, endPoint x: 583, endPoint y: 391, distance: 475.5
click at [108, 387] on link "Review & File" at bounding box center [113, 389] width 199 height 26
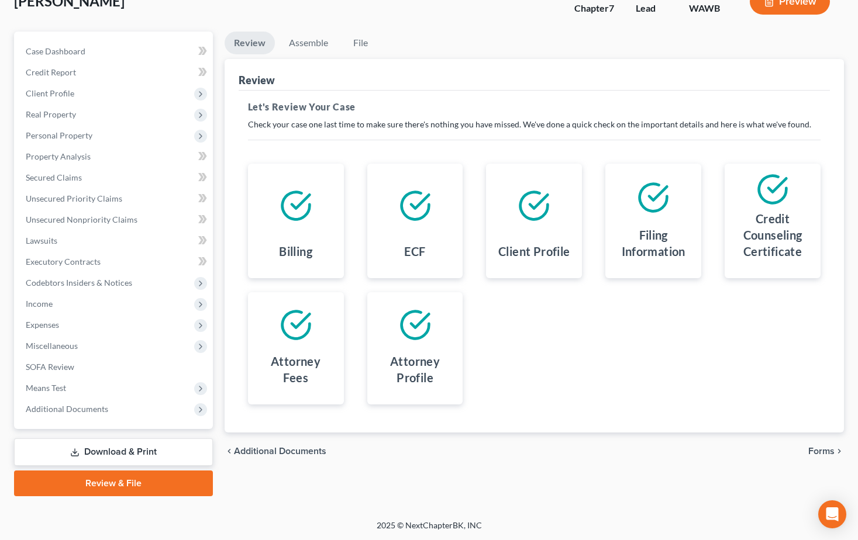
scroll to position [81, 0]
click at [822, 451] on span "Forms" at bounding box center [821, 450] width 26 height 9
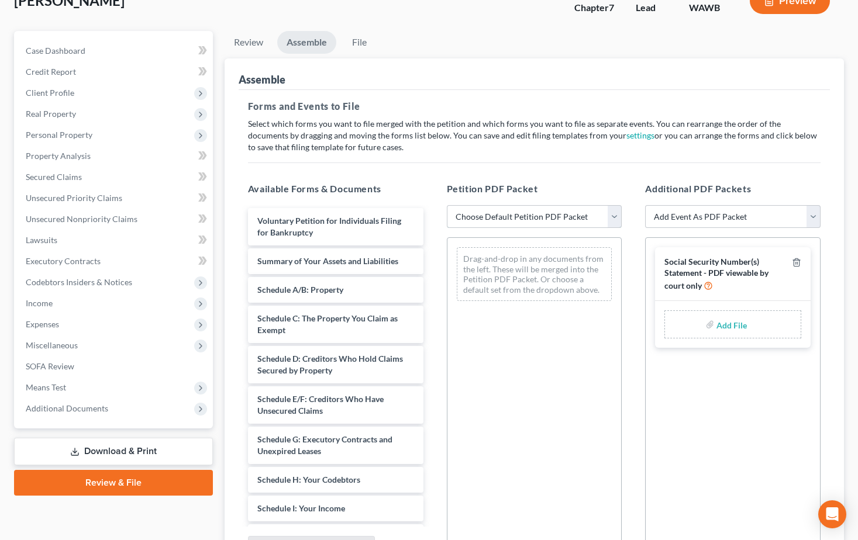
click at [613, 218] on select "Choose Default Petition PDF Packet Emergency Filing (Voluntary Petition and Cre…" at bounding box center [534, 216] width 175 height 23
select select "0"
click at [447, 205] on select "Choose Default Petition PDF Packet Emergency Filing (Voluntary Petition and Cre…" at bounding box center [534, 216] width 175 height 23
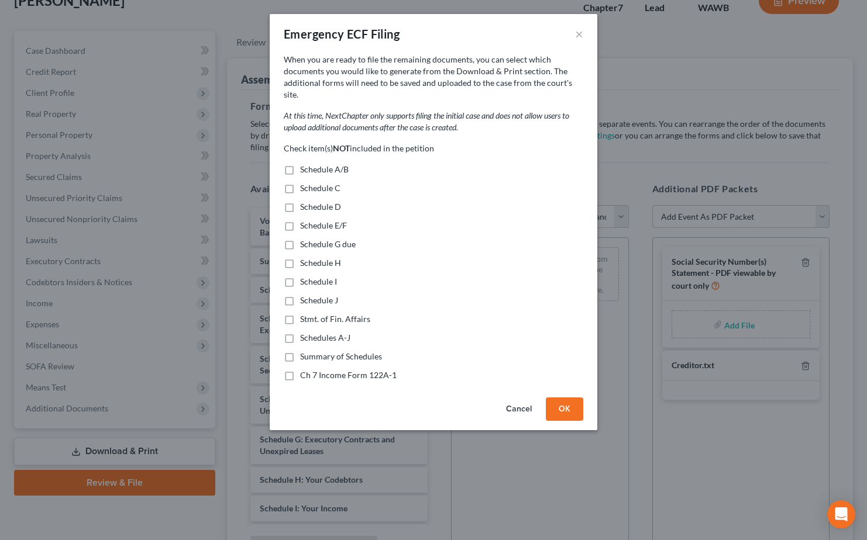
click at [300, 164] on label "Schedule A/B" at bounding box center [324, 170] width 49 height 12
click at [305, 164] on input "Schedule A/B" at bounding box center [309, 168] width 8 height 8
checkbox input "true"
click at [300, 182] on label "Schedule C" at bounding box center [320, 188] width 40 height 12
click at [305, 182] on input "Schedule C" at bounding box center [309, 186] width 8 height 8
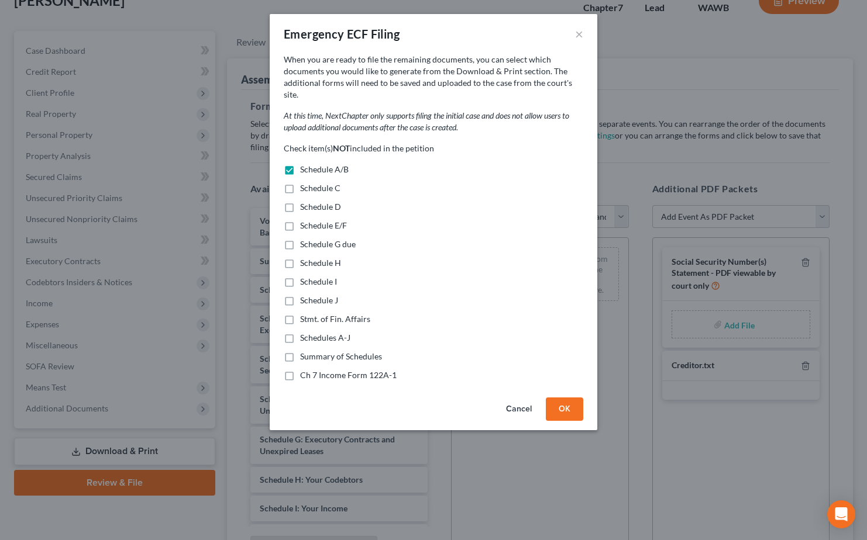
checkbox input "true"
click at [300, 201] on label "Schedule D" at bounding box center [320, 207] width 41 height 12
click at [305, 201] on input "Schedule D" at bounding box center [309, 205] width 8 height 8
checkbox input "true"
click at [300, 220] on label "Schedule E/F" at bounding box center [323, 226] width 47 height 12
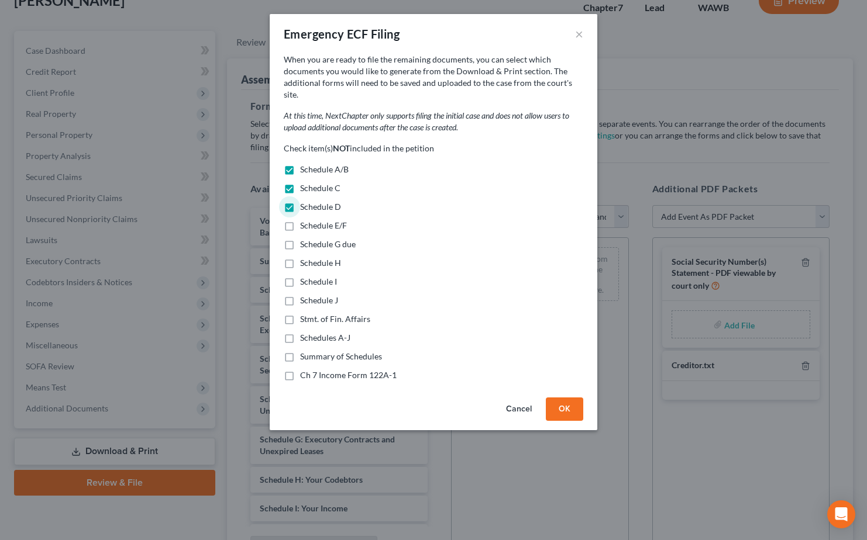
click at [305, 220] on input "Schedule E/F" at bounding box center [309, 224] width 8 height 8
checkbox input "true"
drag, startPoint x: 289, startPoint y: 232, endPoint x: 294, endPoint y: 249, distance: 17.4
click at [300, 239] on label "Schedule G due" at bounding box center [328, 245] width 56 height 12
click at [305, 239] on input "Schedule G due" at bounding box center [309, 243] width 8 height 8
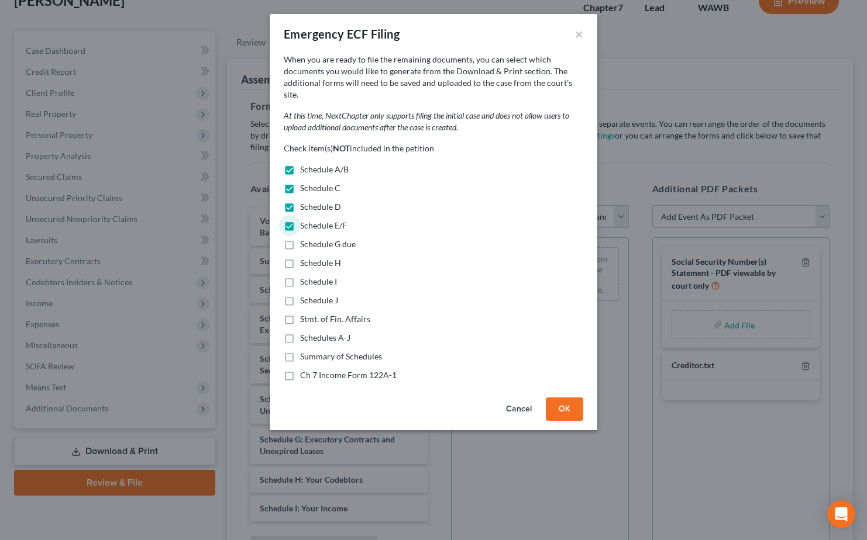
checkbox input "true"
click at [300, 257] on label "Schedule H" at bounding box center [320, 263] width 41 height 12
click at [305, 257] on input "Schedule H" at bounding box center [309, 261] width 8 height 8
checkbox input "true"
click at [300, 276] on label "Schedule I" at bounding box center [318, 282] width 37 height 12
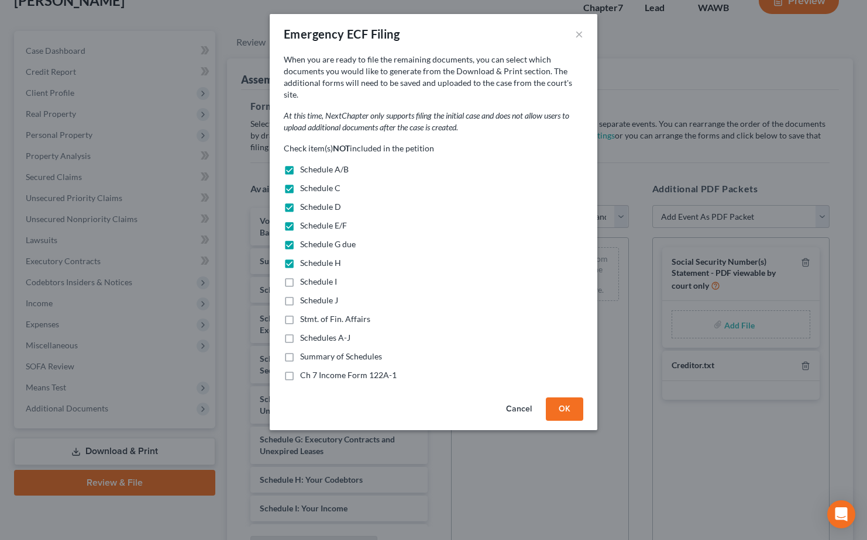
click at [305, 276] on input "Schedule I" at bounding box center [309, 280] width 8 height 8
checkbox input "true"
click at [300, 295] on label "Schedule J" at bounding box center [319, 301] width 38 height 12
click at [305, 295] on input "Schedule J" at bounding box center [309, 299] width 8 height 8
checkbox input "true"
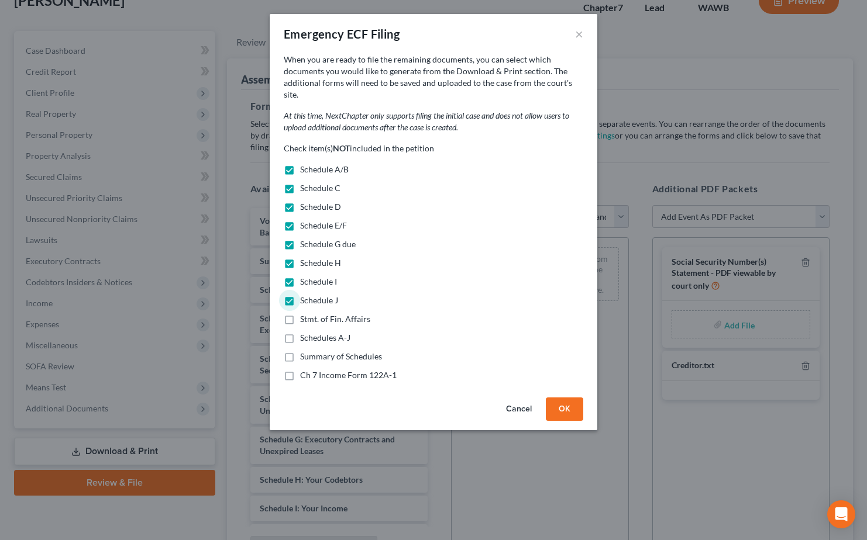
click at [300, 313] on label "Stmt. of Fin. Affairs" at bounding box center [335, 319] width 70 height 12
click at [305, 313] on input "Stmt. of Fin. Affairs" at bounding box center [309, 317] width 8 height 8
checkbox input "true"
click at [300, 332] on label "Schedules A-J" at bounding box center [325, 338] width 50 height 12
click at [305, 332] on input "Schedules A-J" at bounding box center [309, 336] width 8 height 8
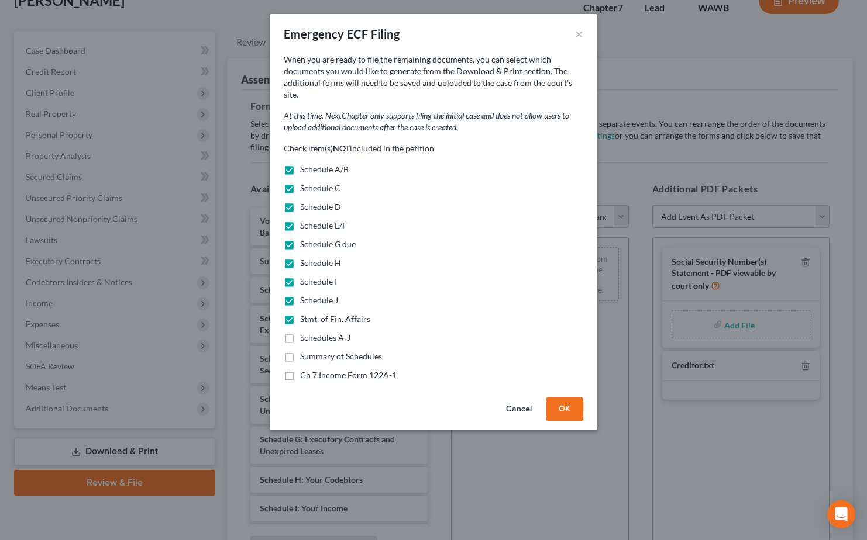
checkbox input "true"
click at [300, 351] on label "Summary of Schedules" at bounding box center [341, 357] width 82 height 12
click at [305, 351] on input "Summary of Schedules" at bounding box center [309, 355] width 8 height 8
checkbox input "true"
click at [300, 370] on label "Ch 7 Income Form 122A-1" at bounding box center [348, 376] width 96 height 12
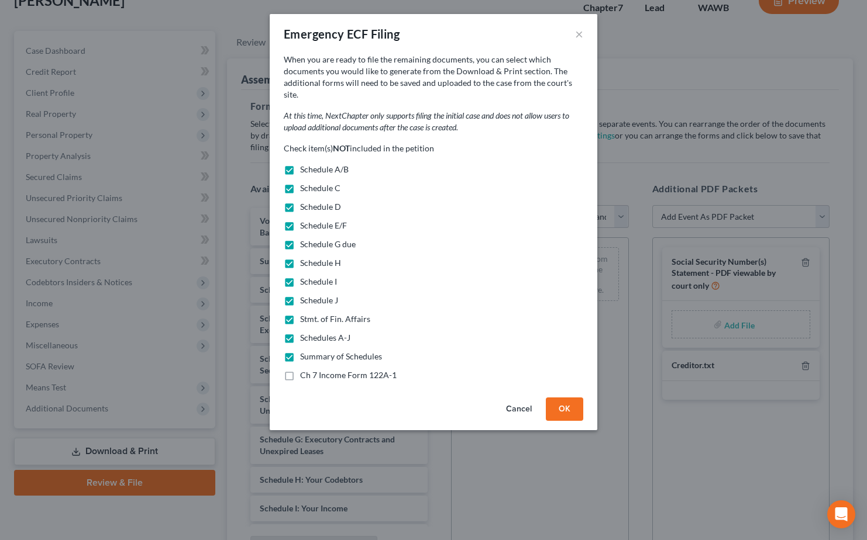
click at [305, 370] on input "Ch 7 Income Form 122A-1" at bounding box center [309, 374] width 8 height 8
checkbox input "true"
click at [556, 401] on button "OK" at bounding box center [564, 409] width 37 height 23
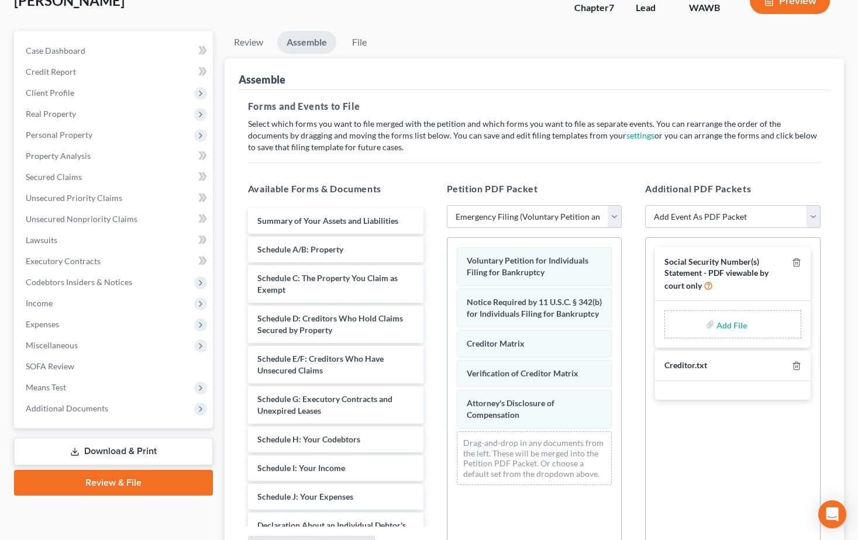
click at [730, 324] on input "file" at bounding box center [730, 324] width 28 height 21
type input "C:\fakepath\121.pdf"
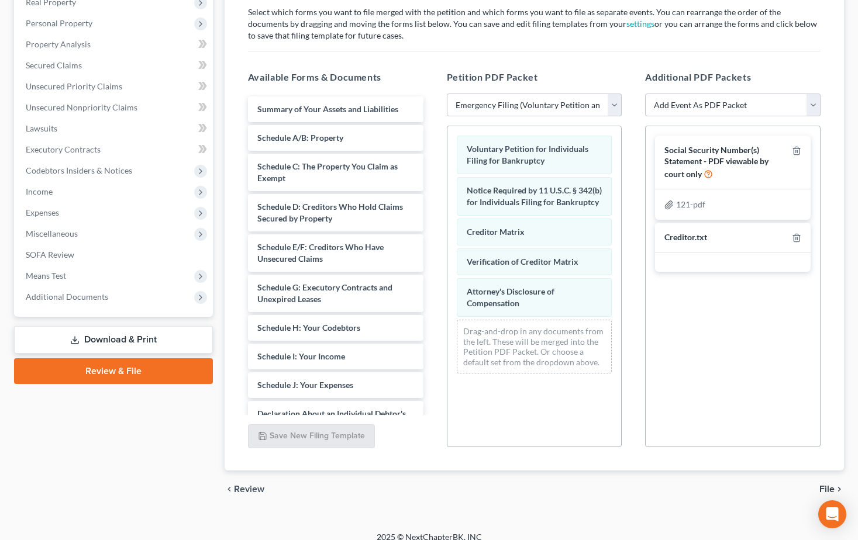
scroll to position [205, 0]
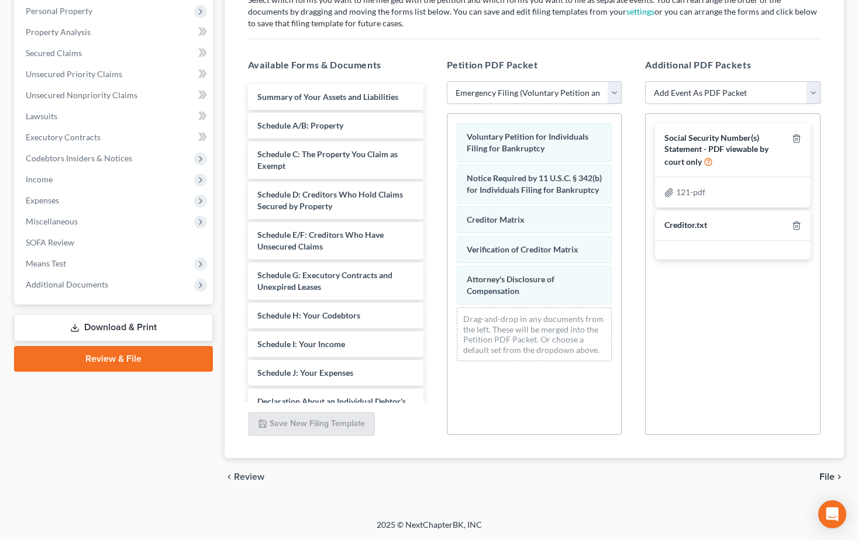
click at [830, 475] on span "File" at bounding box center [826, 477] width 15 height 9
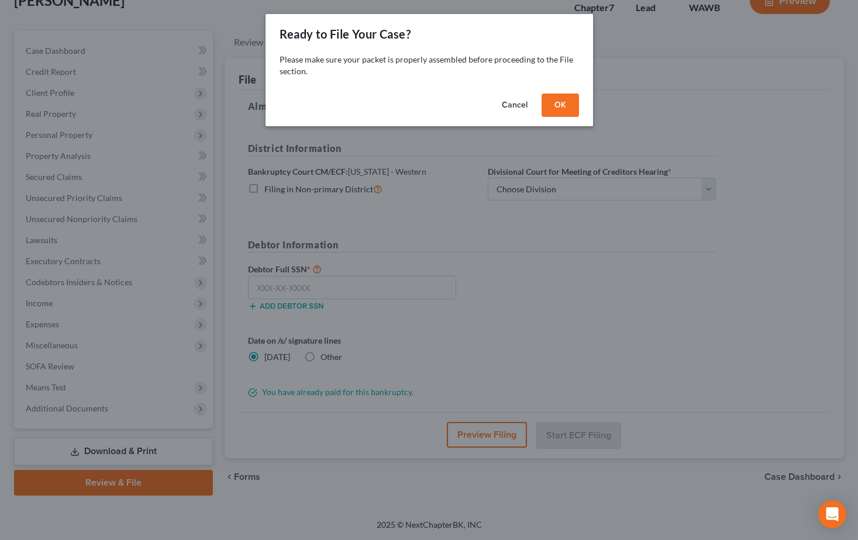
scroll to position [81, 0]
click at [564, 104] on button "OK" at bounding box center [564, 105] width 37 height 23
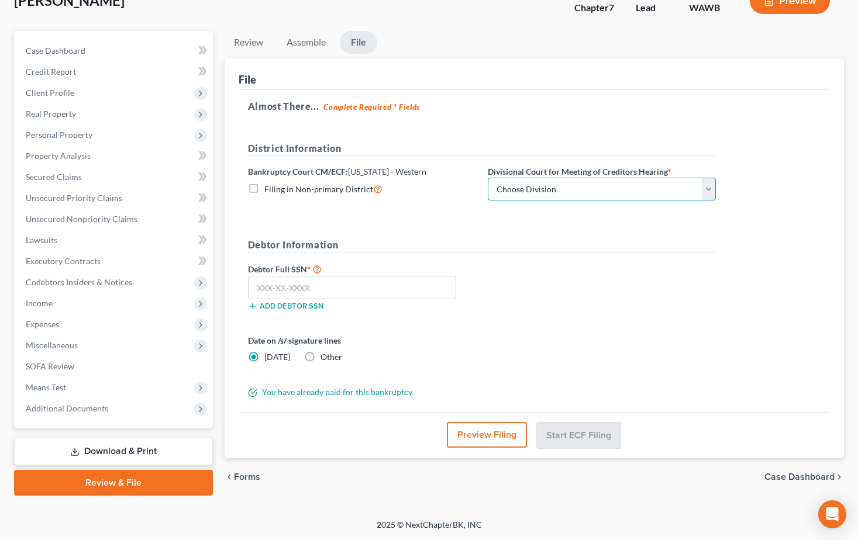
click at [706, 188] on select "Choose Division Seattle Tacoma" at bounding box center [602, 189] width 228 height 23
select select "0"
click at [488, 178] on select "Choose Division Seattle Tacoma" at bounding box center [602, 189] width 228 height 23
click at [370, 291] on input "text" at bounding box center [352, 287] width 208 height 23
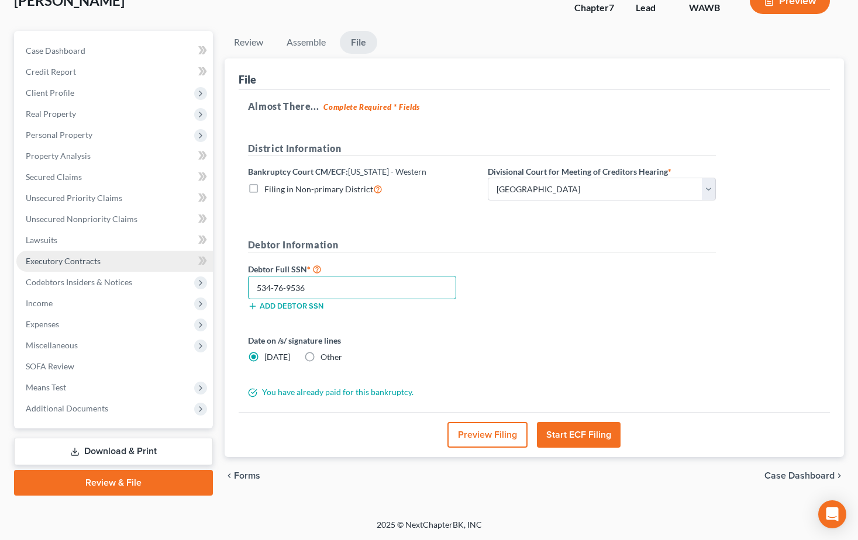
type input "534-76-9536"
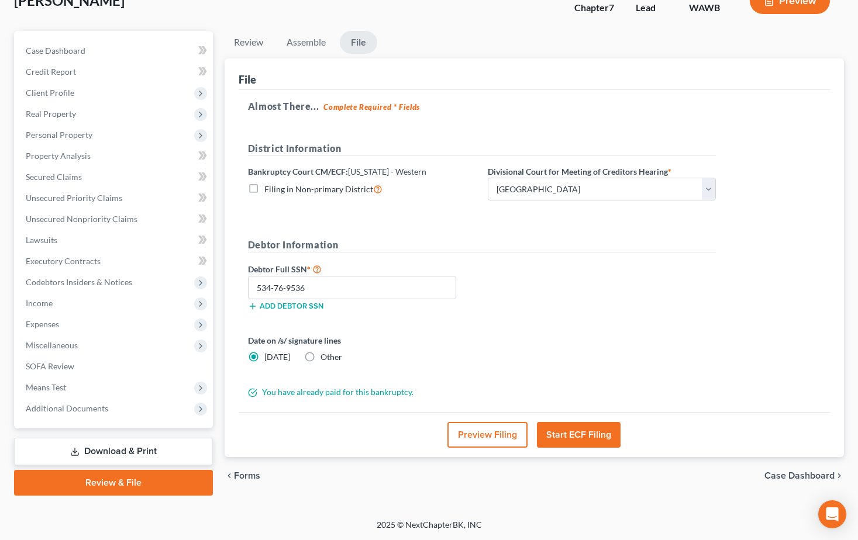
click at [561, 437] on button "Start ECF Filing" at bounding box center [579, 435] width 84 height 26
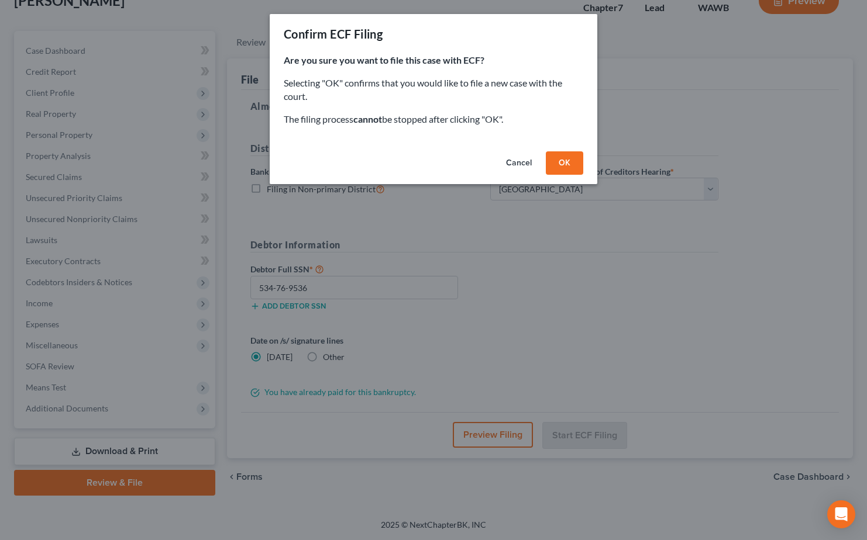
click at [573, 161] on button "OK" at bounding box center [564, 162] width 37 height 23
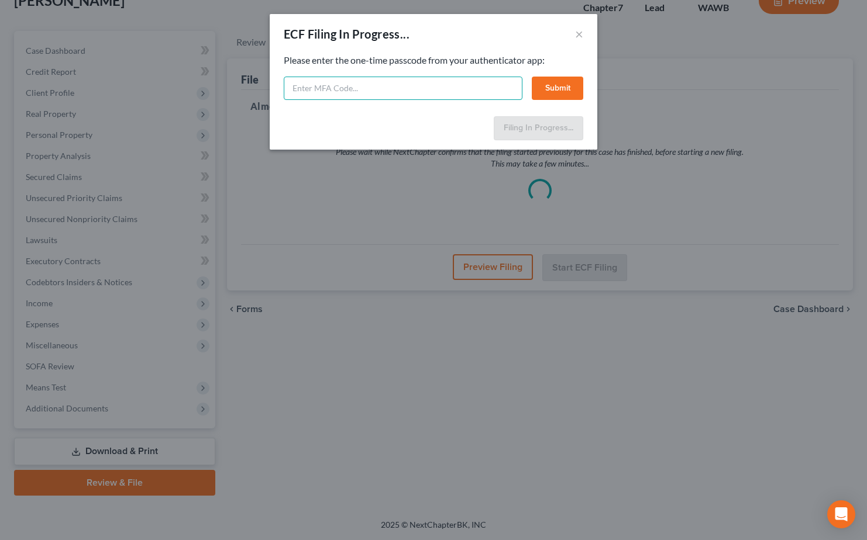
click at [321, 94] on input "text" at bounding box center [403, 88] width 239 height 23
type input "822671"
click at [567, 91] on button "Submit" at bounding box center [557, 88] width 51 height 23
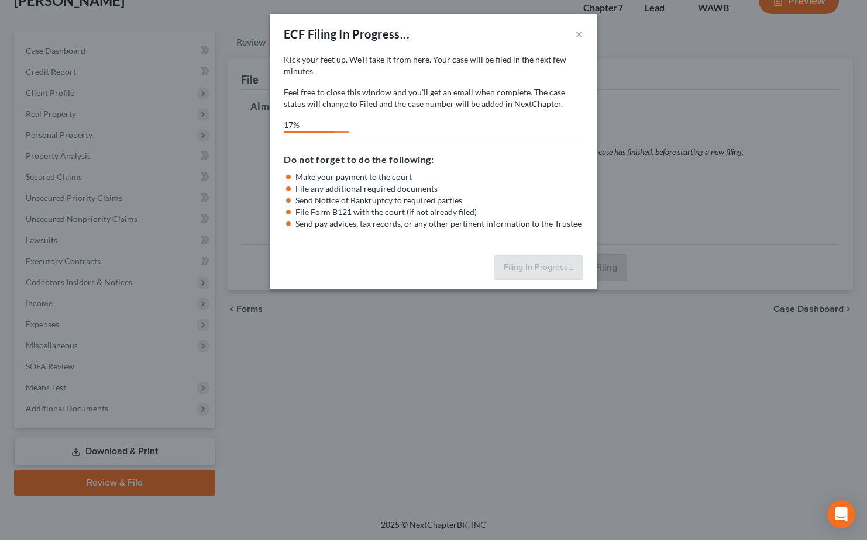
select select "0"
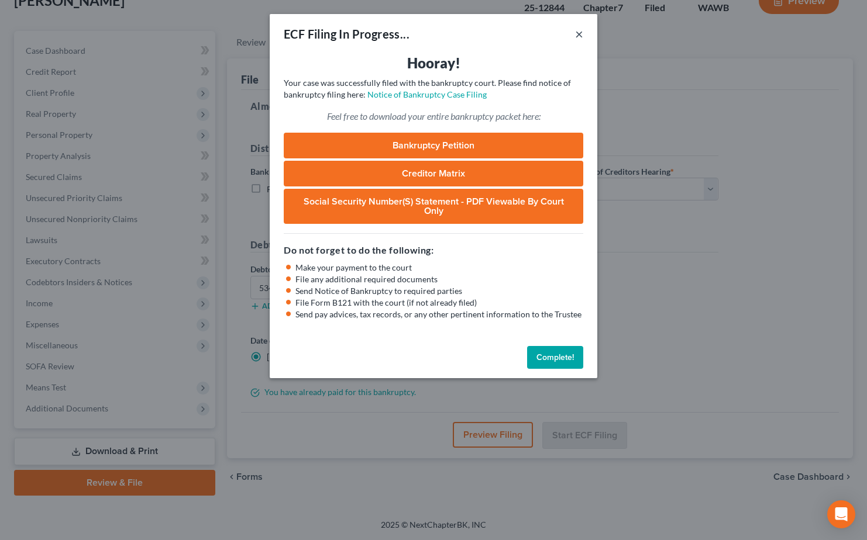
click at [578, 36] on button "×" at bounding box center [579, 34] width 8 height 14
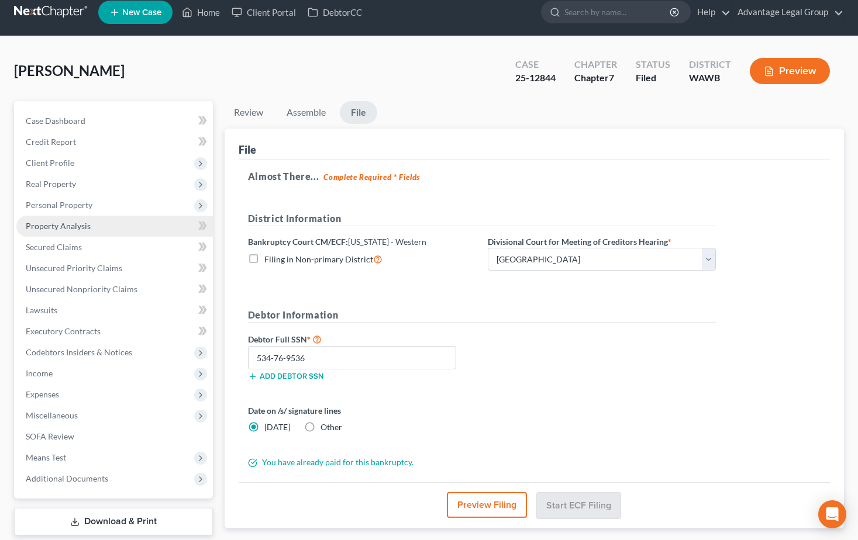
scroll to position [0, 0]
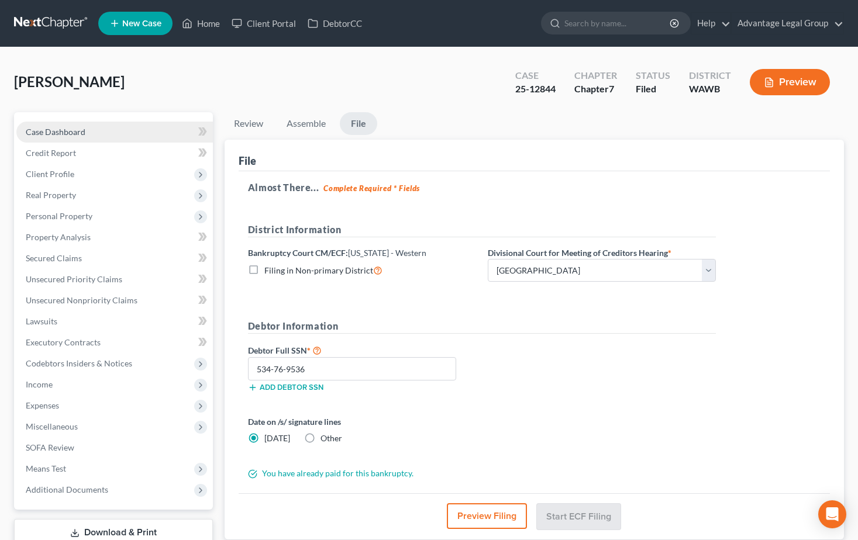
click at [61, 134] on span "Case Dashboard" at bounding box center [56, 132] width 60 height 10
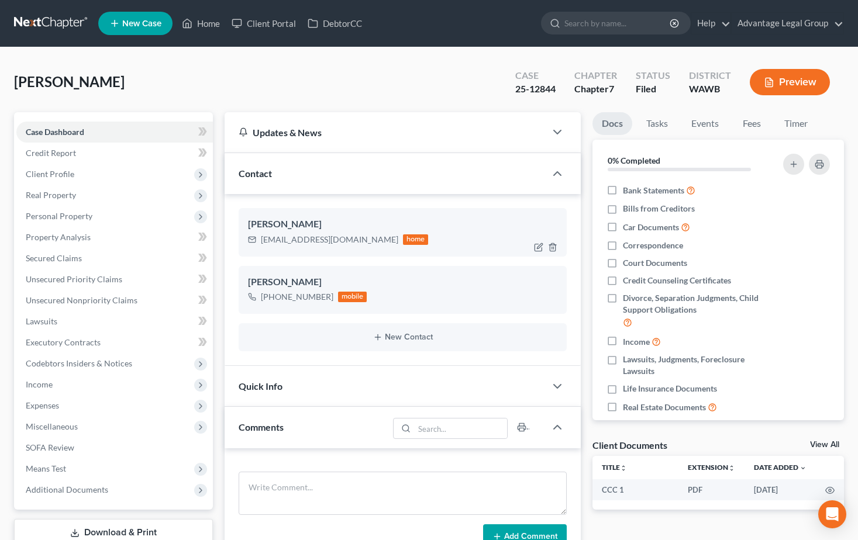
scroll to position [373, 0]
drag, startPoint x: 260, startPoint y: 244, endPoint x: 355, endPoint y: 251, distance: 95.0
click at [355, 251] on div "[PERSON_NAME] [EMAIL_ADDRESS][DOMAIN_NAME] home" at bounding box center [403, 232] width 329 height 48
copy div "[EMAIL_ADDRESS][DOMAIN_NAME]"
drag, startPoint x: 206, startPoint y: 28, endPoint x: 268, endPoint y: 96, distance: 92.3
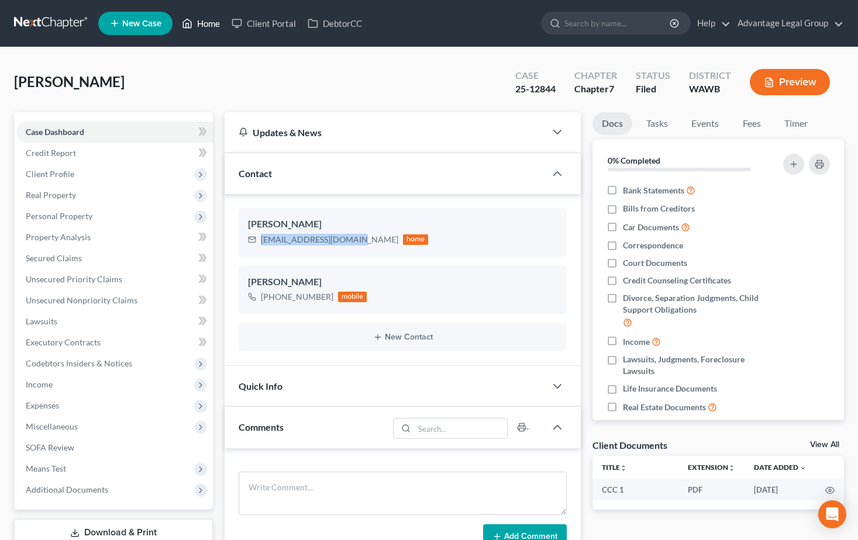
click at [206, 28] on link "Home" at bounding box center [201, 23] width 50 height 21
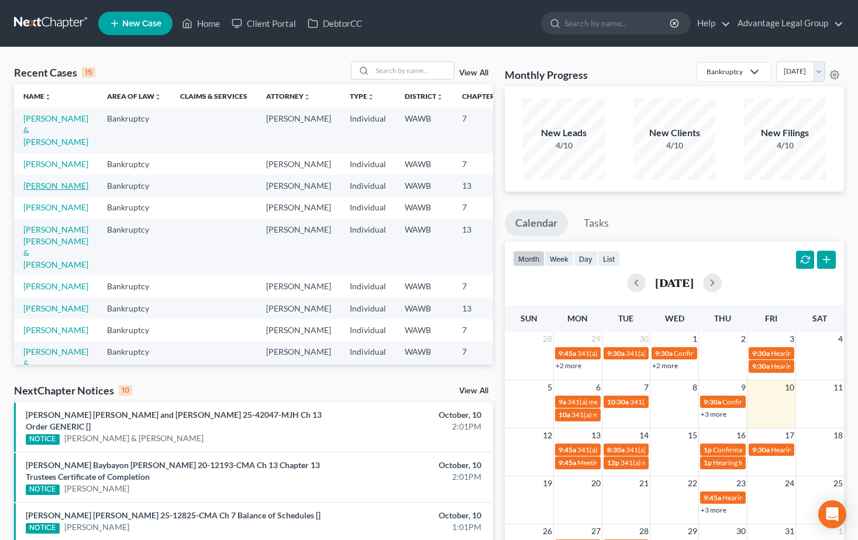
click at [34, 191] on link "[PERSON_NAME]" at bounding box center [55, 186] width 65 height 10
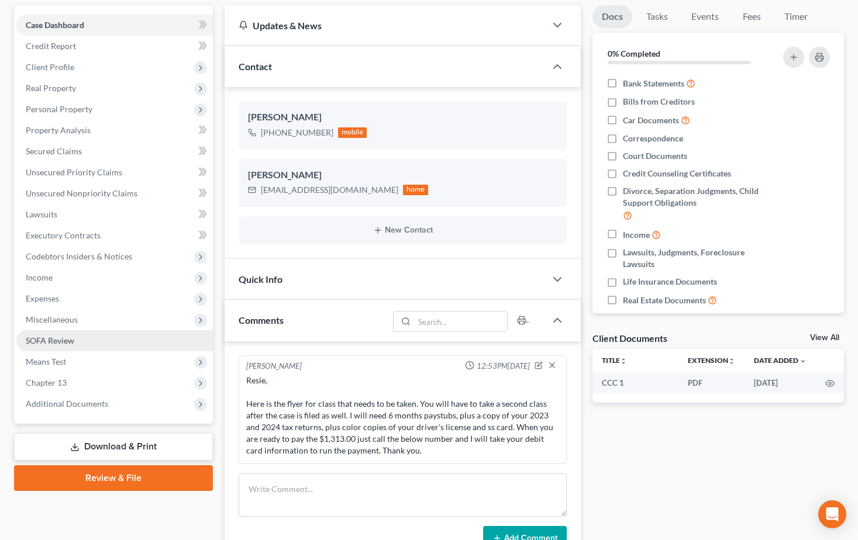
scroll to position [117, 0]
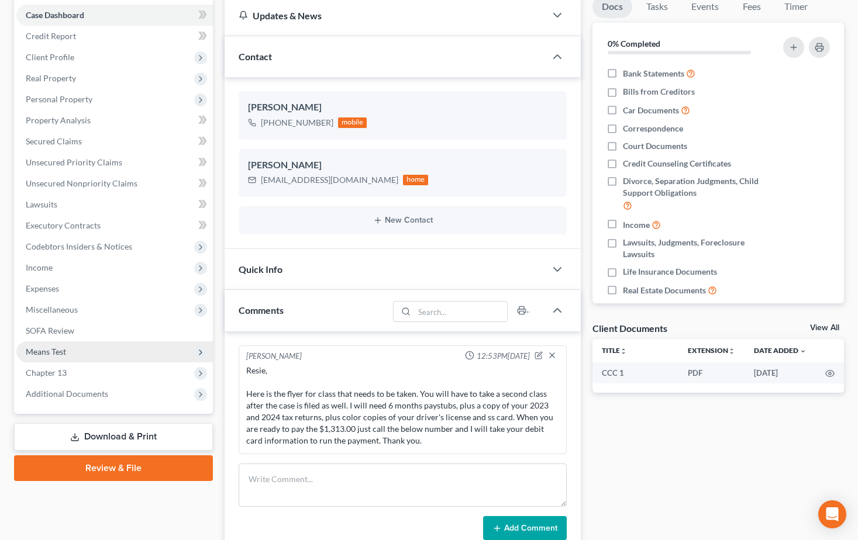
click at [49, 349] on span "Means Test" at bounding box center [46, 352] width 40 height 10
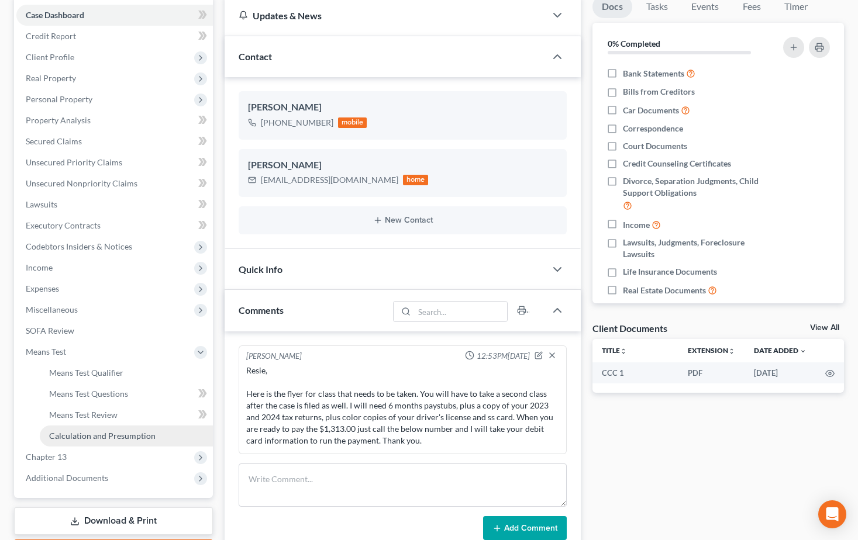
click at [98, 437] on span "Calculation and Presumption" at bounding box center [102, 436] width 106 height 10
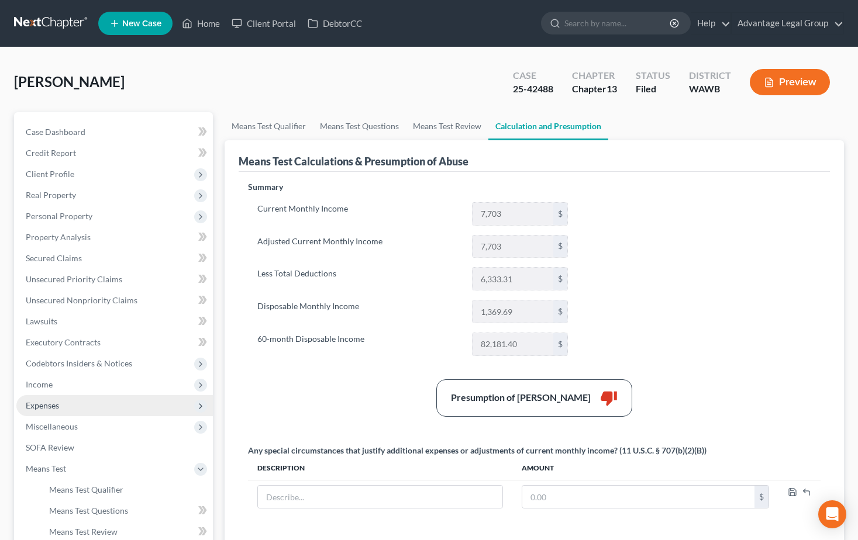
click at [39, 402] on span "Expenses" at bounding box center [42, 406] width 33 height 10
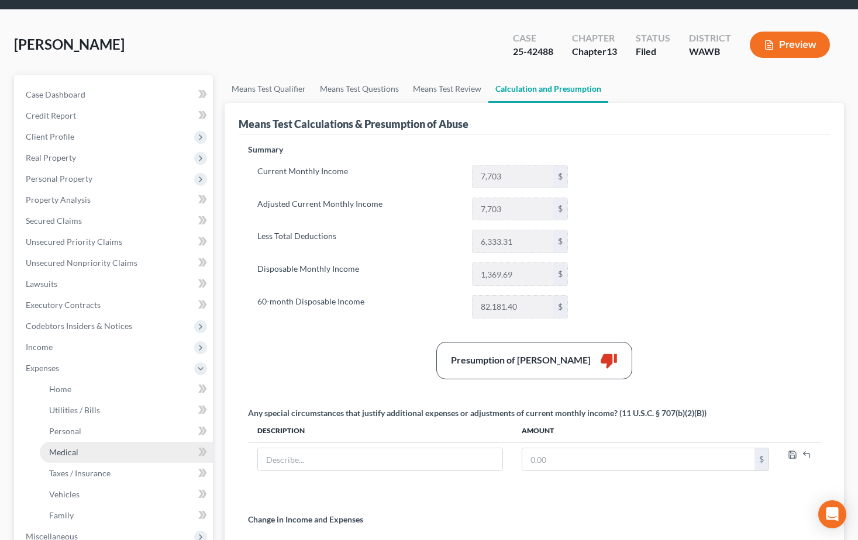
scroll to position [117, 0]
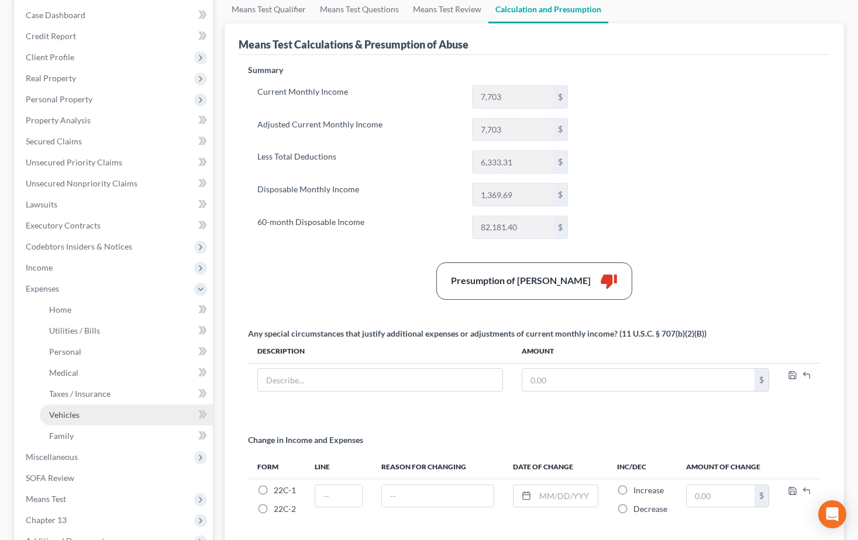
click at [61, 410] on span "Vehicles" at bounding box center [64, 415] width 30 height 10
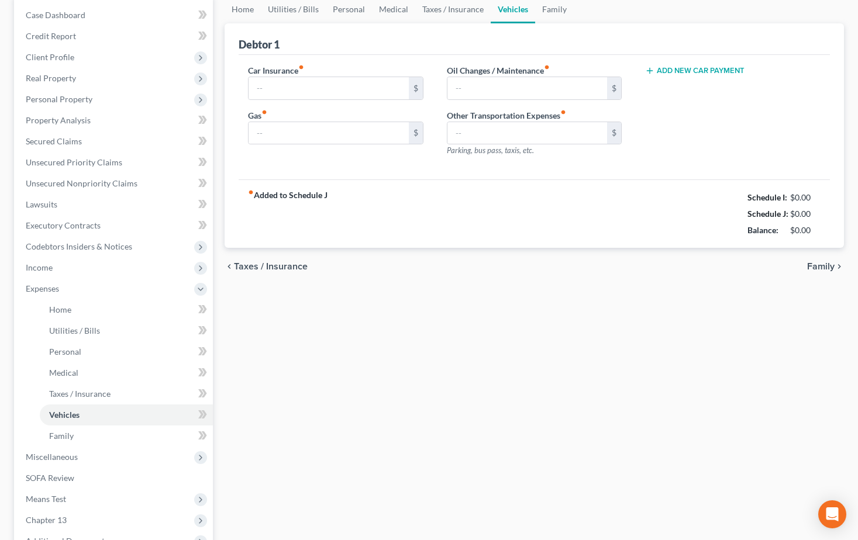
scroll to position [60, 0]
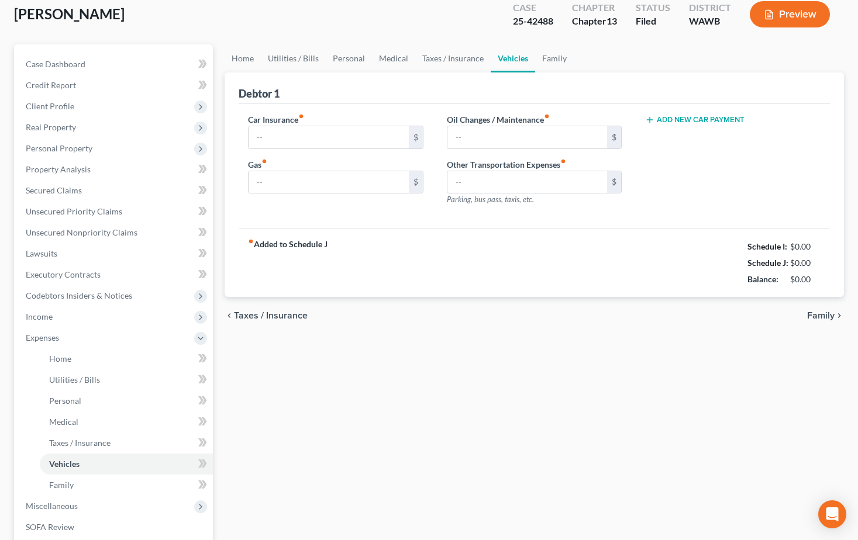
type input "150.00"
type input "250.00"
type input "80.00"
type input "0.00"
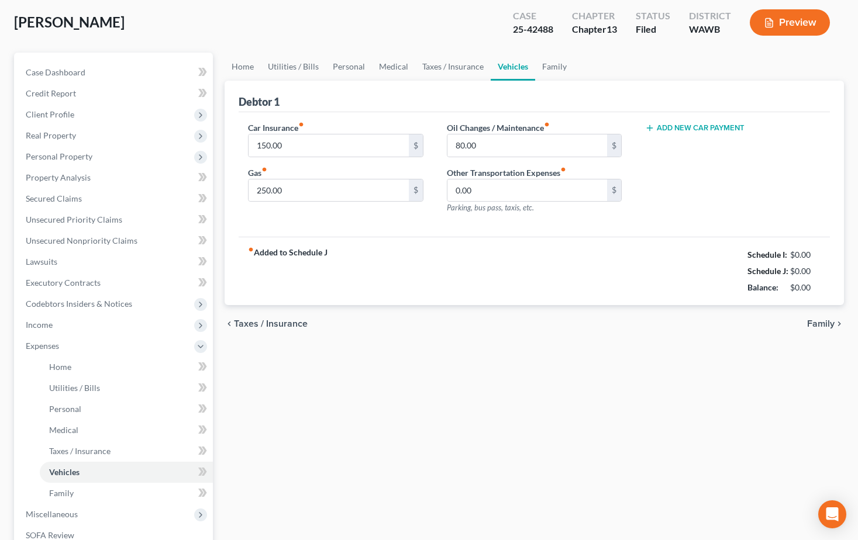
scroll to position [0, 0]
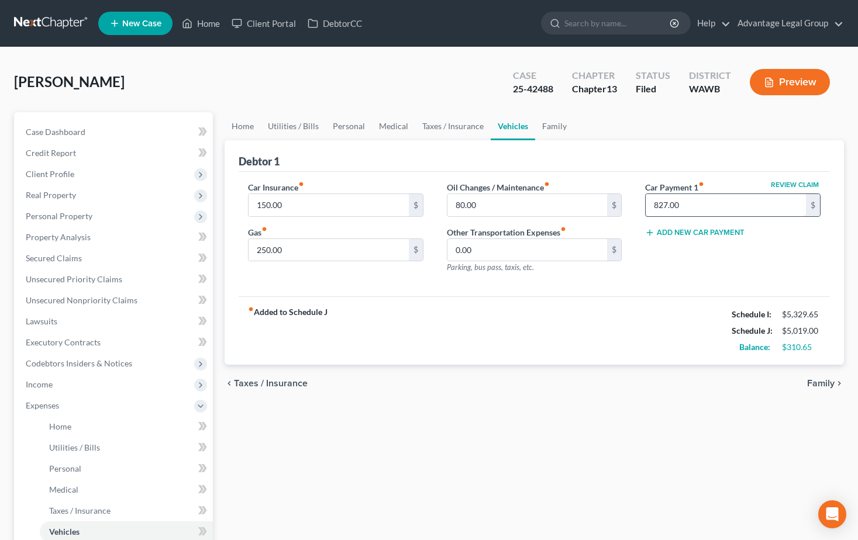
click at [703, 195] on div "Review Claim Car Payment 1 fiber_manual_record 827.00 $" at bounding box center [732, 199] width 175 height 36
click at [697, 201] on input "827.00" at bounding box center [726, 205] width 160 height 22
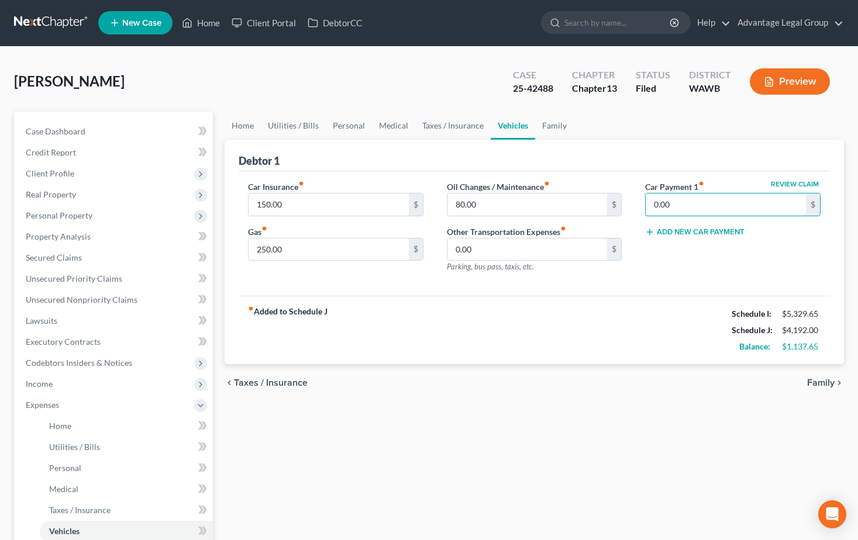
scroll to position [58, 0]
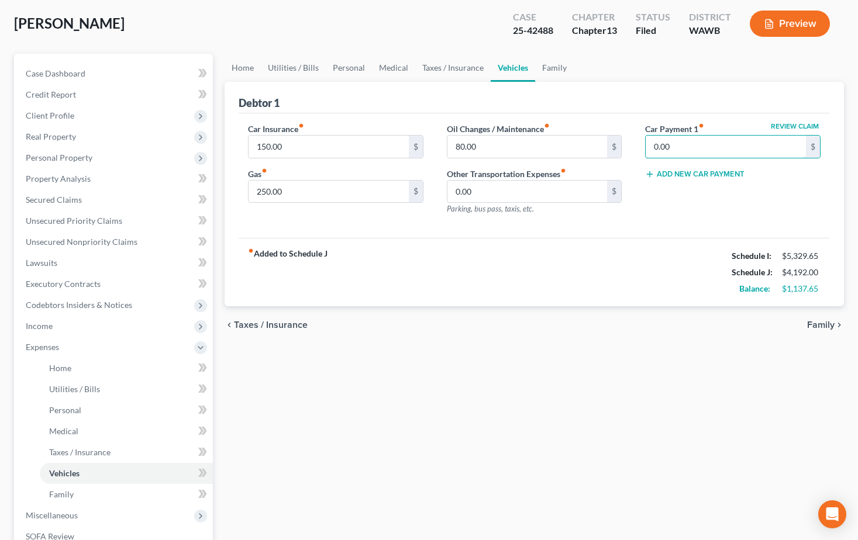
type input "0.00"
click at [561, 261] on div "fiber_manual_record Added to Schedule J Schedule I: $5,329.65 Schedule J: $4,19…" at bounding box center [534, 272] width 591 height 68
click at [345, 64] on link "Personal" at bounding box center [349, 68] width 46 height 28
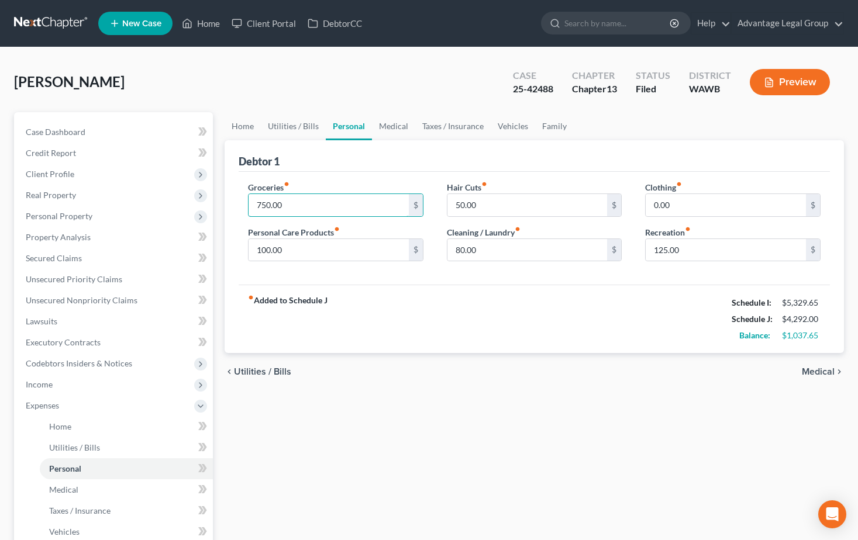
type input "750.00"
click at [377, 297] on div "fiber_manual_record Added to Schedule J Schedule I: $5,329.65 Schedule J: $4,29…" at bounding box center [534, 319] width 591 height 68
type input "4"
click at [451, 297] on div "fiber_manual_record Added to Schedule J Schedule I: $5,329.65 Schedule J: $4,35…" at bounding box center [534, 319] width 591 height 68
click at [285, 250] on input "160.00" at bounding box center [329, 250] width 160 height 22
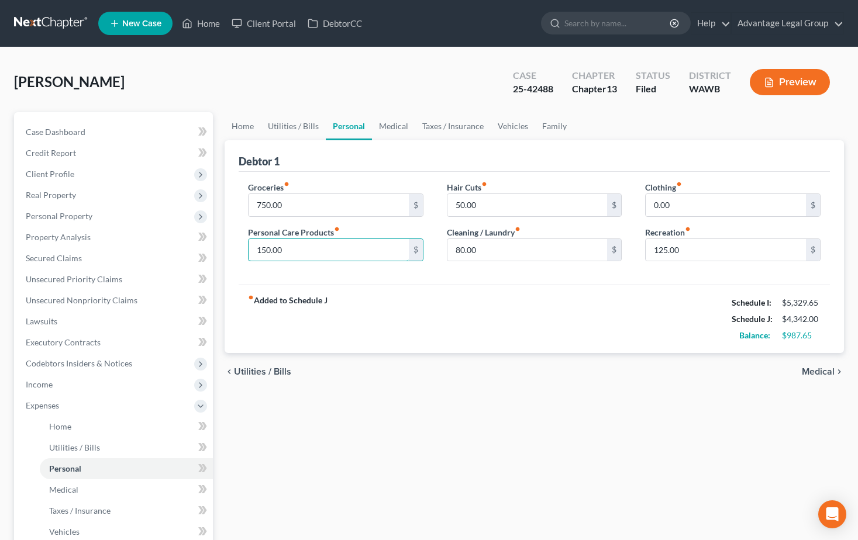
type input "150.00"
click at [401, 322] on div "fiber_manual_record Added to Schedule J Schedule I: $5,329.65 Schedule J: $4,34…" at bounding box center [534, 319] width 591 height 68
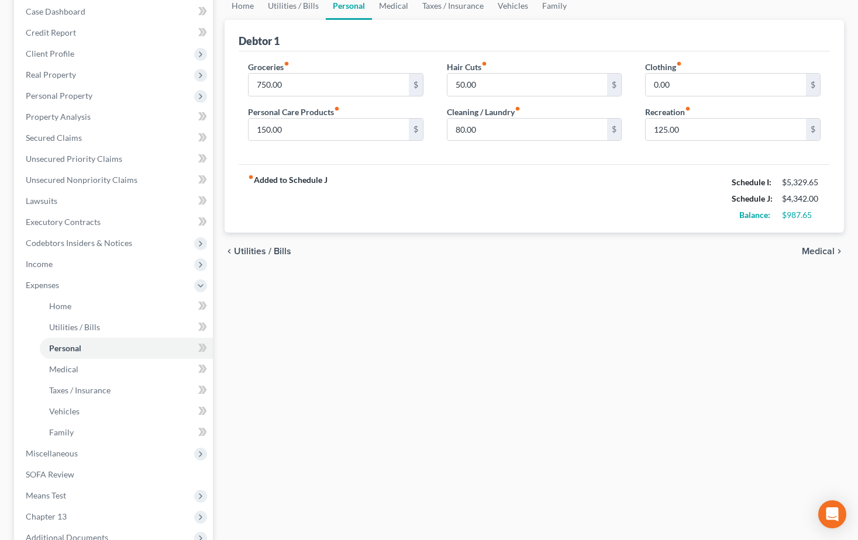
scroll to position [175, 0]
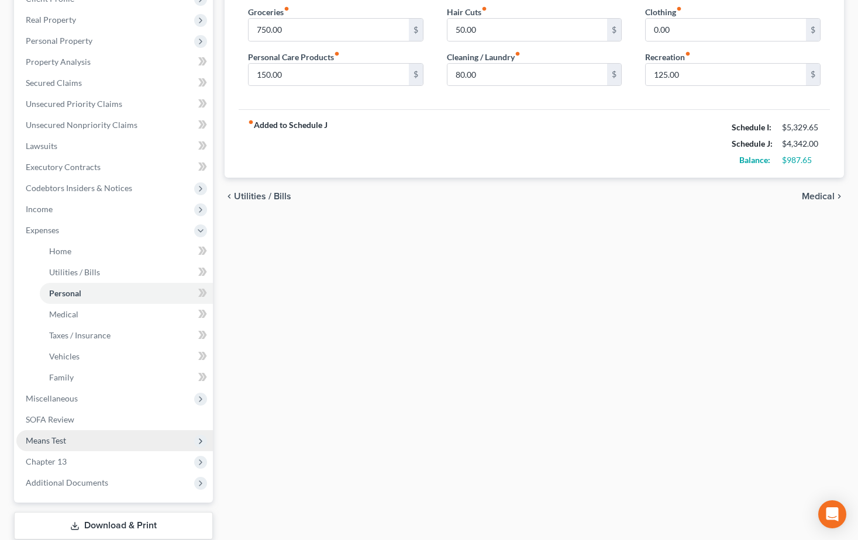
click at [56, 444] on span "Means Test" at bounding box center [46, 441] width 40 height 10
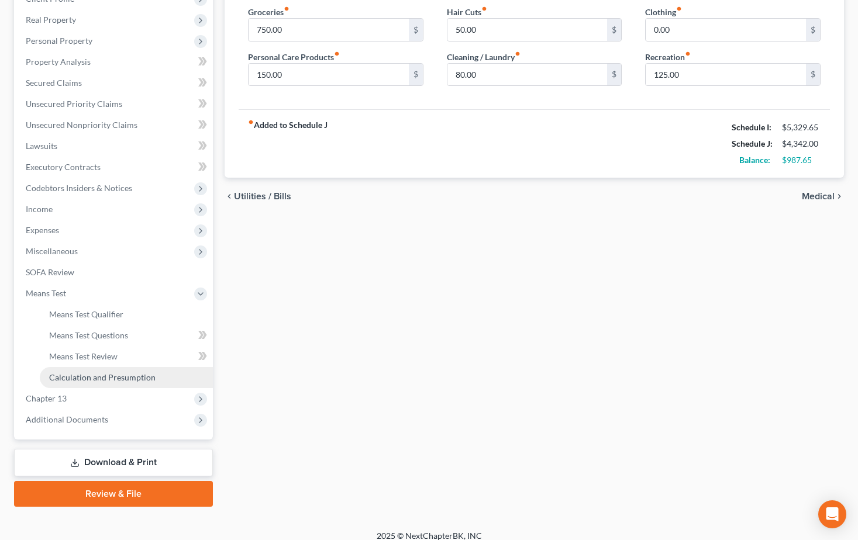
click at [83, 381] on span "Calculation and Presumption" at bounding box center [102, 378] width 106 height 10
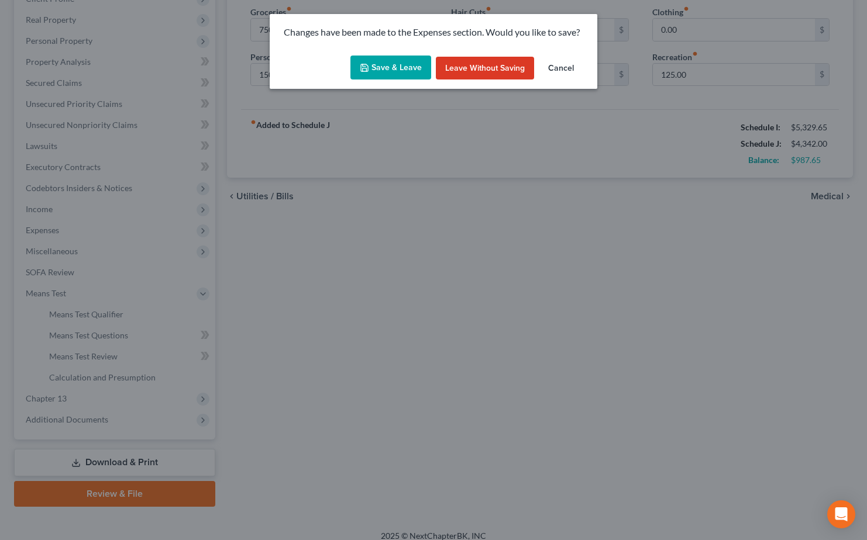
drag, startPoint x: 394, startPoint y: 71, endPoint x: 404, endPoint y: 135, distance: 64.5
click at [393, 71] on button "Save & Leave" at bounding box center [390, 68] width 81 height 25
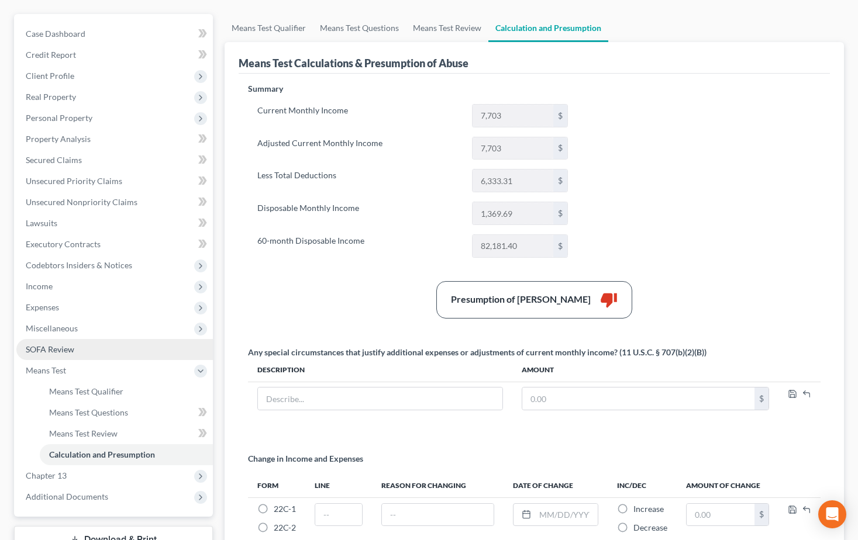
scroll to position [117, 0]
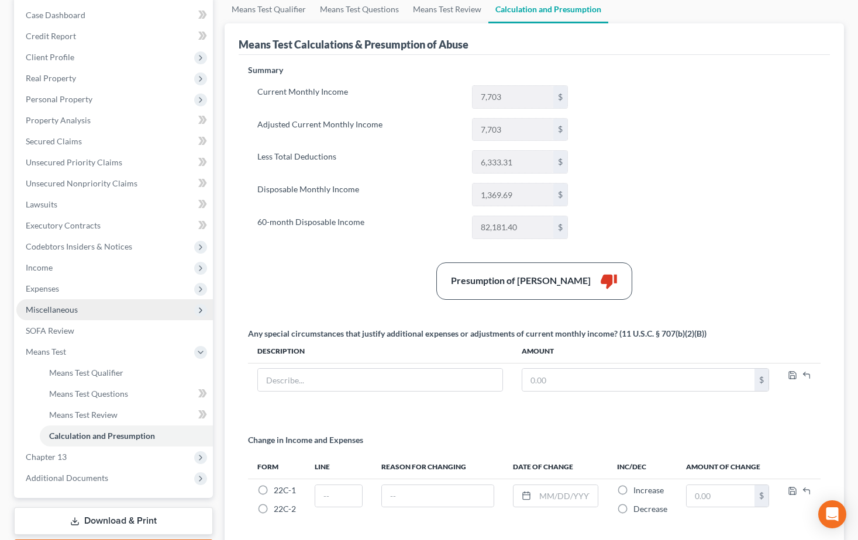
click at [53, 309] on span "Miscellaneous" at bounding box center [52, 310] width 52 height 10
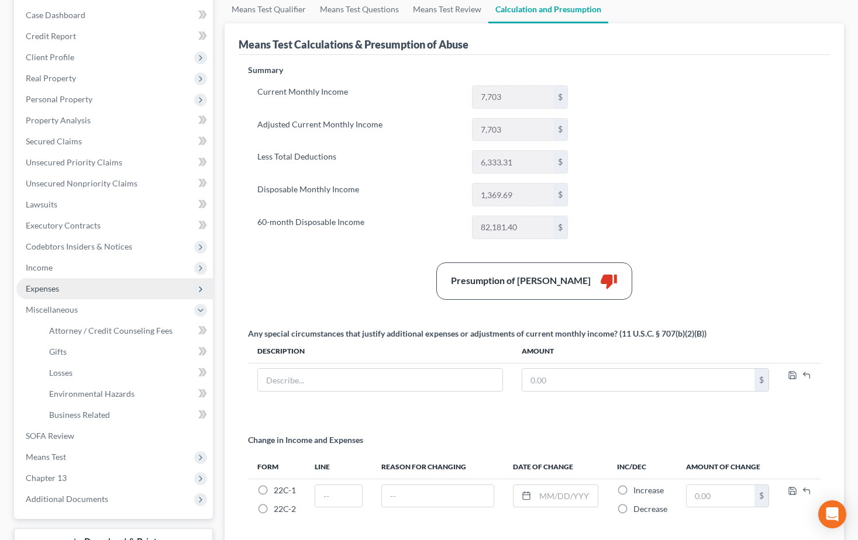
click at [48, 288] on span "Expenses" at bounding box center [42, 289] width 33 height 10
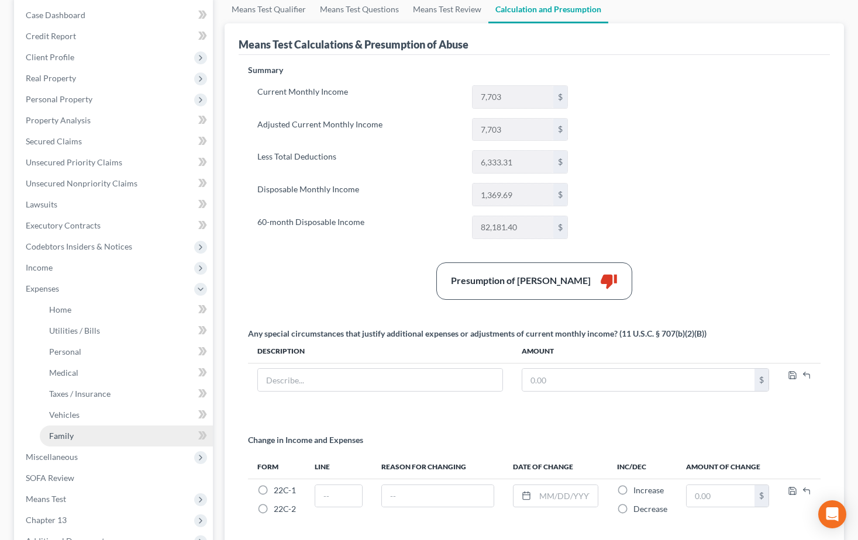
click at [67, 432] on span "Family" at bounding box center [61, 436] width 25 height 10
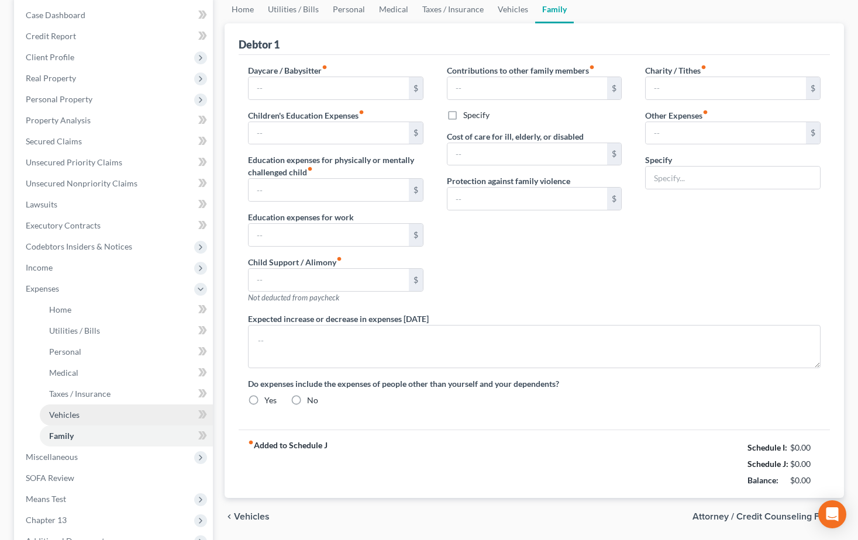
scroll to position [60, 0]
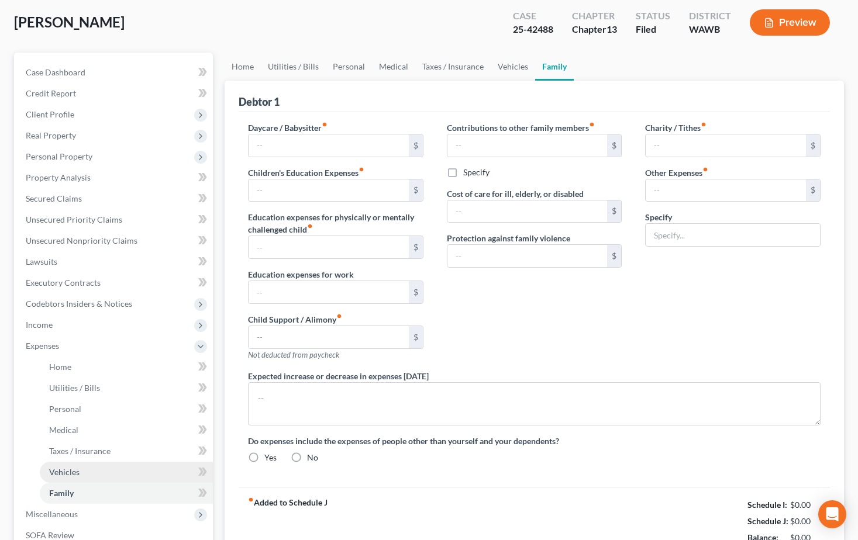
type input "0.00"
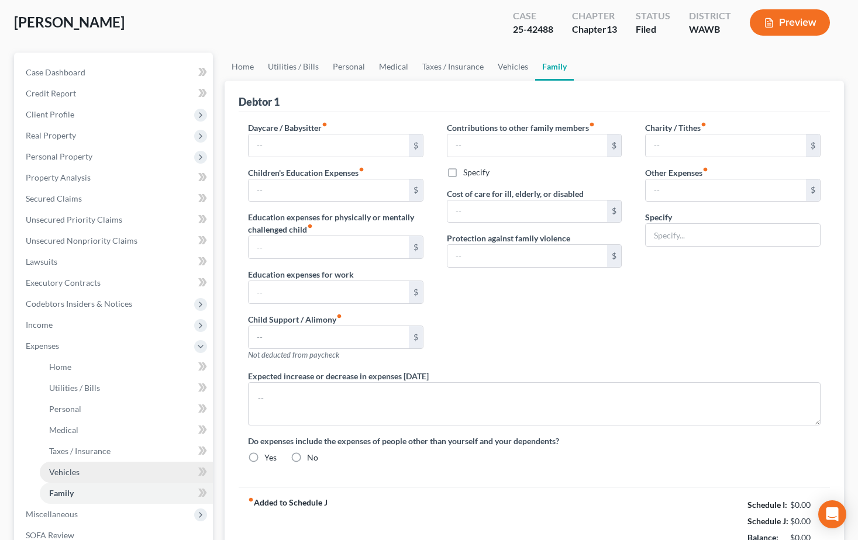
type input "0.00"
radio input "true"
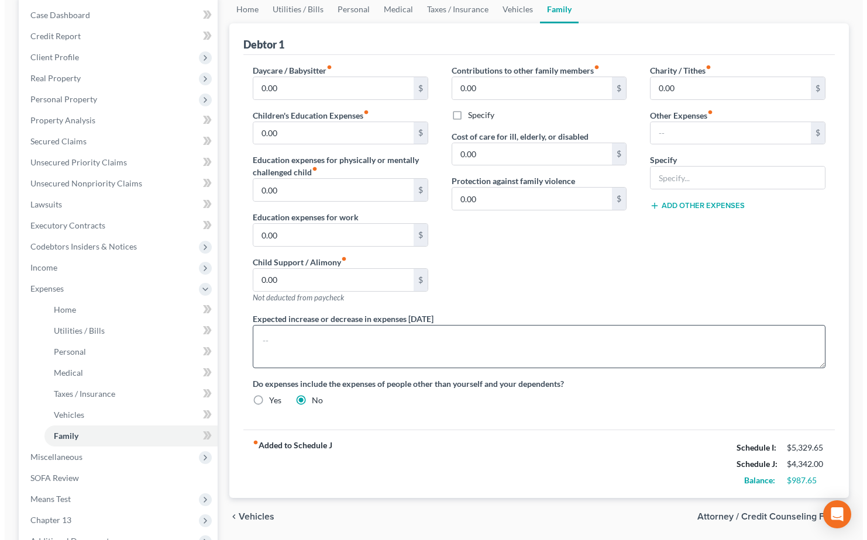
scroll to position [0, 0]
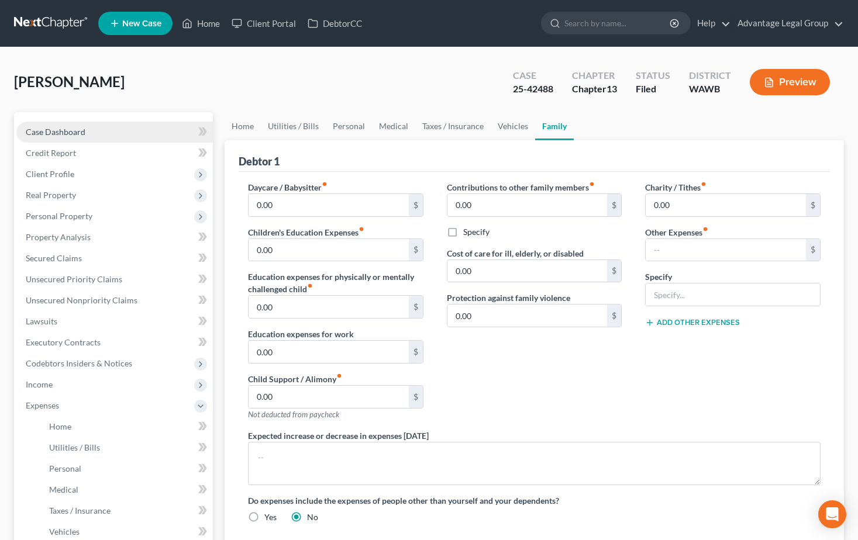
click at [55, 130] on span "Case Dashboard" at bounding box center [56, 132] width 60 height 10
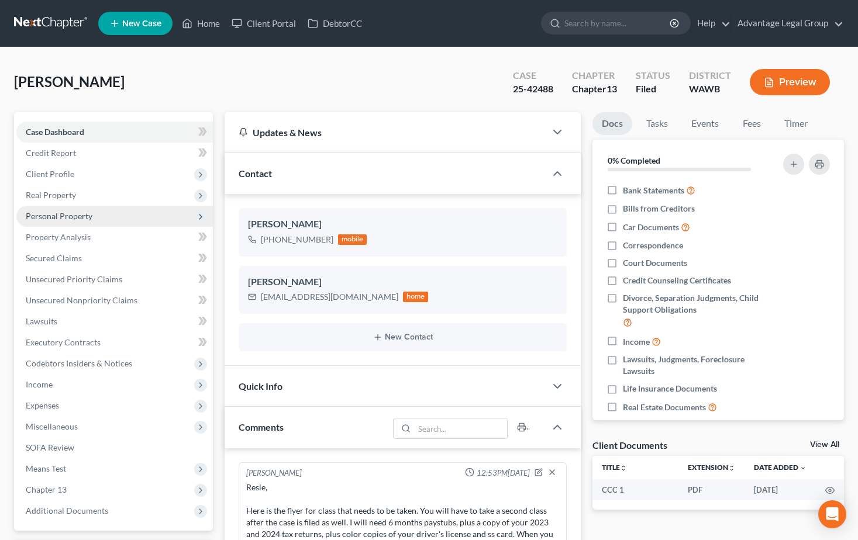
click at [67, 217] on span "Personal Property" at bounding box center [59, 216] width 67 height 10
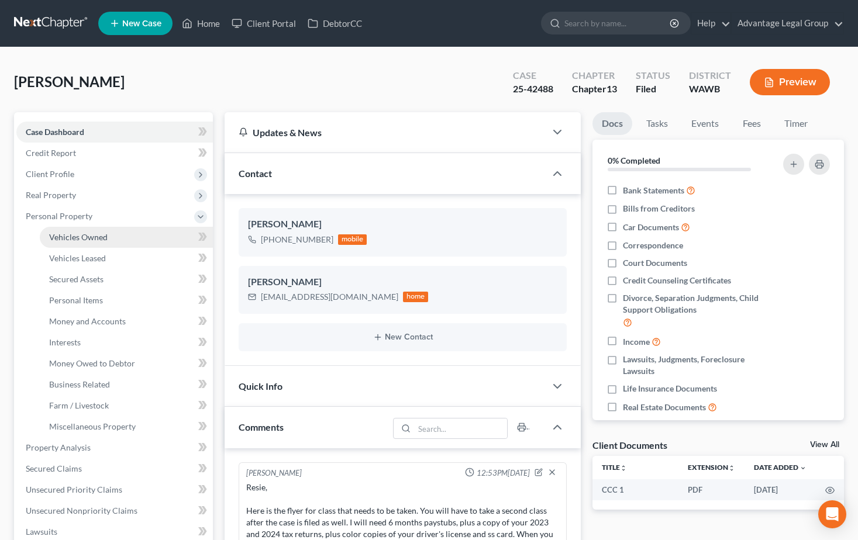
click at [71, 237] on span "Vehicles Owned" at bounding box center [78, 237] width 58 height 10
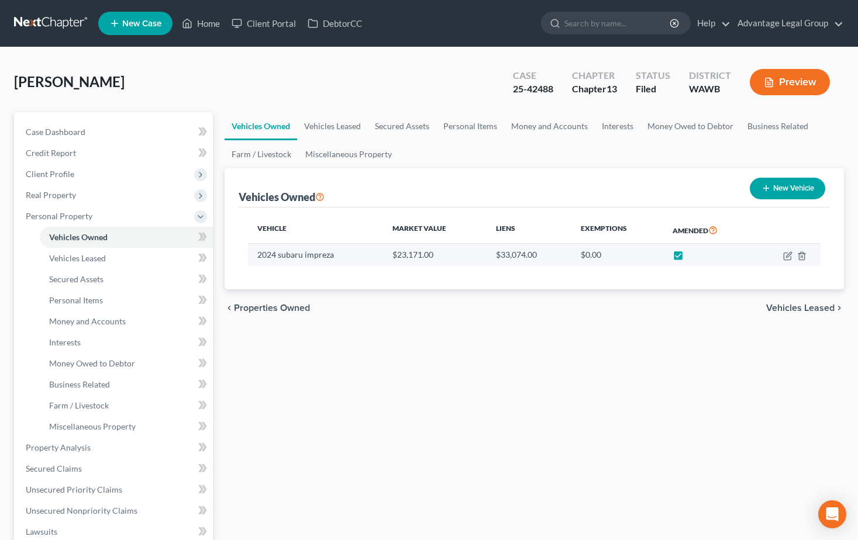
click at [689, 258] on label at bounding box center [689, 258] width 0 height 0
click at [694, 257] on input "checkbox" at bounding box center [698, 253] width 8 height 8
checkbox input "false"
click at [785, 257] on icon "button" at bounding box center [787, 255] width 9 height 9
select select "0"
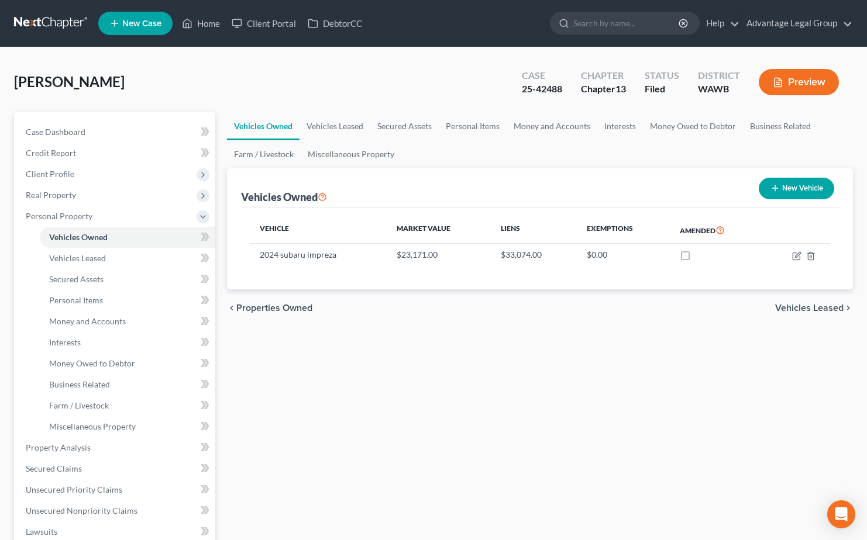
select select "2"
select select "0"
select select "23"
select select "0"
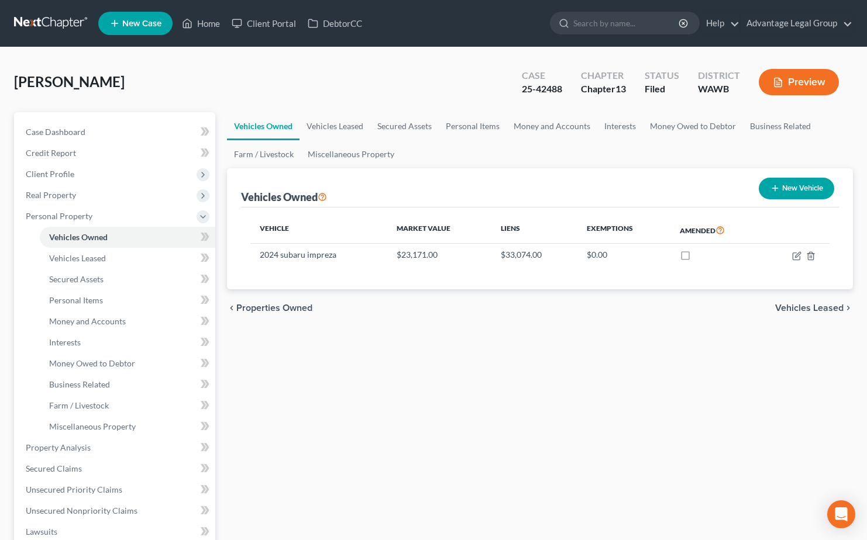
select select "0"
select select "2"
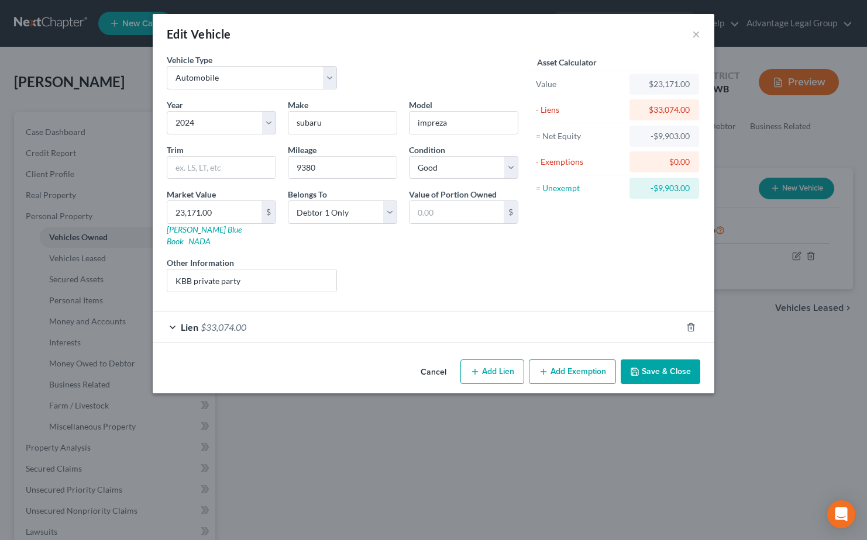
click at [267, 318] on div "Lien $33,074.00" at bounding box center [417, 327] width 529 height 31
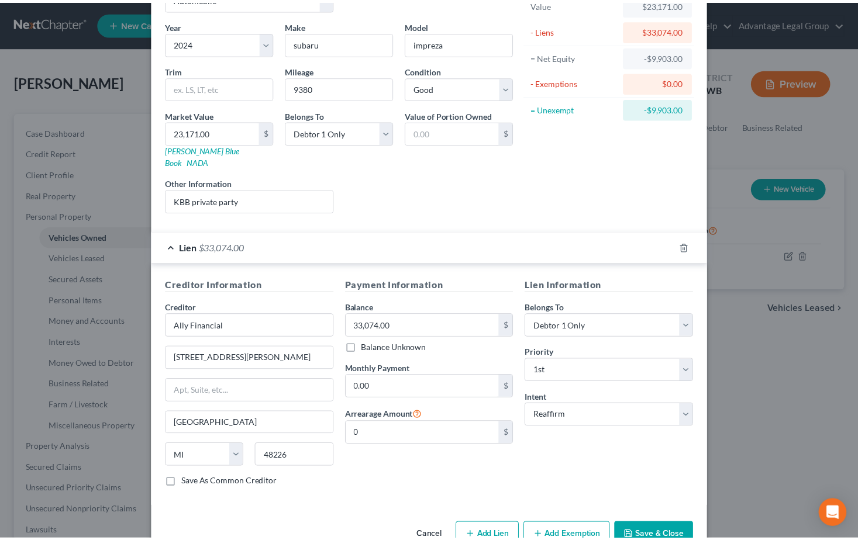
scroll to position [99, 0]
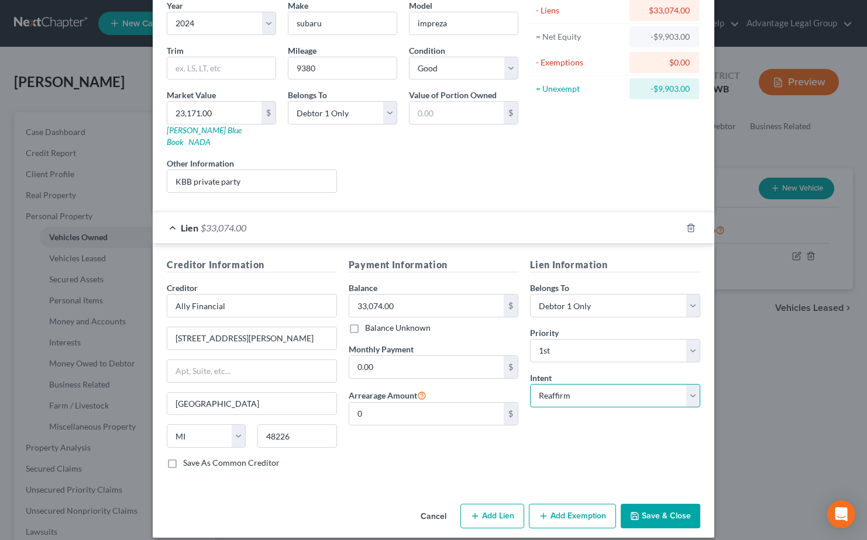
click at [681, 386] on select "Select Surrender Redeem Reaffirm Avoid Other" at bounding box center [615, 395] width 170 height 23
click at [681, 387] on select "Select Surrender Redeem Reaffirm Avoid Other" at bounding box center [615, 395] width 170 height 23
click at [663, 504] on button "Save & Close" at bounding box center [661, 516] width 80 height 25
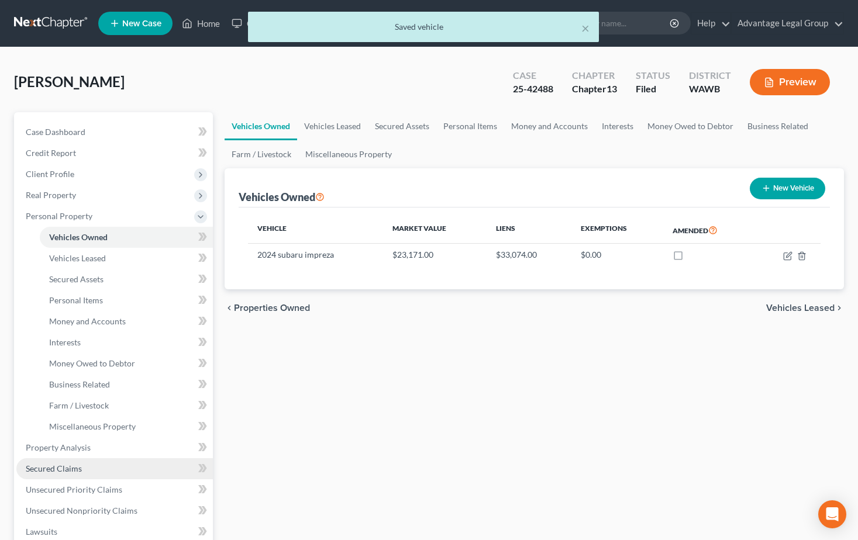
drag, startPoint x: 63, startPoint y: 469, endPoint x: 70, endPoint y: 470, distance: 7.0
click at [63, 469] on span "Secured Claims" at bounding box center [54, 469] width 56 height 10
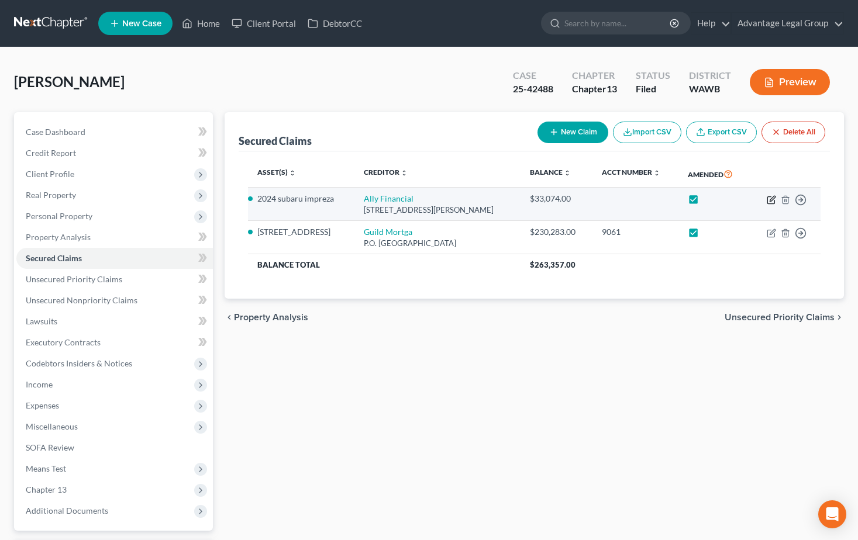
click at [768, 200] on icon "button" at bounding box center [770, 200] width 7 height 7
select select "23"
select select "2"
select select "0"
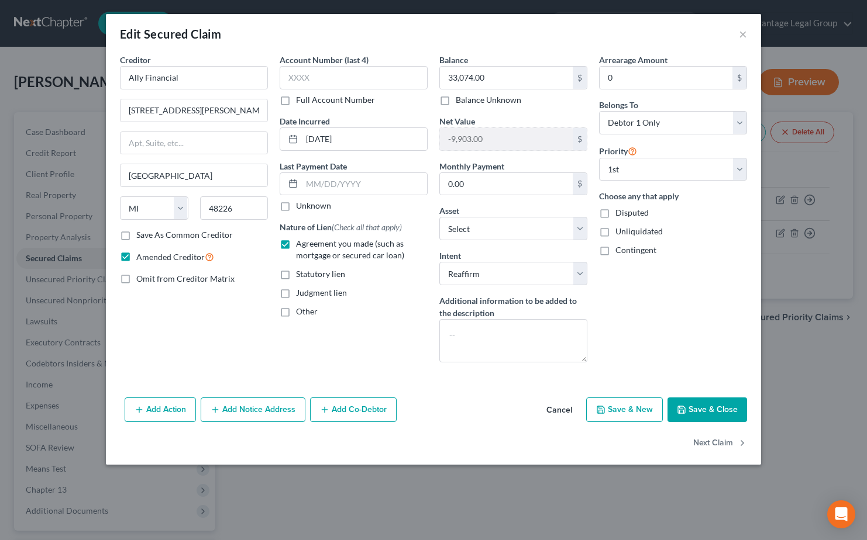
click at [136, 256] on label "Amended Creditor" at bounding box center [175, 256] width 78 height 13
click at [141, 256] on input "Amended Creditor" at bounding box center [145, 254] width 8 height 8
checkbox input "false"
click at [136, 237] on label "Save As Common Creditor" at bounding box center [184, 235] width 96 height 12
click at [141, 237] on input "Save As Common Creditor" at bounding box center [145, 233] width 8 height 8
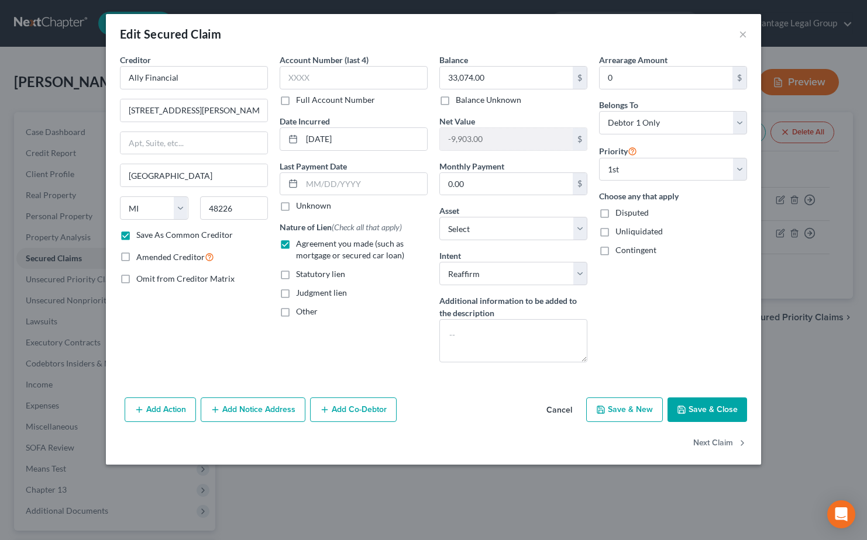
click at [694, 409] on button "Save & Close" at bounding box center [707, 410] width 80 height 25
checkbox input "false"
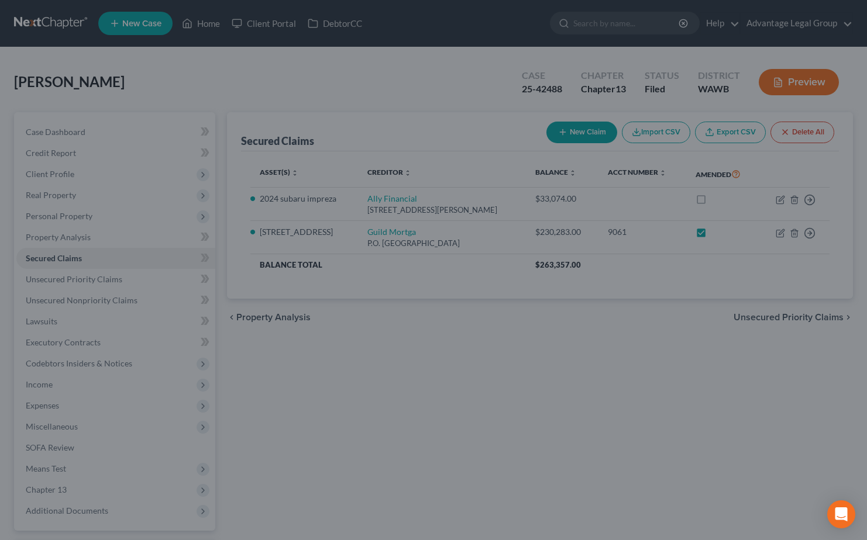
checkbox input "false"
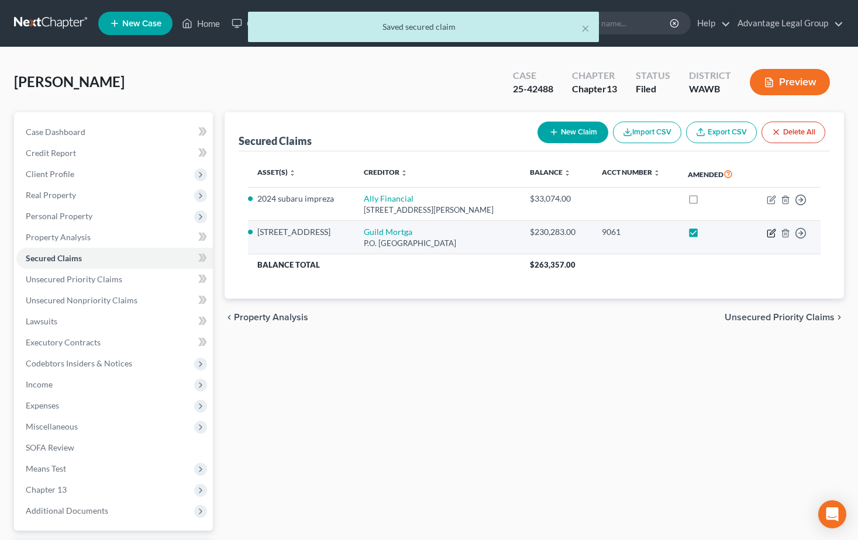
click at [768, 235] on icon "button" at bounding box center [771, 233] width 9 height 9
select select "4"
select select "12"
select select "2"
select select "0"
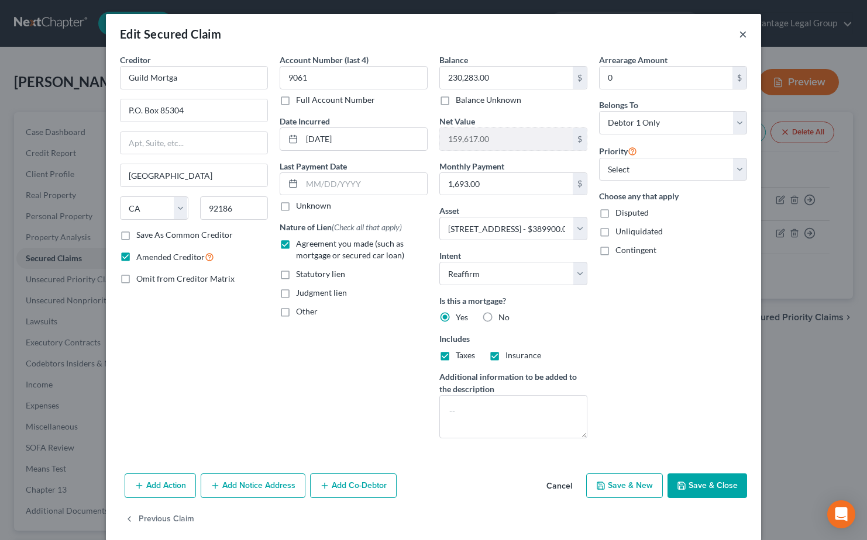
click at [739, 32] on button "×" at bounding box center [743, 34] width 8 height 14
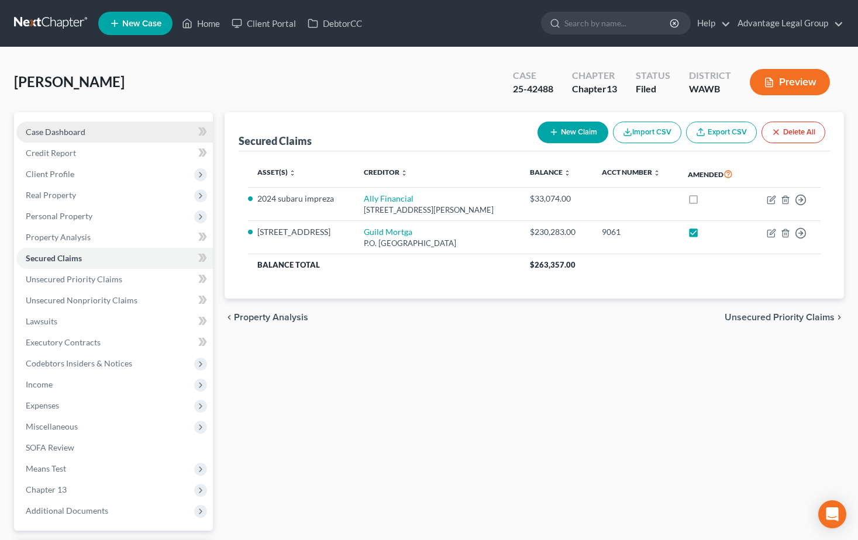
click at [58, 132] on span "Case Dashboard" at bounding box center [56, 132] width 60 height 10
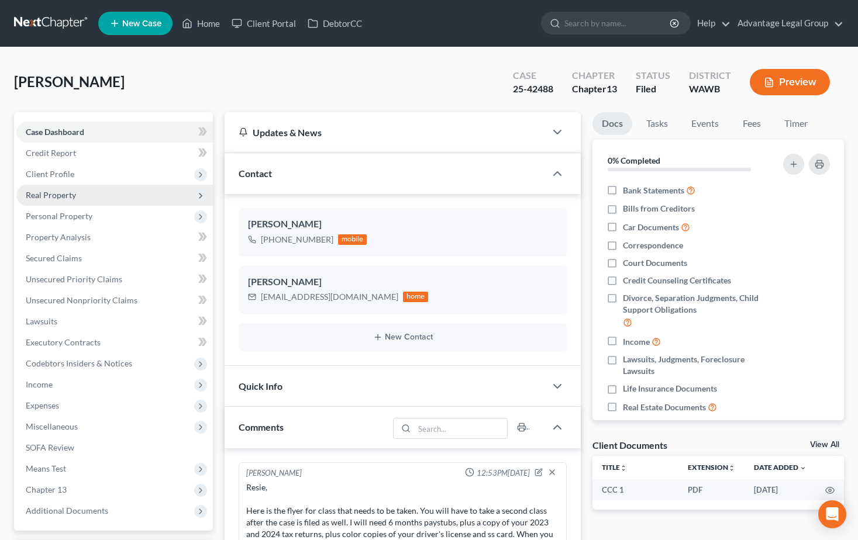
click at [42, 194] on span "Real Property" at bounding box center [51, 195] width 50 height 10
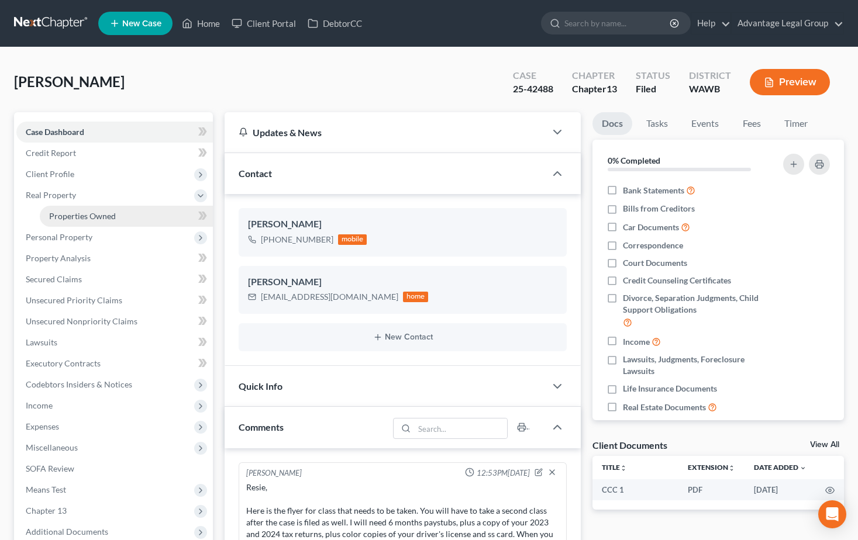
click at [55, 215] on span "Properties Owned" at bounding box center [82, 216] width 67 height 10
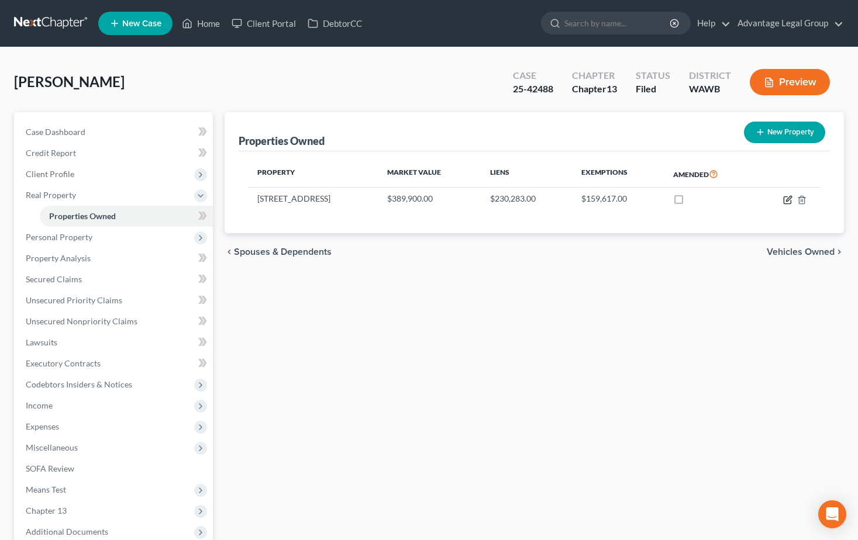
drag, startPoint x: 787, startPoint y: 202, endPoint x: 787, endPoint y: 225, distance: 22.8
click at [787, 203] on icon "button" at bounding box center [787, 199] width 9 height 9
select select "50"
select select "26"
select select "0"
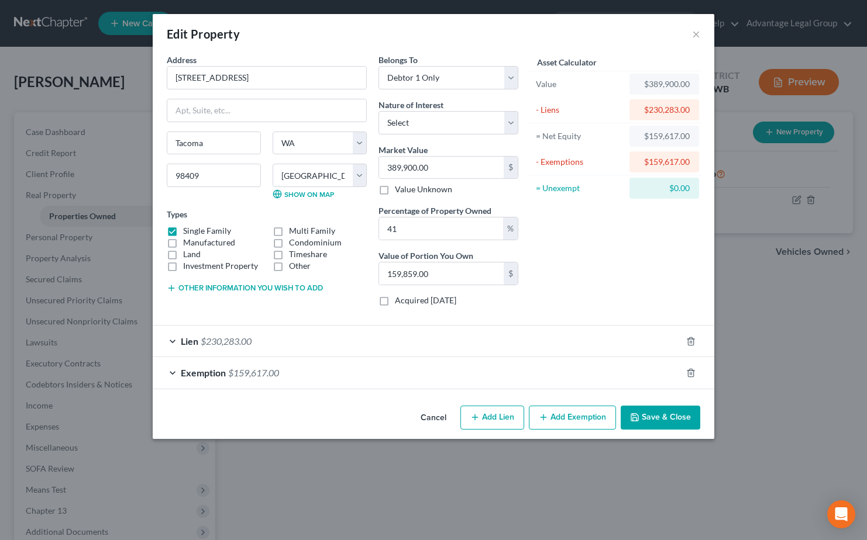
click at [649, 413] on button "Save & Close" at bounding box center [661, 418] width 80 height 25
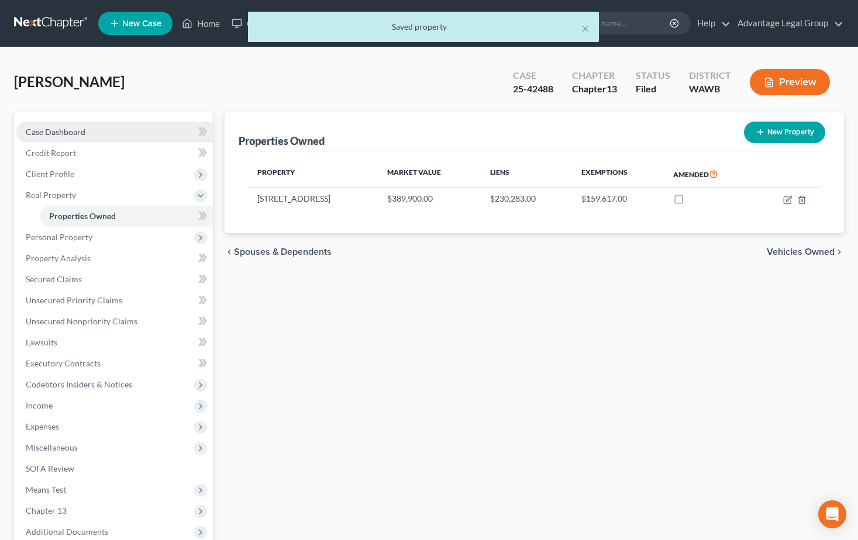
click at [43, 132] on span "Case Dashboard" at bounding box center [56, 132] width 60 height 10
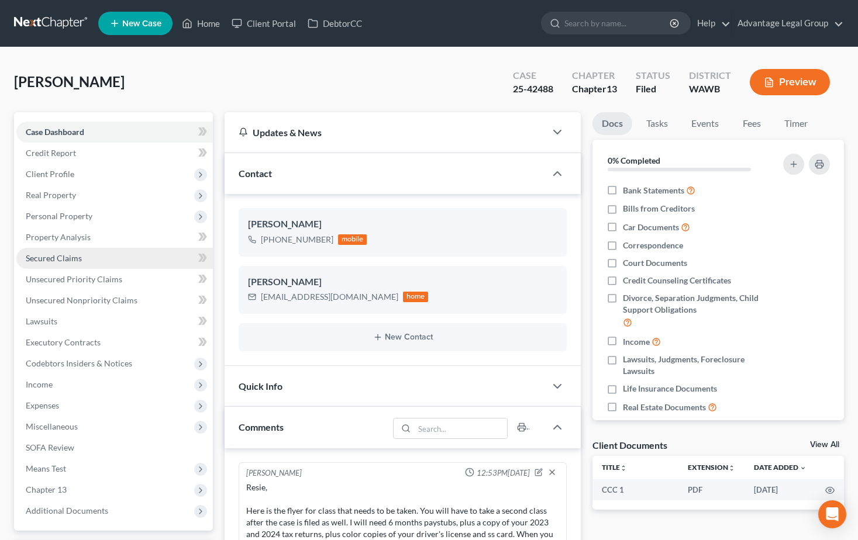
click at [58, 258] on span "Secured Claims" at bounding box center [54, 258] width 56 height 10
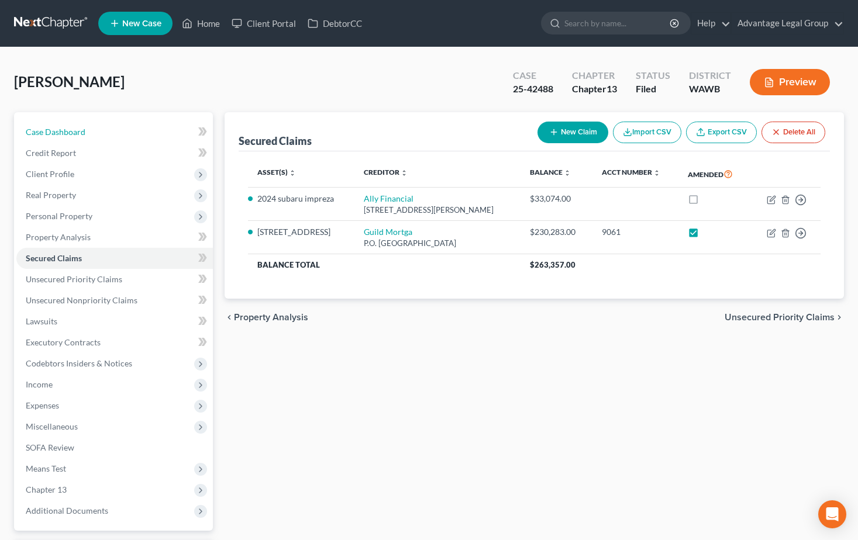
drag, startPoint x: 68, startPoint y: 132, endPoint x: 194, endPoint y: 230, distance: 160.0
click at [68, 132] on span "Case Dashboard" at bounding box center [56, 132] width 60 height 10
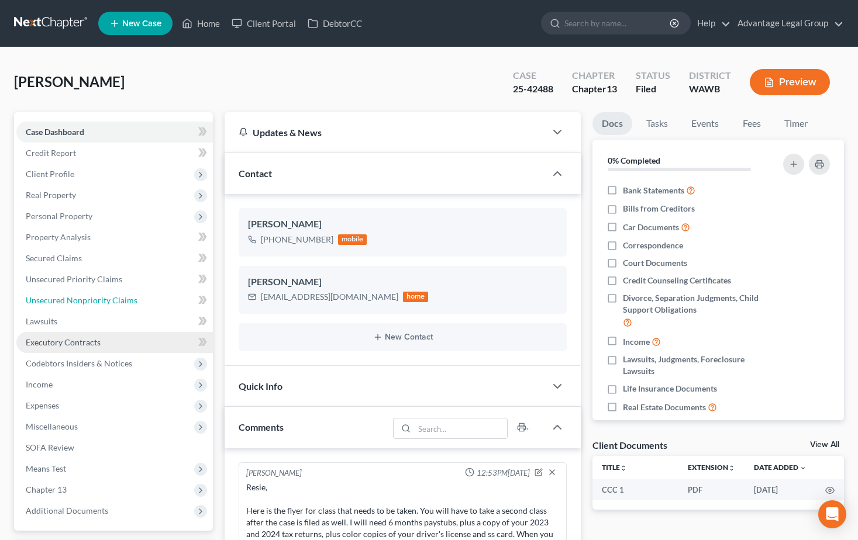
drag, startPoint x: 59, startPoint y: 302, endPoint x: 75, endPoint y: 333, distance: 34.5
click at [59, 302] on span "Unsecured Nonpriority Claims" at bounding box center [82, 300] width 112 height 10
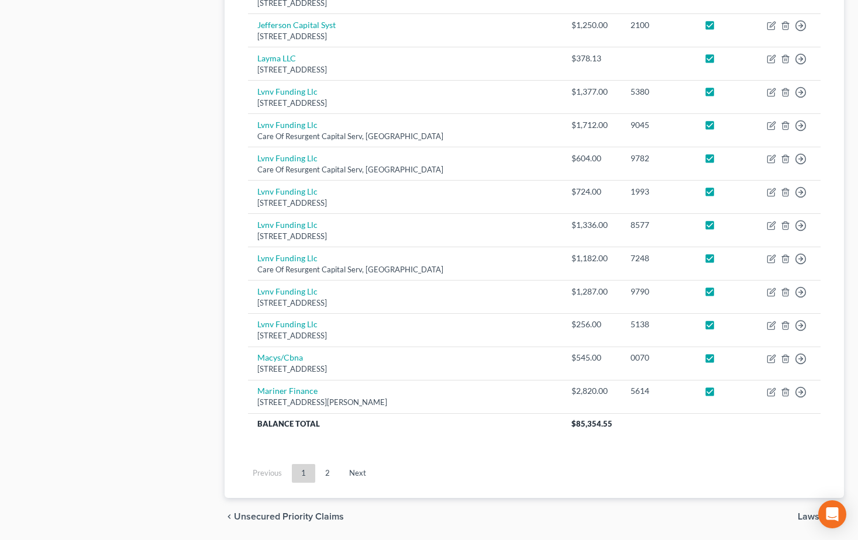
scroll to position [814, 0]
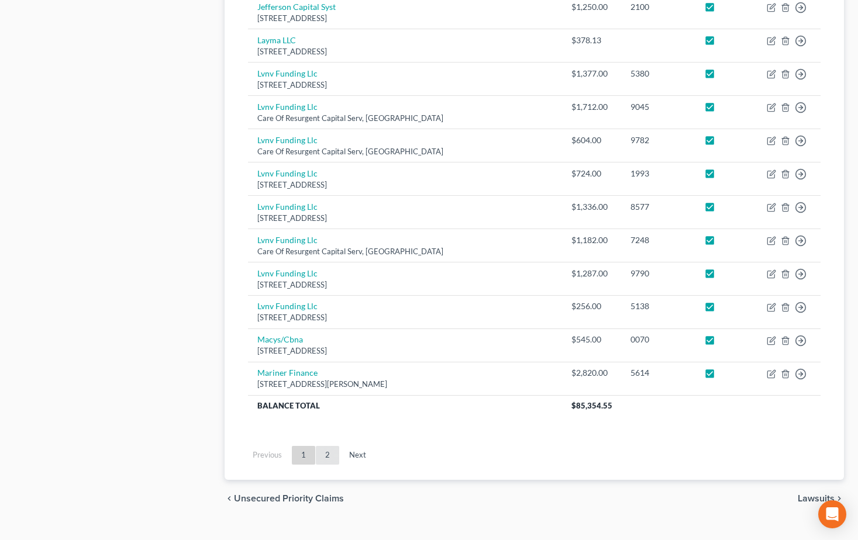
click at [324, 446] on link "2" at bounding box center [327, 455] width 23 height 19
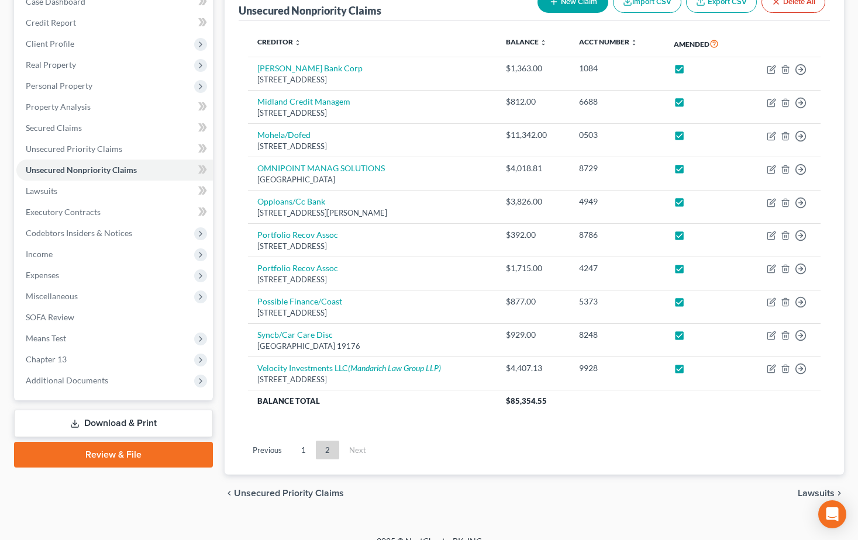
scroll to position [147, 0]
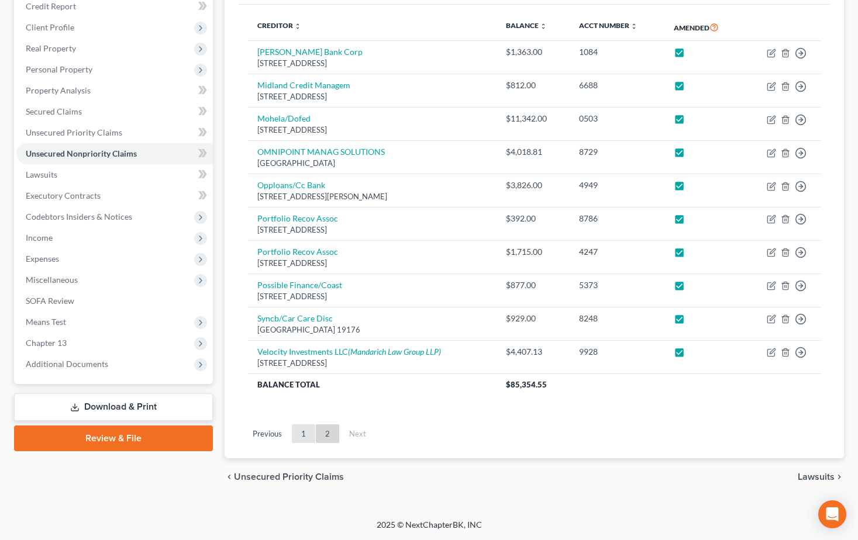
click at [305, 432] on link "1" at bounding box center [303, 434] width 23 height 19
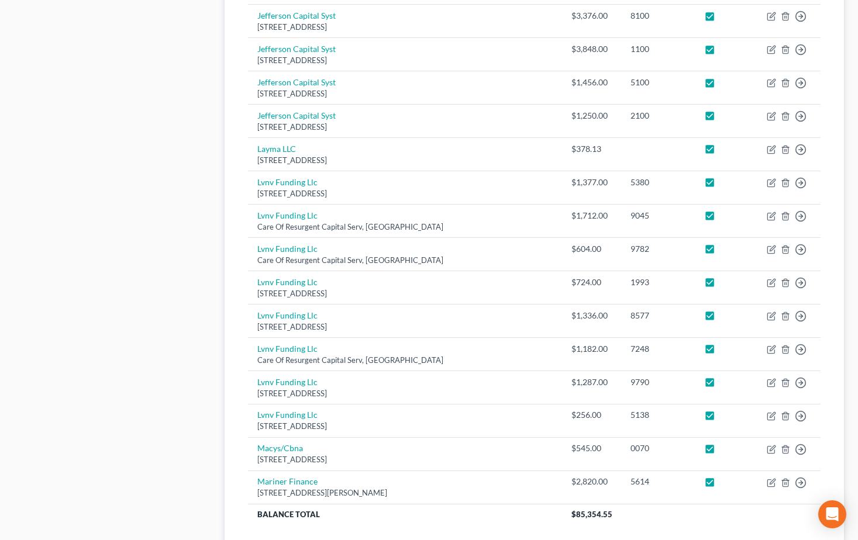
scroll to position [732, 0]
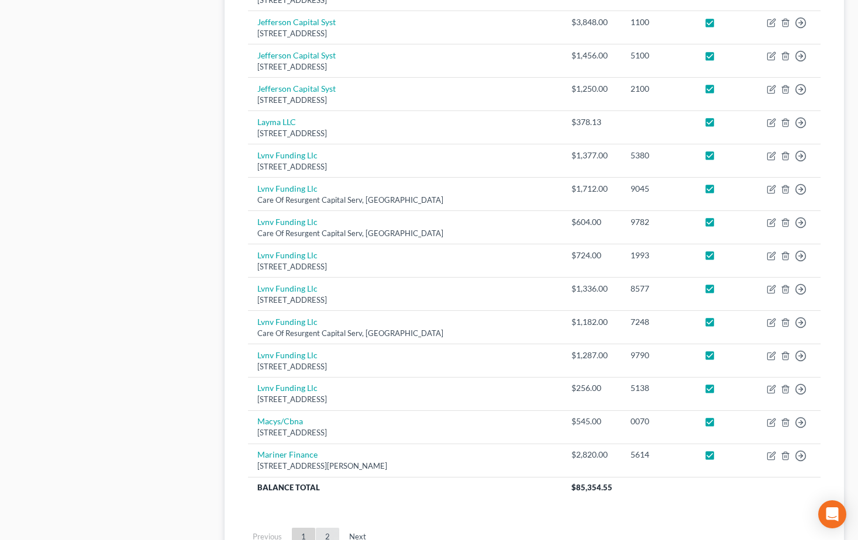
click at [326, 528] on link "2" at bounding box center [327, 537] width 23 height 19
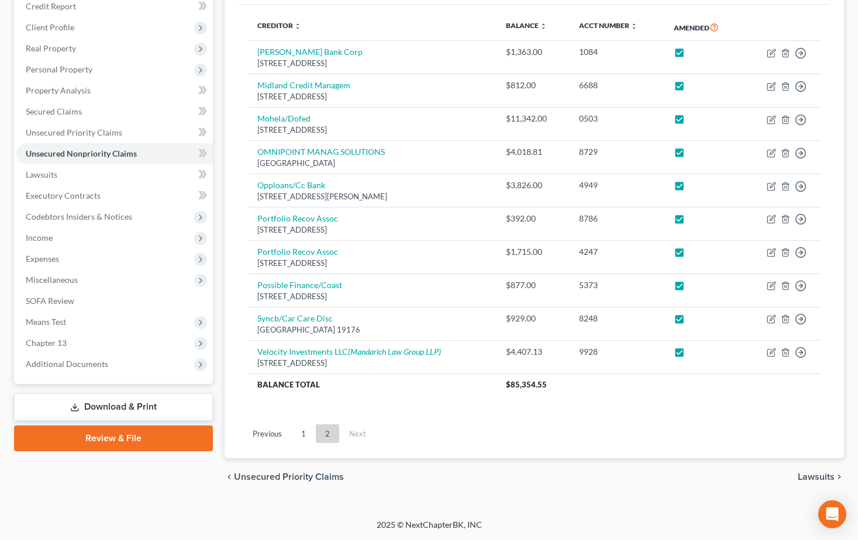
scroll to position [147, 0]
click at [51, 113] on span "Secured Claims" at bounding box center [54, 111] width 56 height 10
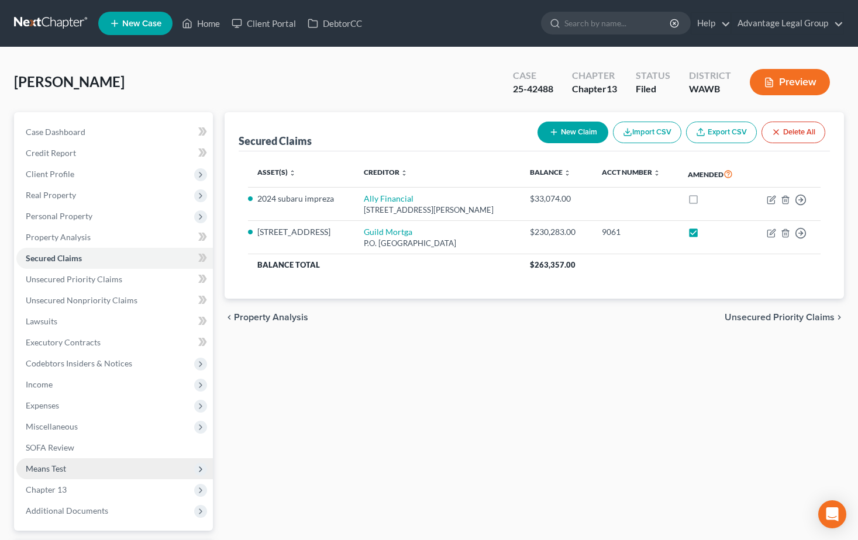
click at [52, 470] on span "Means Test" at bounding box center [46, 469] width 40 height 10
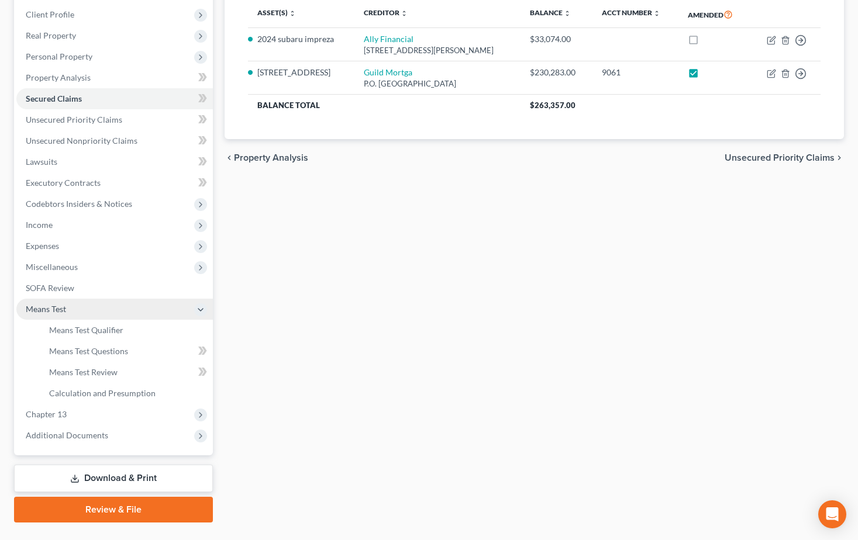
scroll to position [175, 0]
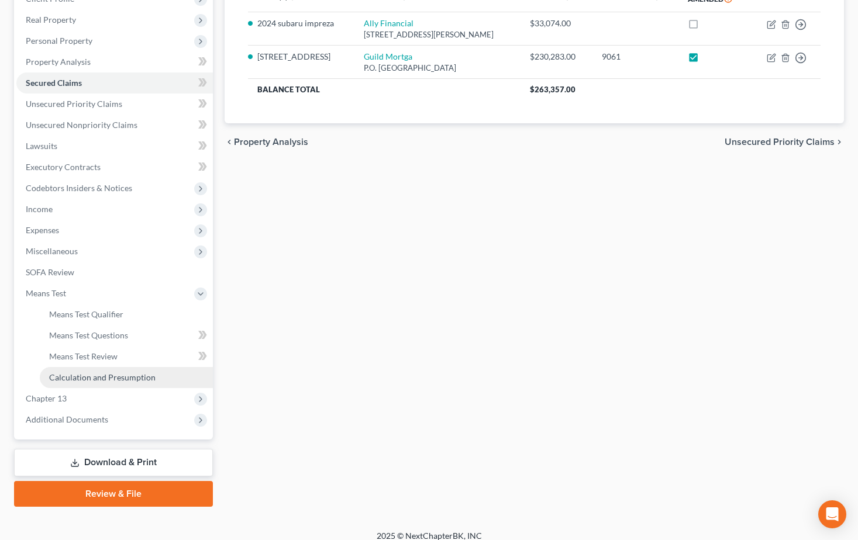
click at [99, 380] on span "Calculation and Presumption" at bounding box center [102, 378] width 106 height 10
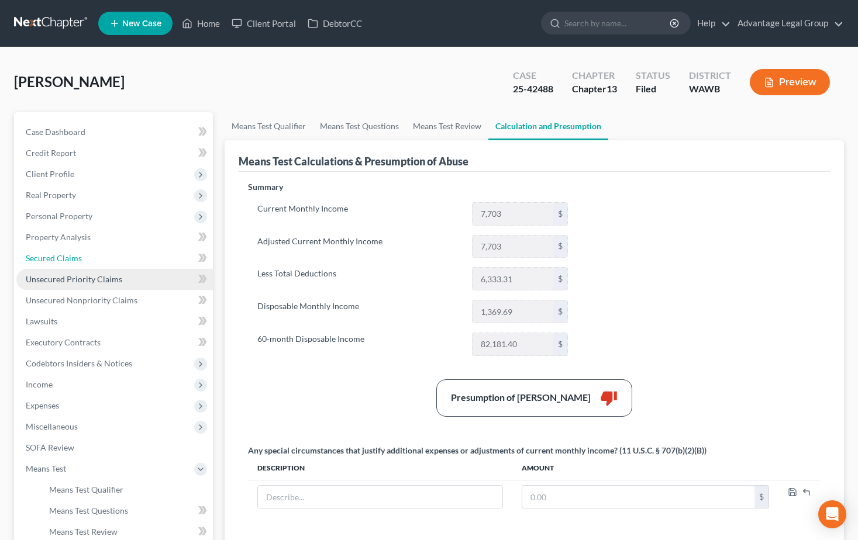
drag, startPoint x: 51, startPoint y: 259, endPoint x: 73, endPoint y: 268, distance: 24.1
click at [51, 259] on span "Secured Claims" at bounding box center [54, 258] width 56 height 10
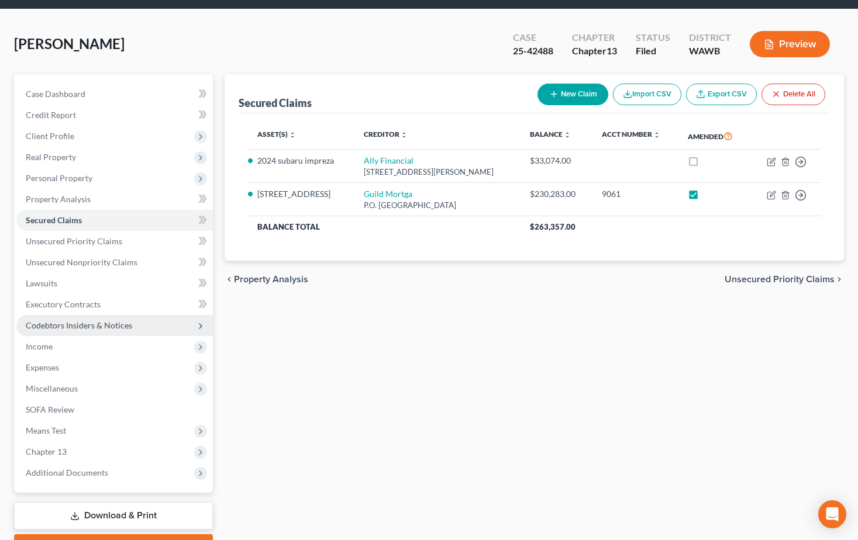
scroll to position [58, 0]
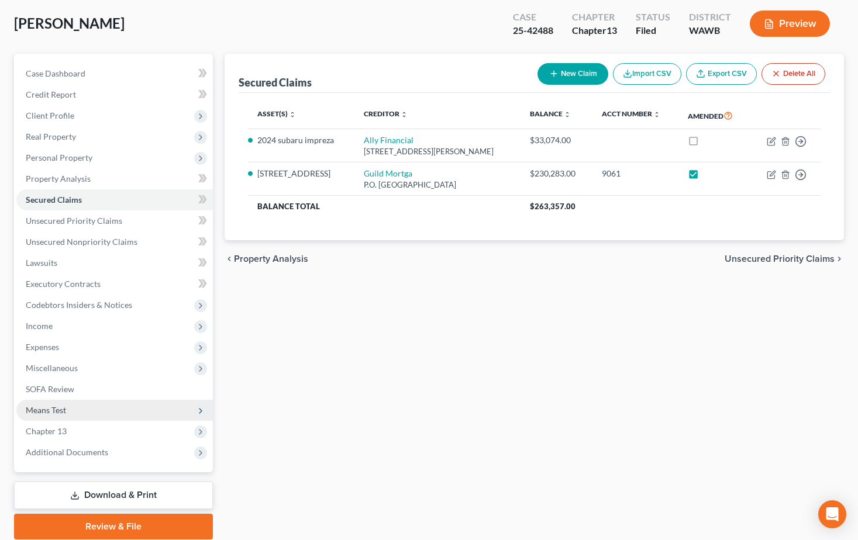
click at [41, 412] on span "Means Test" at bounding box center [46, 410] width 40 height 10
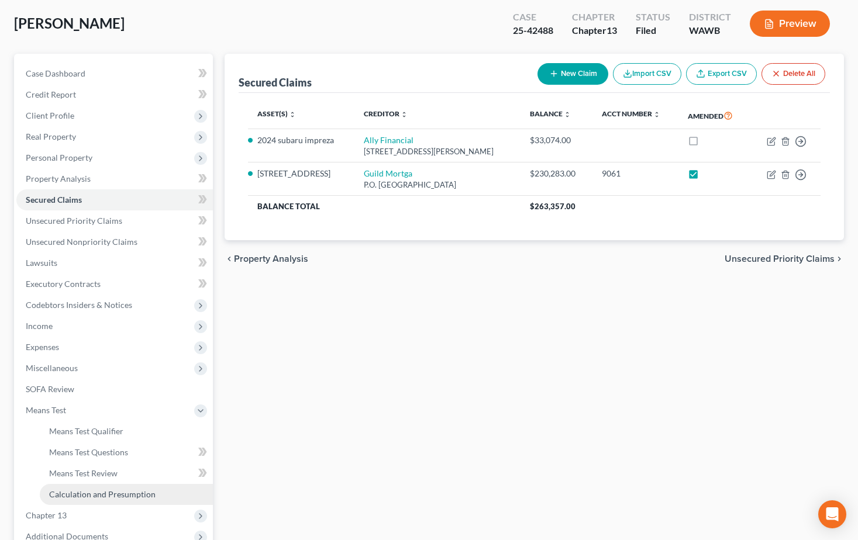
click at [105, 495] on span "Calculation and Presumption" at bounding box center [102, 495] width 106 height 10
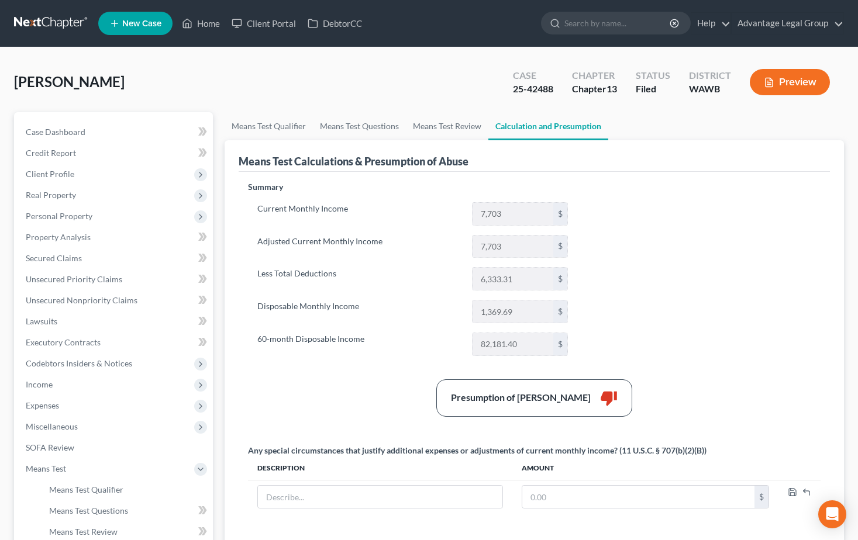
scroll to position [58, 0]
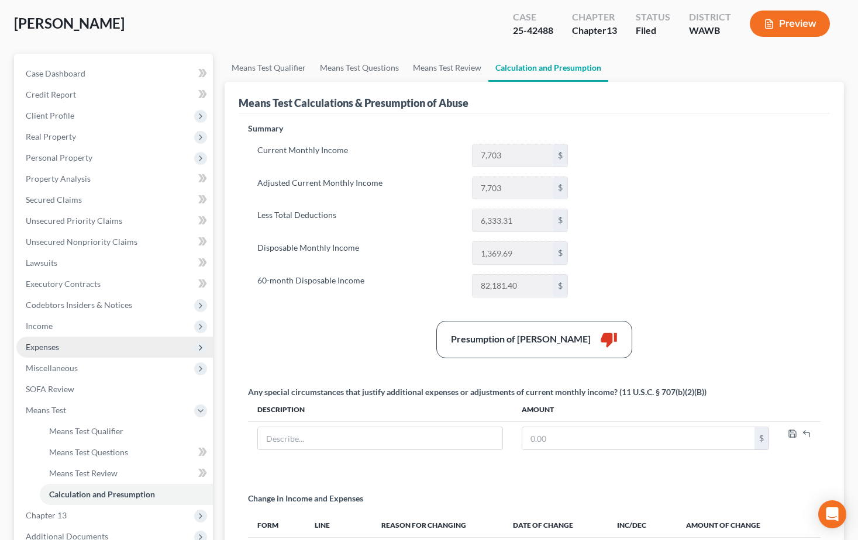
click at [47, 346] on span "Expenses" at bounding box center [42, 347] width 33 height 10
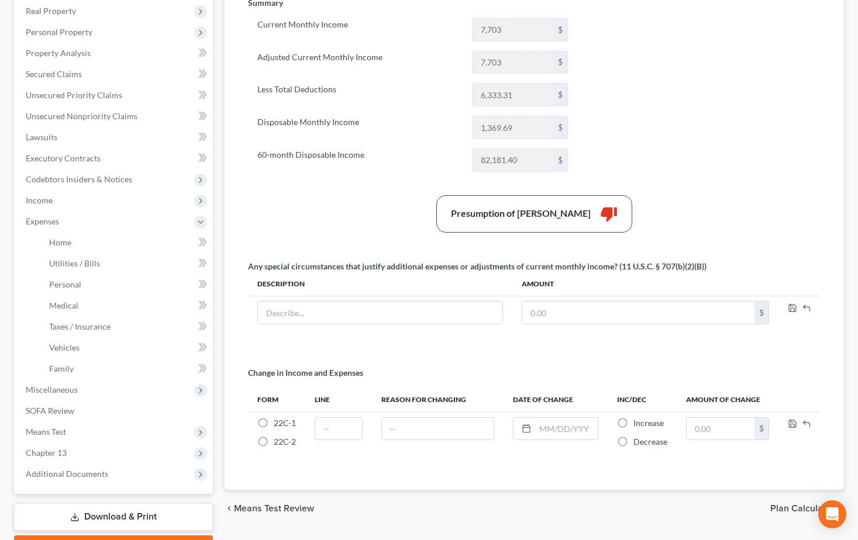
scroll to position [234, 0]
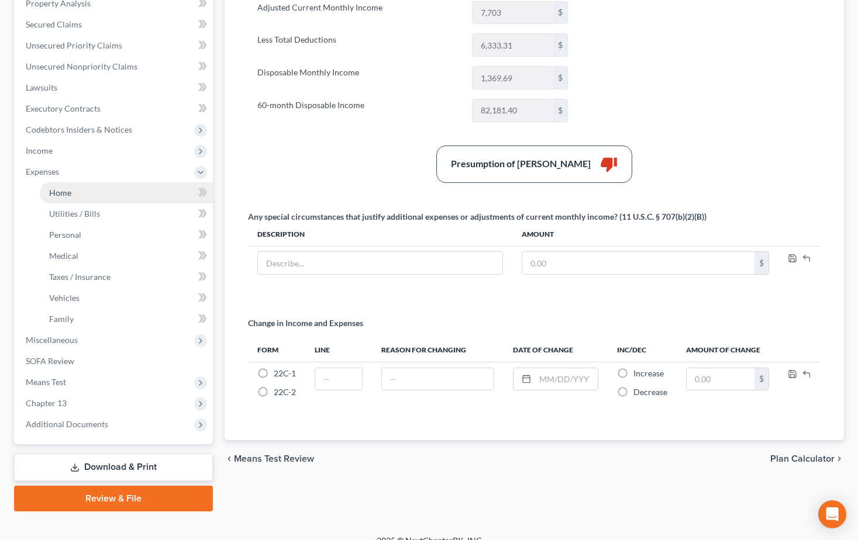
click at [56, 195] on span "Home" at bounding box center [60, 193] width 22 height 10
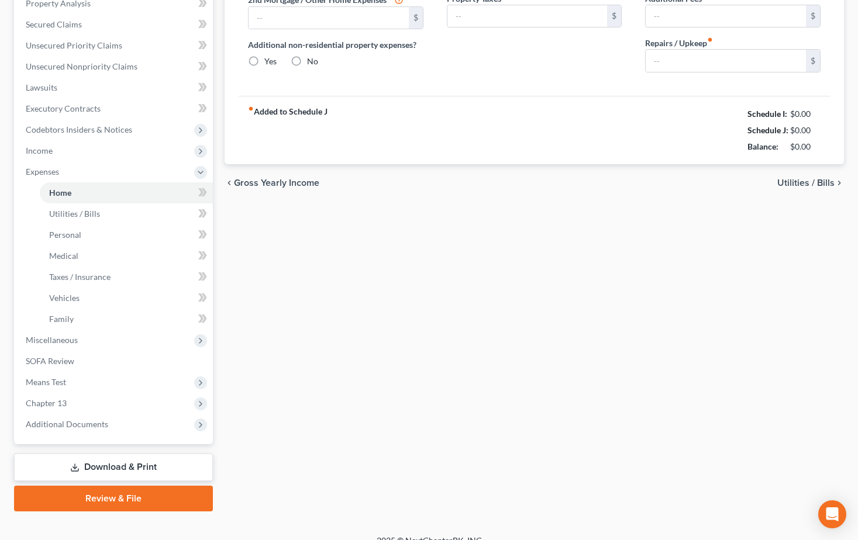
type input "1,225.00"
type input "0.00"
radio input "true"
type input "0.00"
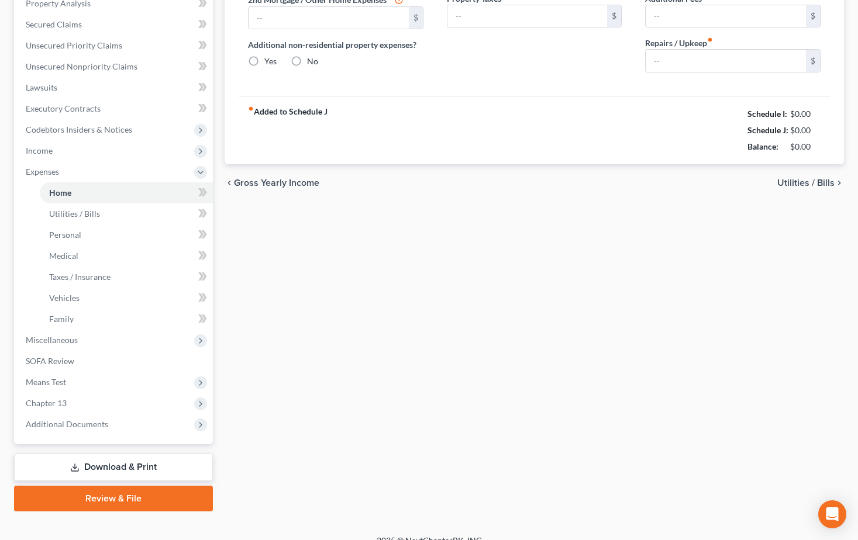
type input "0.00"
type input "200.00"
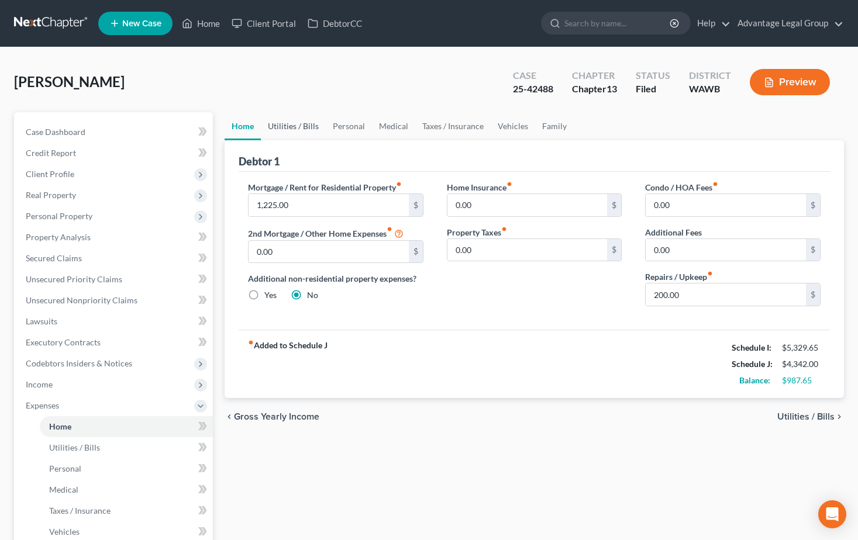
click at [284, 124] on link "Utilities / Bills" at bounding box center [293, 126] width 65 height 28
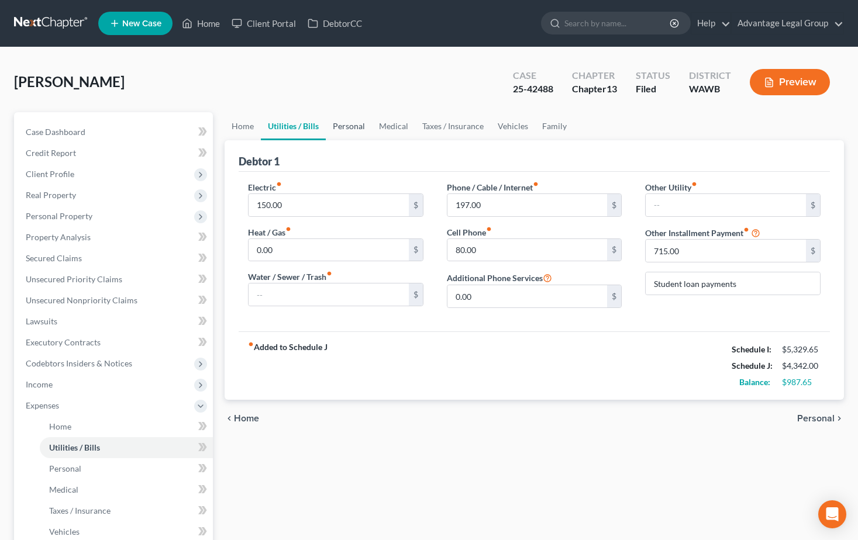
click at [346, 130] on link "Personal" at bounding box center [349, 126] width 46 height 28
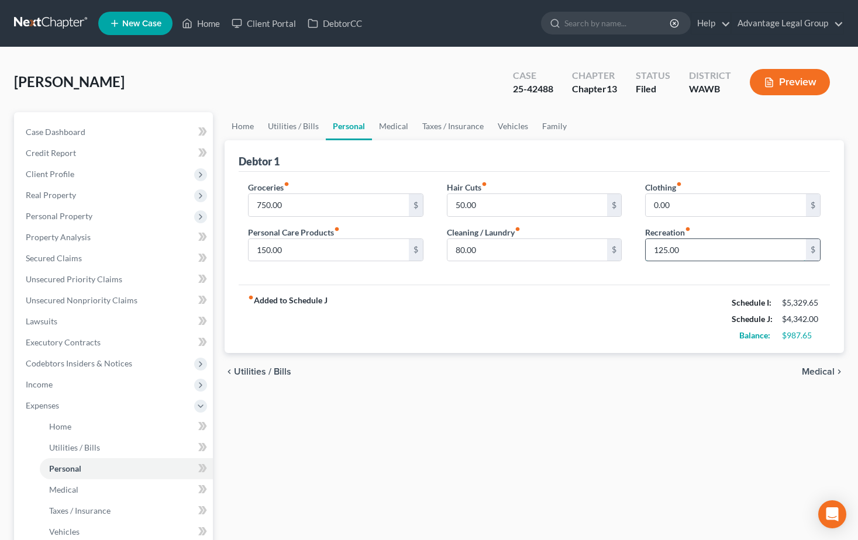
click at [684, 248] on input "125.00" at bounding box center [726, 250] width 160 height 22
type input "200.00"
click at [486, 256] on input "80.00" at bounding box center [527, 250] width 160 height 22
click at [497, 205] on input "50.00" at bounding box center [527, 205] width 160 height 22
type input "60.00"
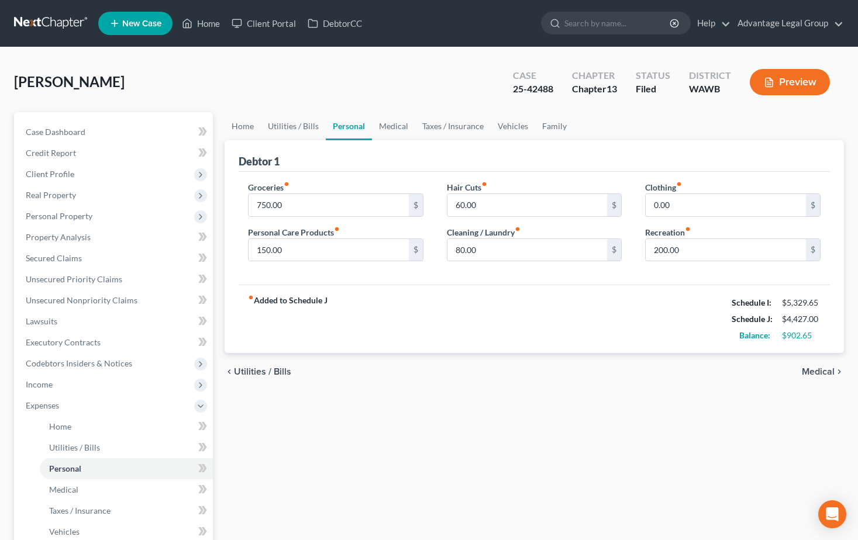
click at [487, 298] on div "fiber_manual_record Added to Schedule J Schedule I: $5,329.65 Schedule J: $4,42…" at bounding box center [534, 319] width 591 height 68
click at [504, 129] on link "Vehicles" at bounding box center [513, 126] width 44 height 28
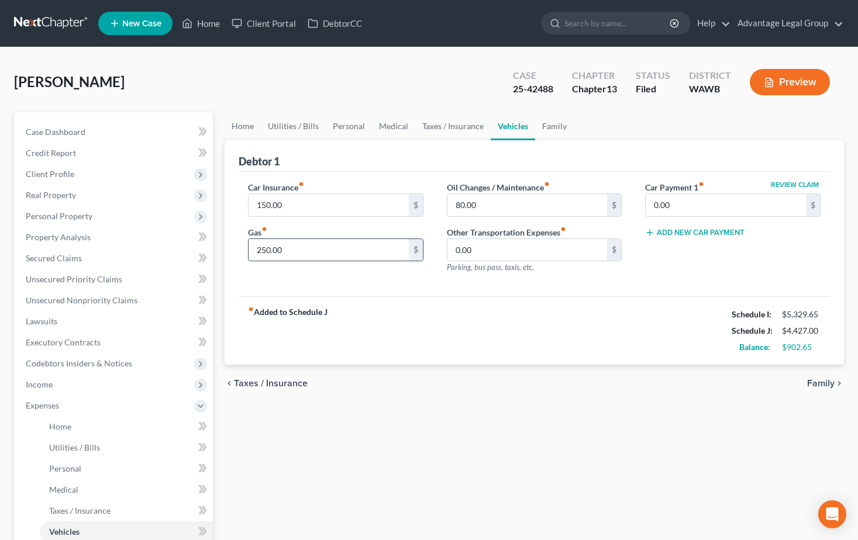
click at [285, 250] on input "250.00" at bounding box center [329, 250] width 160 height 22
type input "320.00"
click at [324, 225] on div "Car Insurance fiber_manual_record 150.00 $ Gas fiber_manual_record 320.00 $" at bounding box center [335, 232] width 199 height 102
click at [450, 129] on link "Taxes / Insurance" at bounding box center [452, 126] width 75 height 28
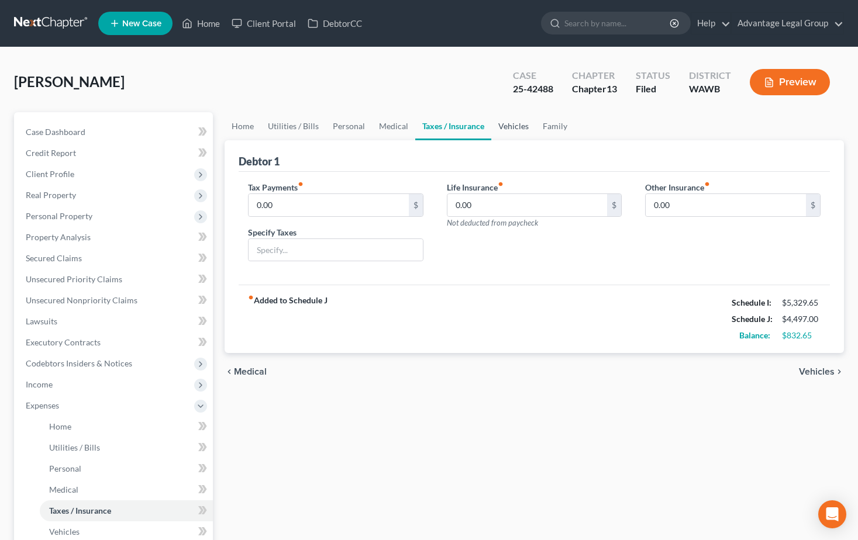
click at [518, 124] on link "Vehicles" at bounding box center [513, 126] width 44 height 28
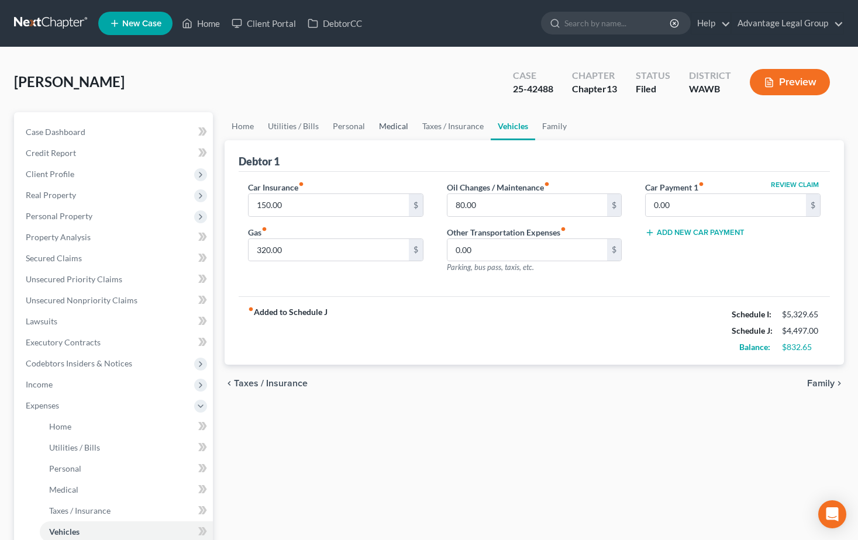
click at [394, 128] on link "Medical" at bounding box center [393, 126] width 43 height 28
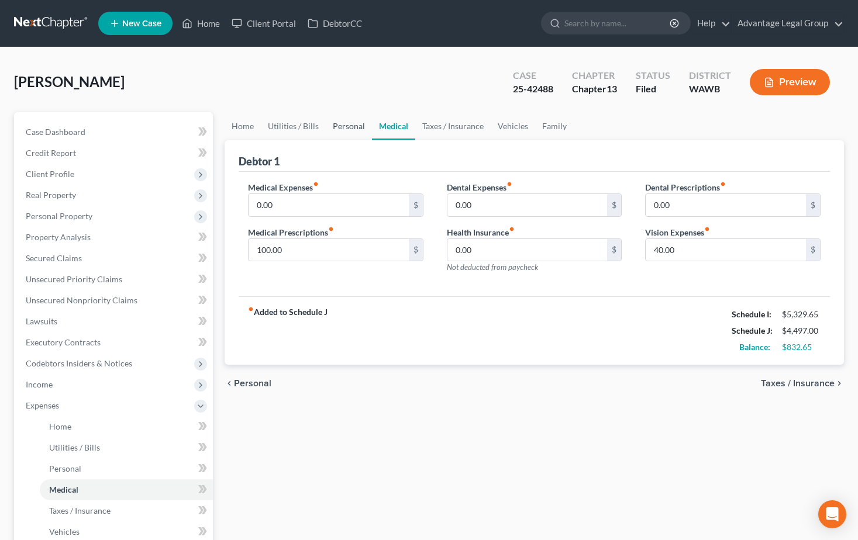
click at [337, 123] on link "Personal" at bounding box center [349, 126] width 46 height 28
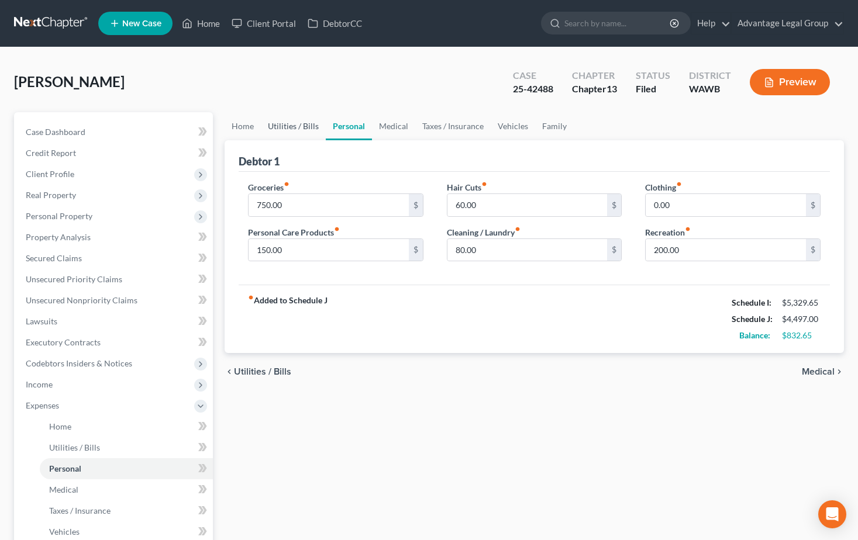
click at [291, 125] on link "Utilities / Bills" at bounding box center [293, 126] width 65 height 28
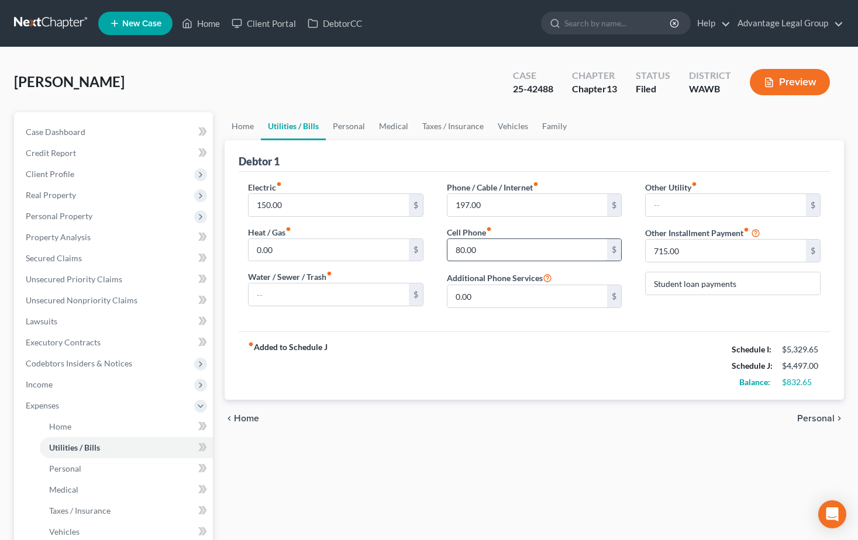
click at [479, 252] on input "80.00" at bounding box center [527, 250] width 160 height 22
type input "85.00"
click at [527, 349] on div "fiber_manual_record Added to Schedule J Schedule I: $5,329.65 Schedule J: $4,50…" at bounding box center [534, 366] width 591 height 68
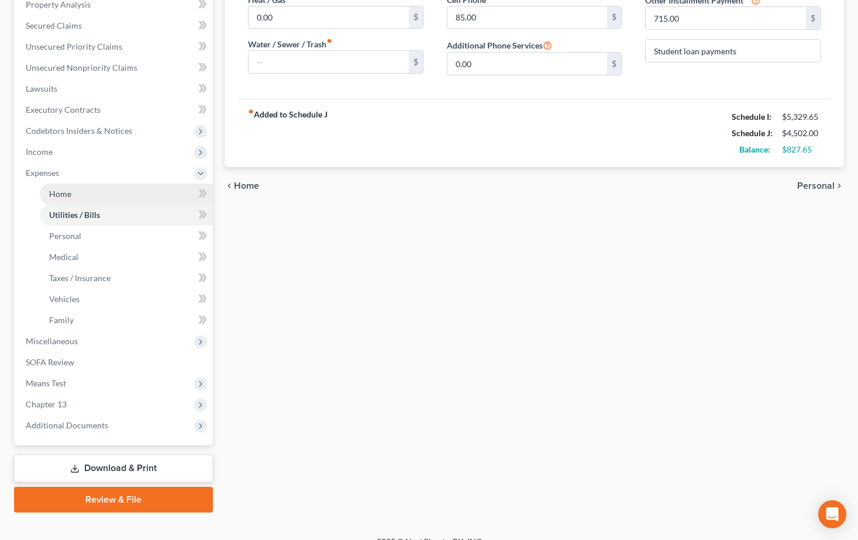
scroll to position [234, 0]
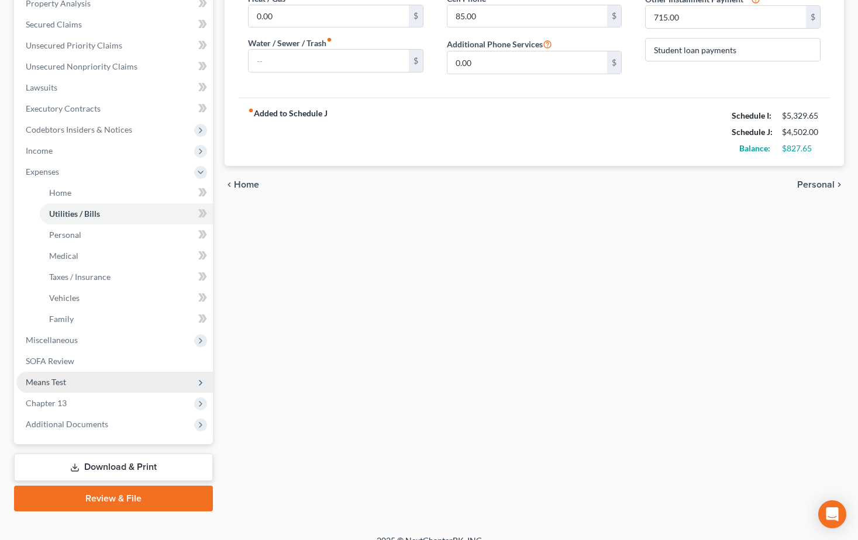
drag, startPoint x: 63, startPoint y: 381, endPoint x: 108, endPoint y: 382, distance: 44.5
click at [63, 381] on span "Means Test" at bounding box center [46, 382] width 40 height 10
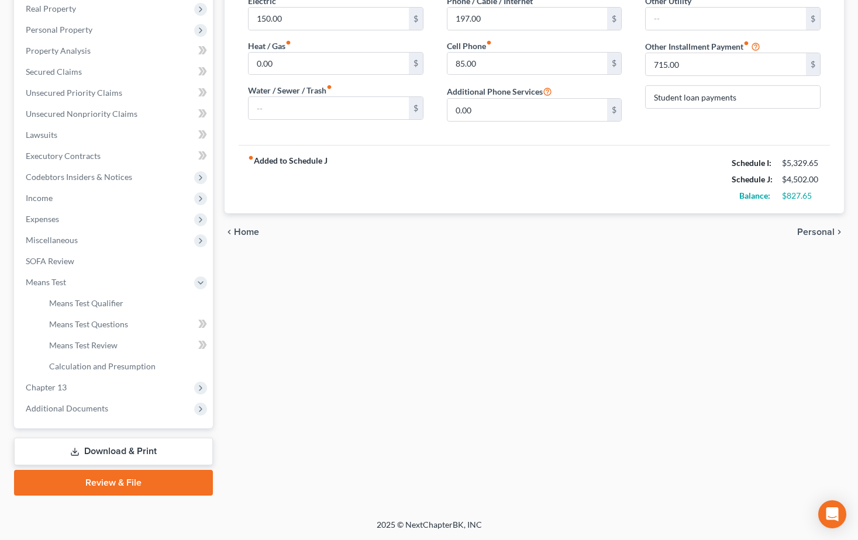
scroll to position [187, 0]
click at [128, 367] on span "Calculation and Presumption" at bounding box center [102, 366] width 106 height 10
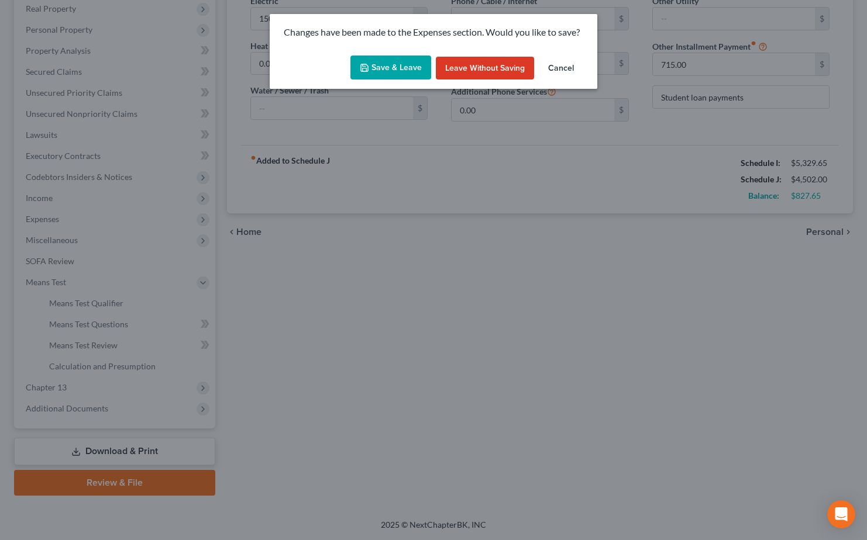
click at [390, 63] on button "Save & Leave" at bounding box center [390, 68] width 81 height 25
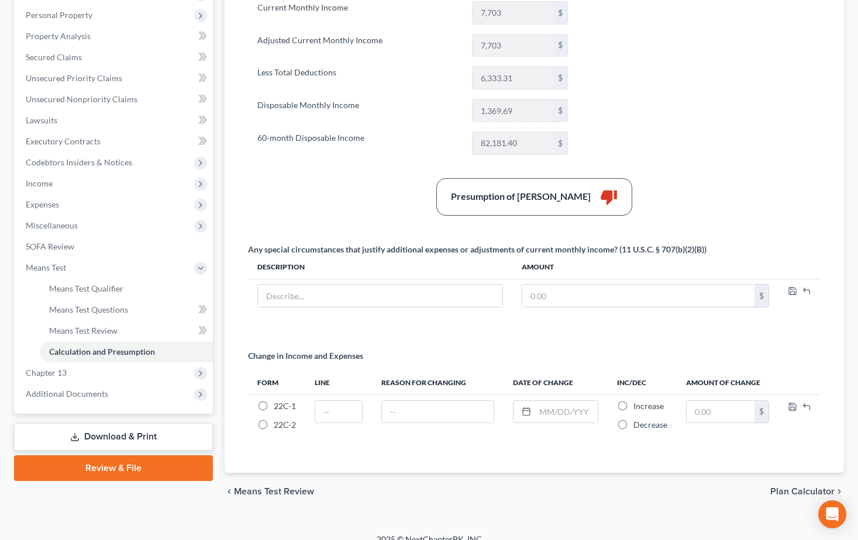
scroll to position [216, 0]
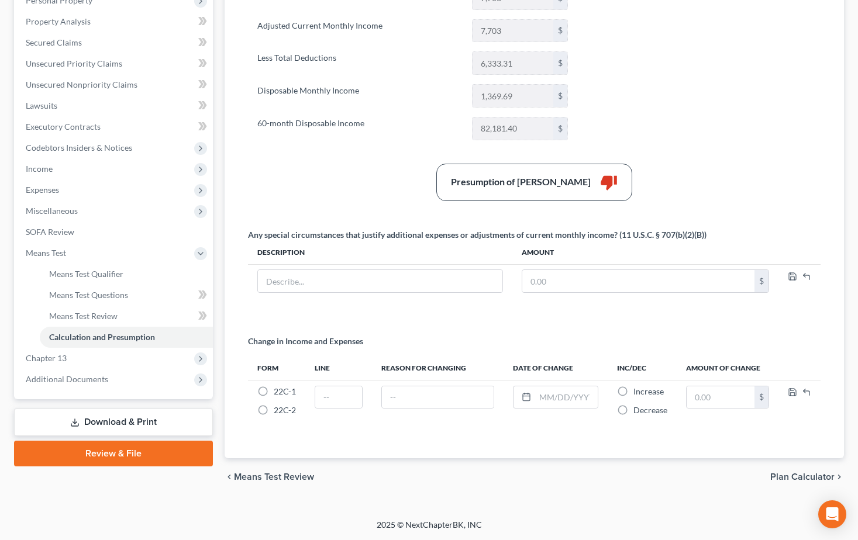
click at [91, 425] on link "Download & Print" at bounding box center [113, 422] width 199 height 27
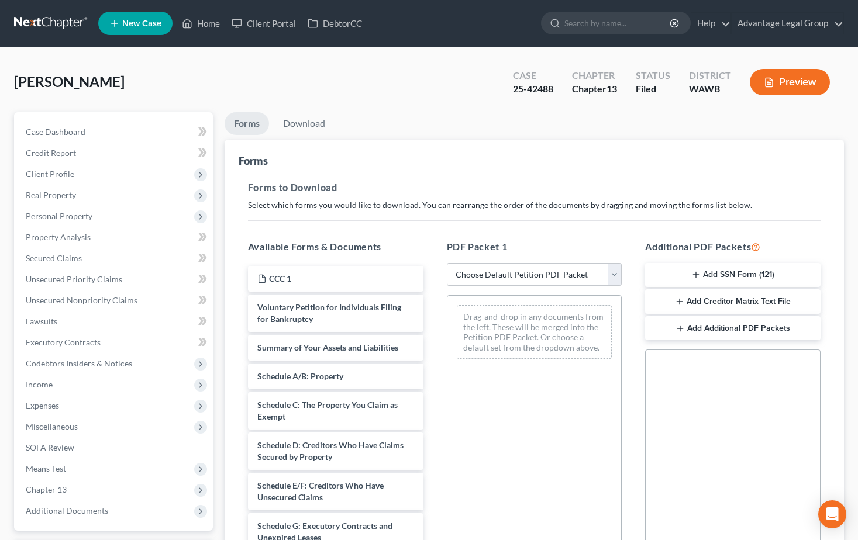
click at [611, 273] on select "Choose Default Petition PDF Packet Complete Bankruptcy Petition (all forms and …" at bounding box center [534, 274] width 175 height 23
select select "0"
click at [447, 263] on select "Choose Default Petition PDF Packet Complete Bankruptcy Petition (all forms and …" at bounding box center [534, 274] width 175 height 23
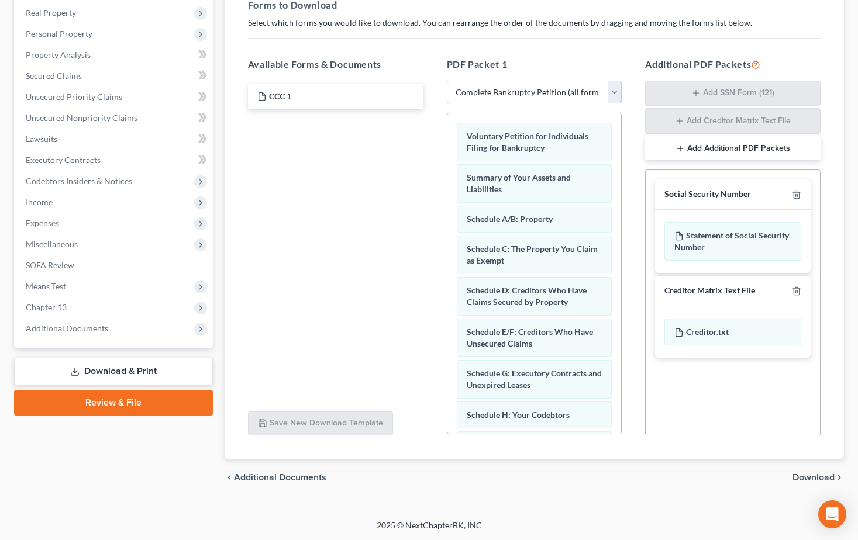
scroll to position [183, 0]
click at [816, 476] on span "Download" at bounding box center [813, 477] width 42 height 9
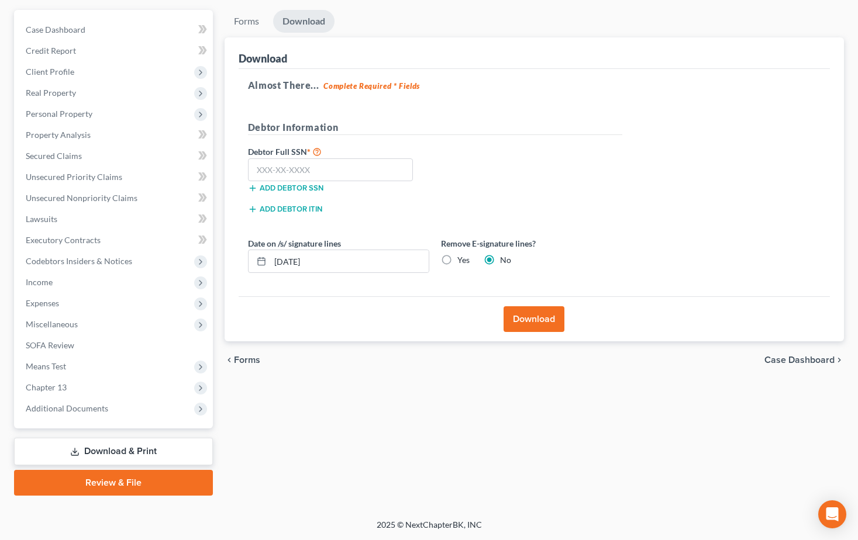
scroll to position [102, 0]
click at [322, 170] on input "text" at bounding box center [331, 169] width 166 height 23
type input "538-88-3198"
click at [528, 318] on button "Download" at bounding box center [534, 319] width 61 height 26
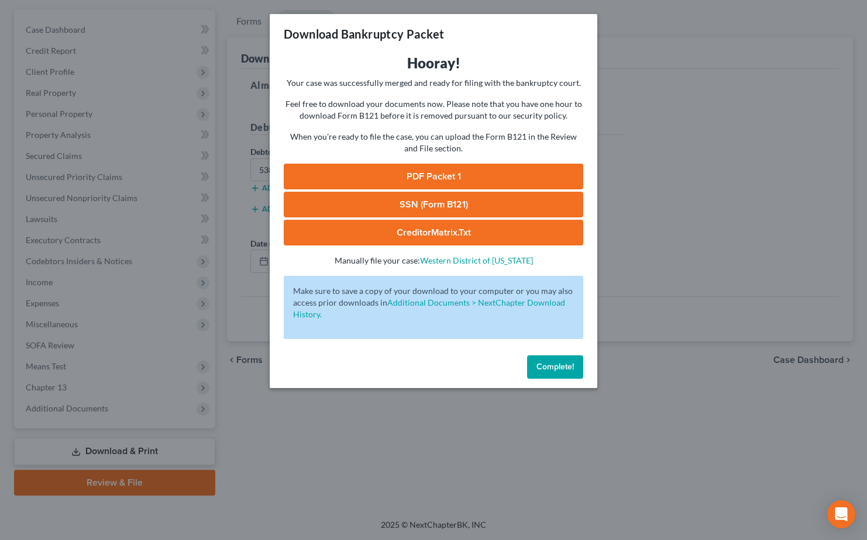
drag, startPoint x: 409, startPoint y: 170, endPoint x: 426, endPoint y: 171, distance: 17.6
click at [409, 170] on link "PDF Packet 1" at bounding box center [433, 177] width 299 height 26
click at [537, 368] on span "Complete!" at bounding box center [554, 367] width 37 height 10
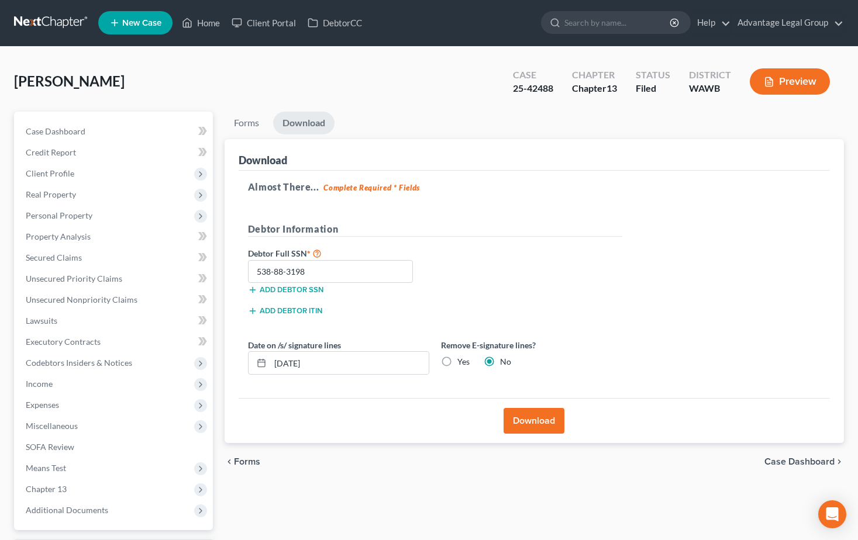
scroll to position [0, 0]
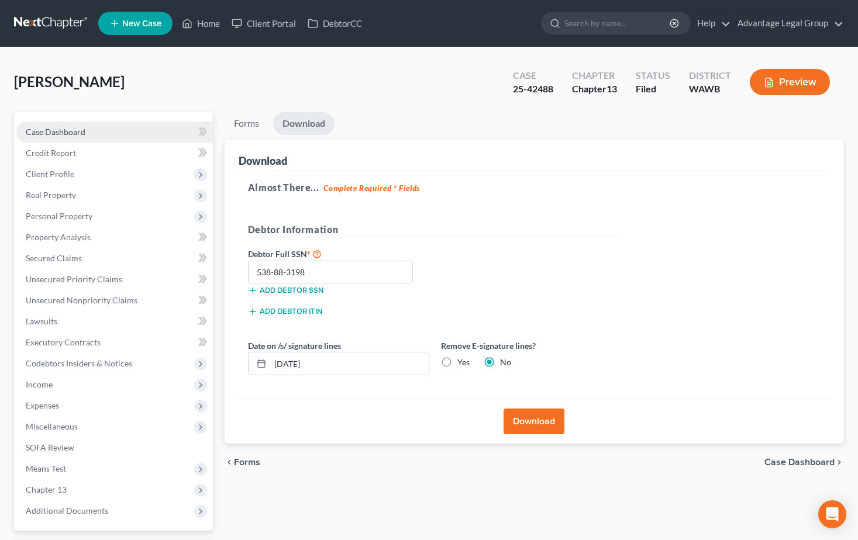
drag, startPoint x: 73, startPoint y: 130, endPoint x: 106, endPoint y: 140, distance: 34.4
click at [73, 129] on span "Case Dashboard" at bounding box center [56, 132] width 60 height 10
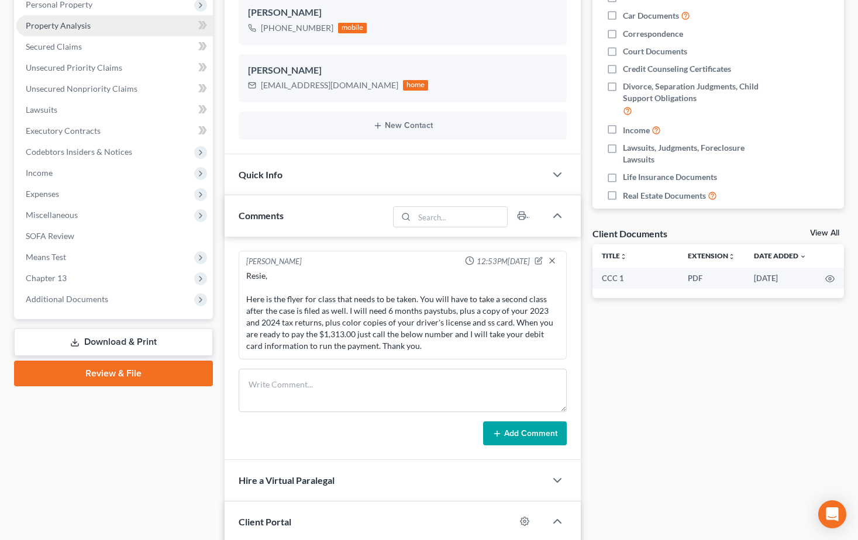
scroll to position [219, 0]
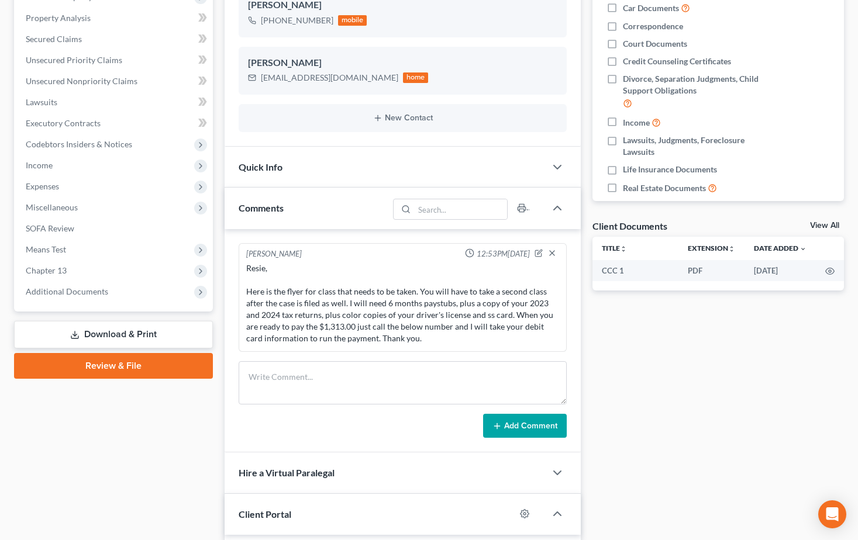
click at [127, 329] on link "Download & Print" at bounding box center [113, 334] width 199 height 27
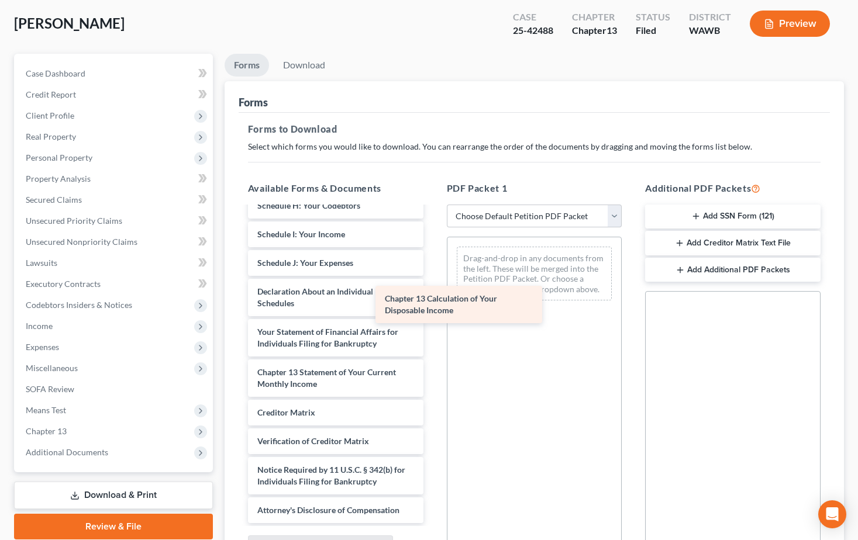
scroll to position [302, 0]
drag, startPoint x: 323, startPoint y: 373, endPoint x: 494, endPoint y: 276, distance: 196.4
click at [433, 276] on div "Chapter 13 Calculation of Your Disposable Income CCC 1 Voluntary Petition for I…" at bounding box center [336, 214] width 194 height 618
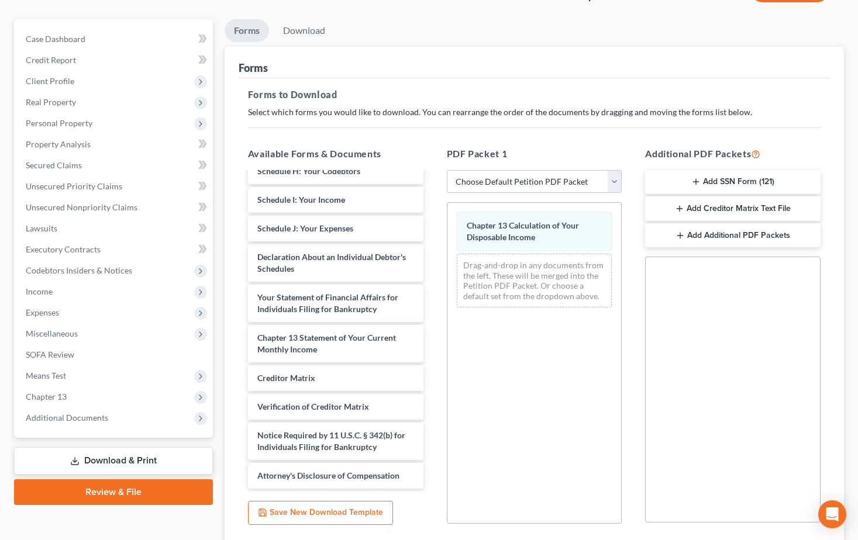
scroll to position [182, 0]
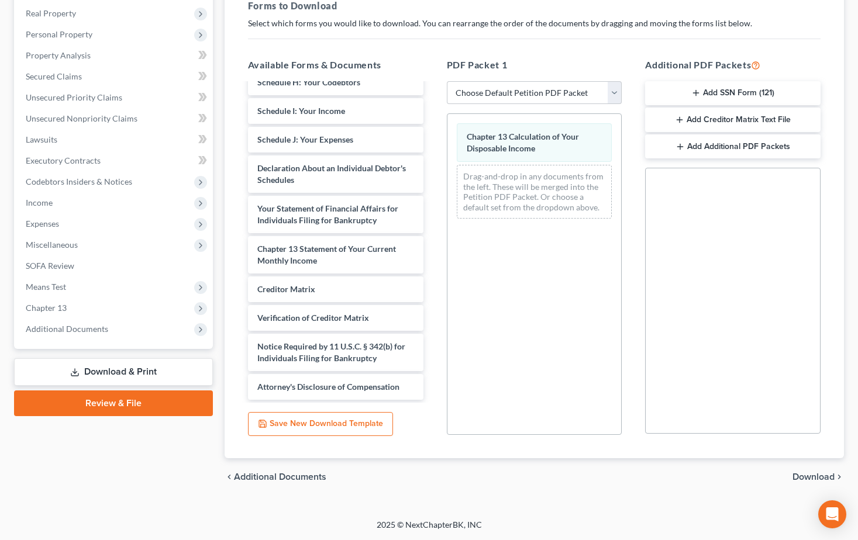
click at [817, 480] on span "Download" at bounding box center [813, 477] width 42 height 9
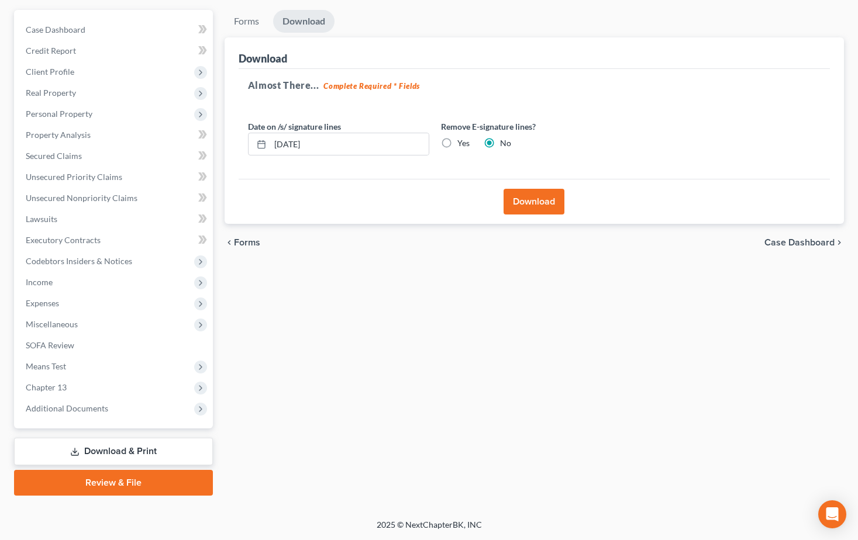
scroll to position [102, 0]
click at [528, 204] on button "Download" at bounding box center [534, 202] width 61 height 26
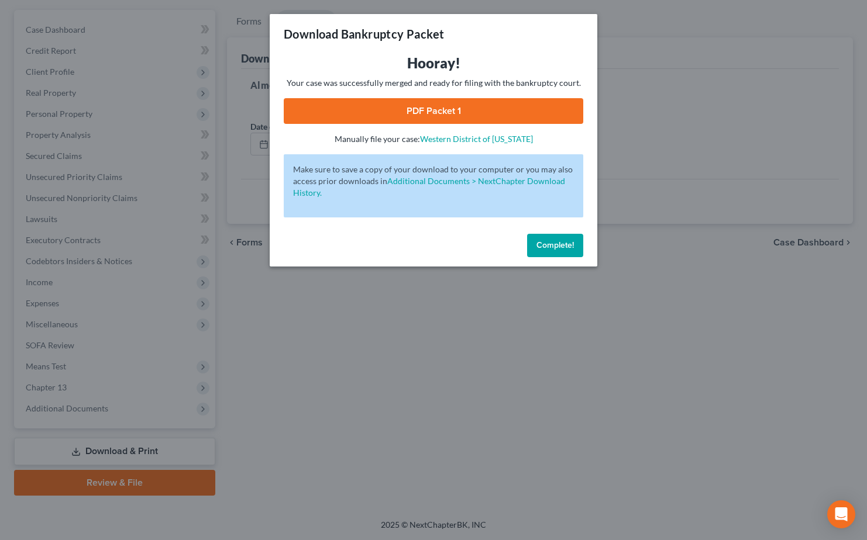
drag, startPoint x: 405, startPoint y: 109, endPoint x: 408, endPoint y: 130, distance: 21.2
click at [405, 109] on link "PDF Packet 1" at bounding box center [433, 111] width 299 height 26
click at [555, 250] on button "Complete!" at bounding box center [555, 245] width 56 height 23
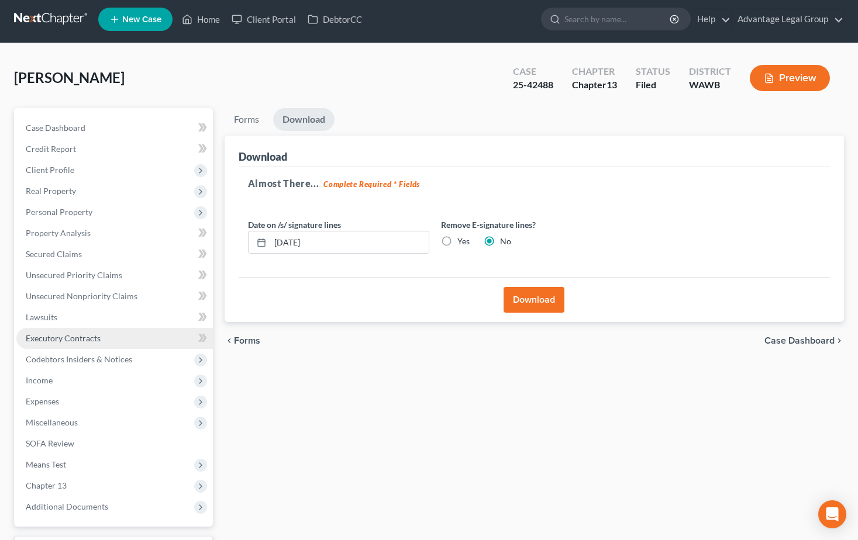
scroll to position [0, 0]
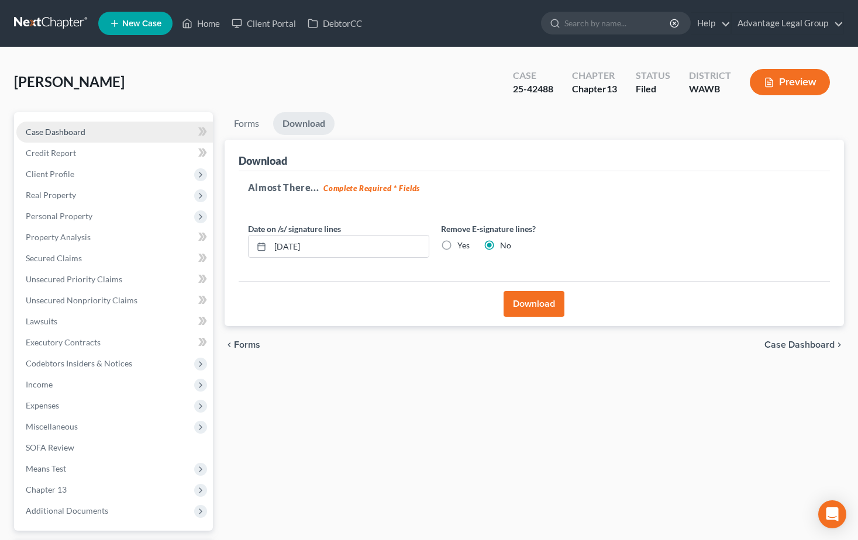
click at [61, 128] on span "Case Dashboard" at bounding box center [56, 132] width 60 height 10
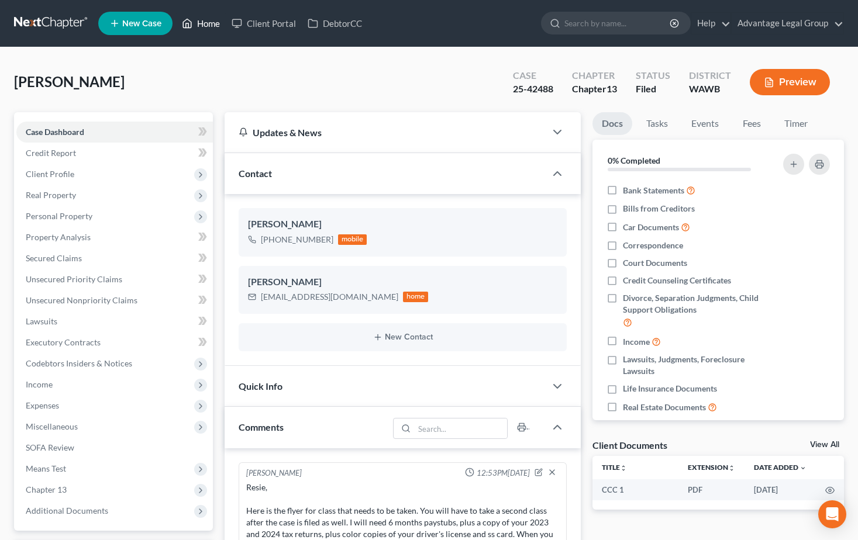
drag, startPoint x: 198, startPoint y: 22, endPoint x: 432, endPoint y: 123, distance: 254.3
click at [198, 22] on link "Home" at bounding box center [201, 23] width 50 height 21
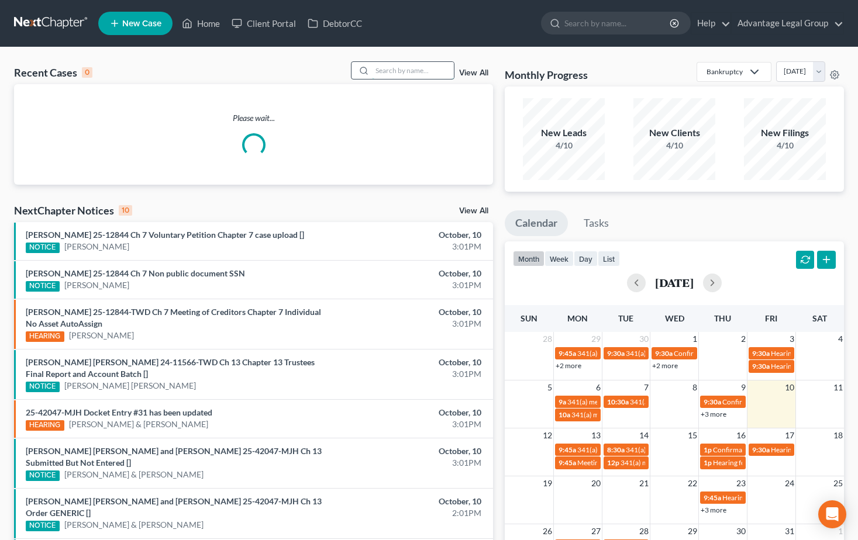
click at [390, 67] on input "search" at bounding box center [413, 70] width 82 height 17
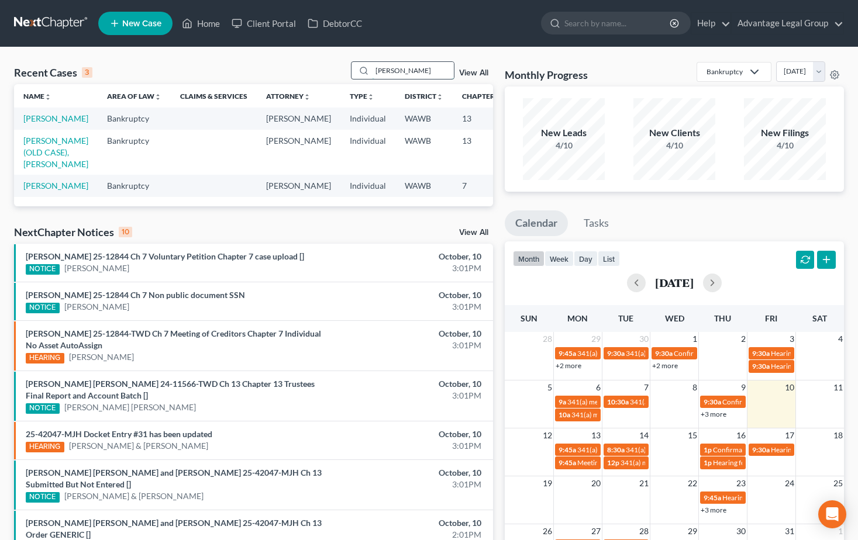
type input "[PERSON_NAME]"
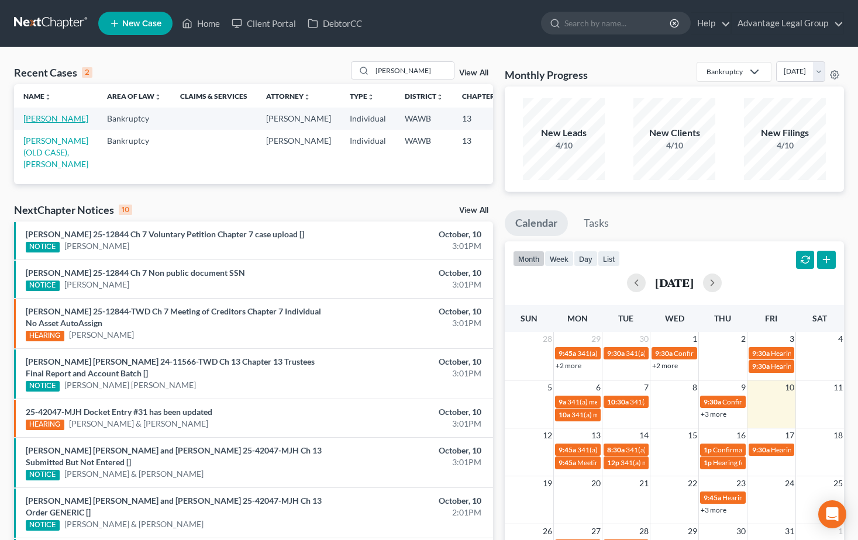
click at [35, 122] on link "[PERSON_NAME]" at bounding box center [55, 118] width 65 height 10
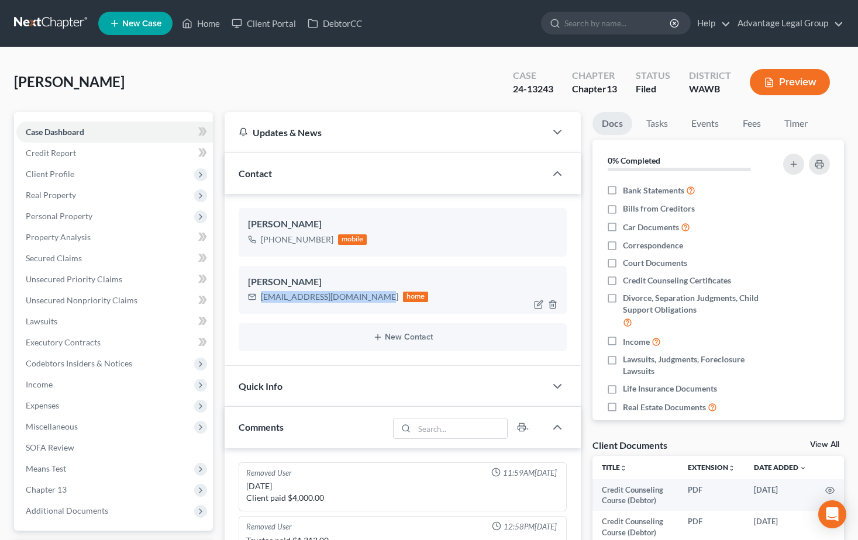
drag, startPoint x: 258, startPoint y: 298, endPoint x: 367, endPoint y: 305, distance: 108.4
click at [367, 305] on div "[EMAIL_ADDRESS][DOMAIN_NAME] home" at bounding box center [338, 296] width 181 height 15
copy div "[EMAIL_ADDRESS][DOMAIN_NAME]"
